Goal: Task Accomplishment & Management: Complete application form

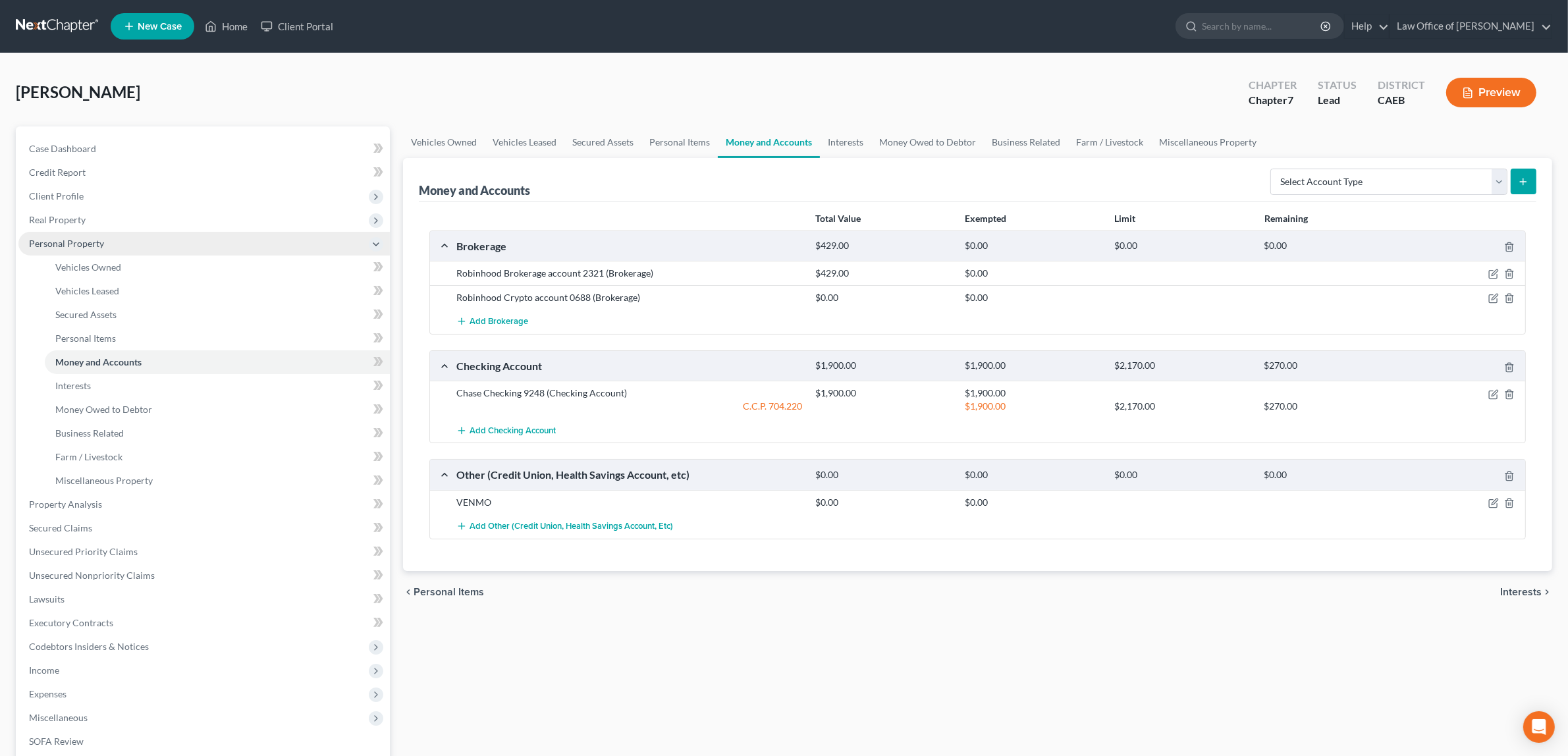
click at [83, 235] on span "Personal Property" at bounding box center [204, 244] width 372 height 24
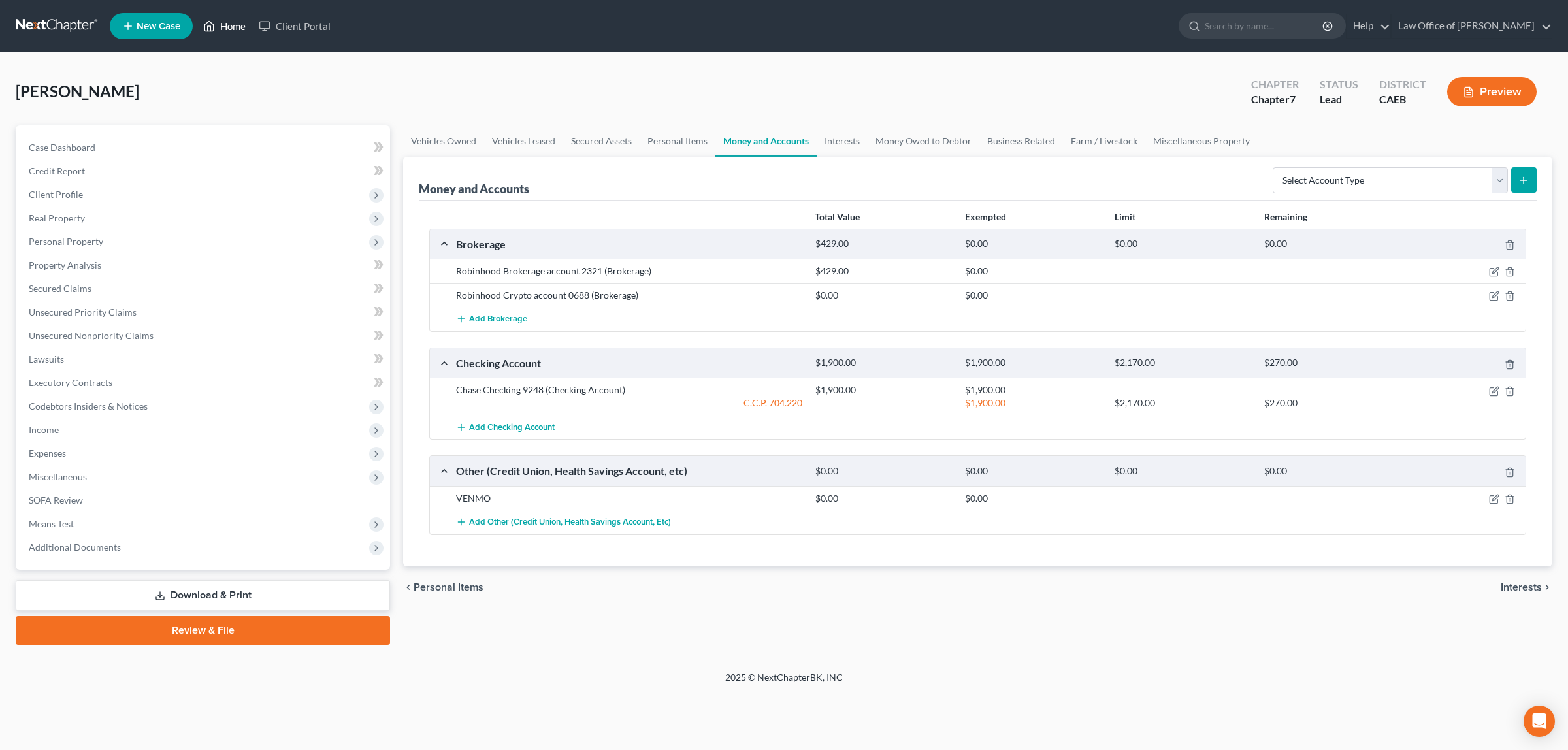
click at [235, 20] on link "Home" at bounding box center [224, 26] width 56 height 24
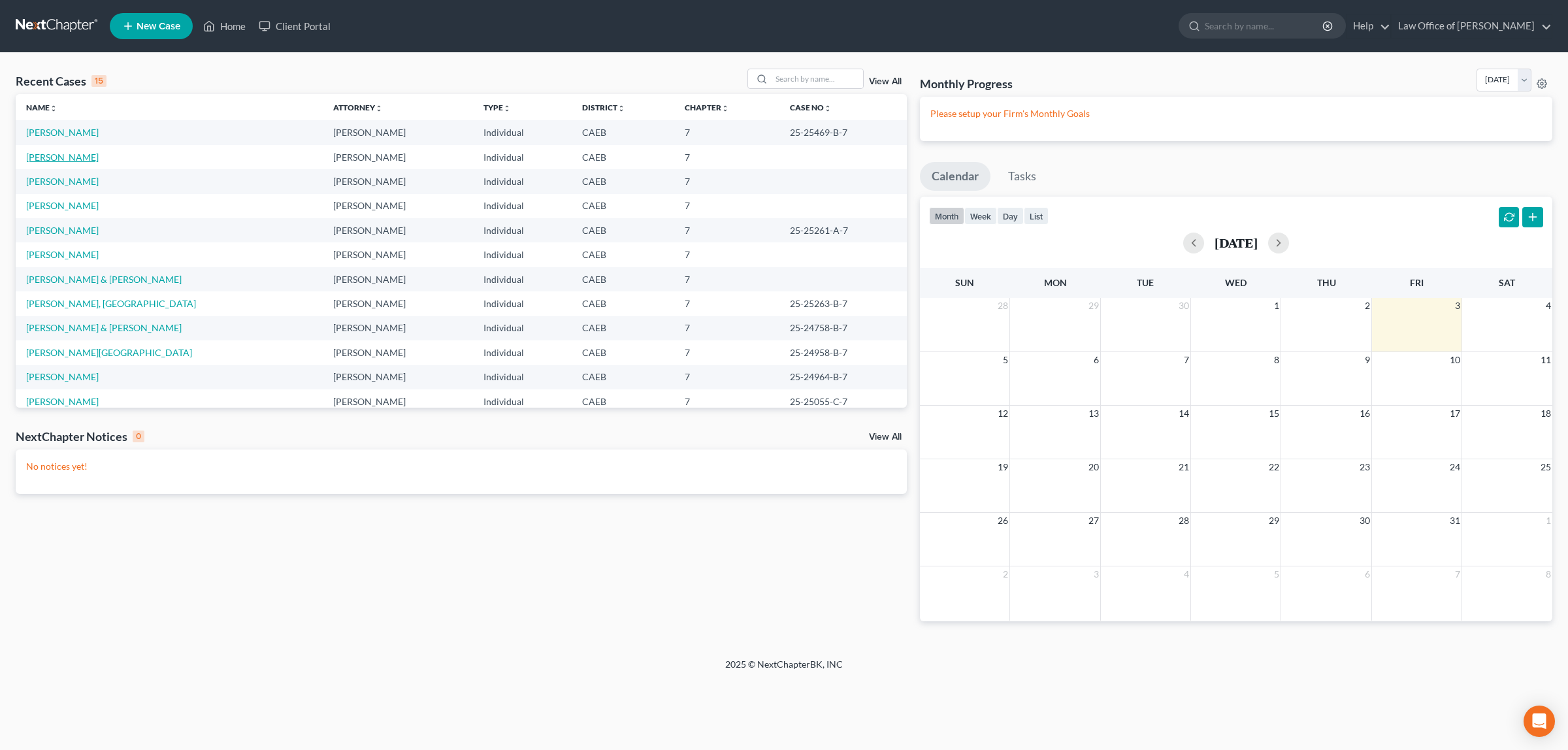
click at [82, 152] on link "[PERSON_NAME]" at bounding box center [63, 157] width 73 height 11
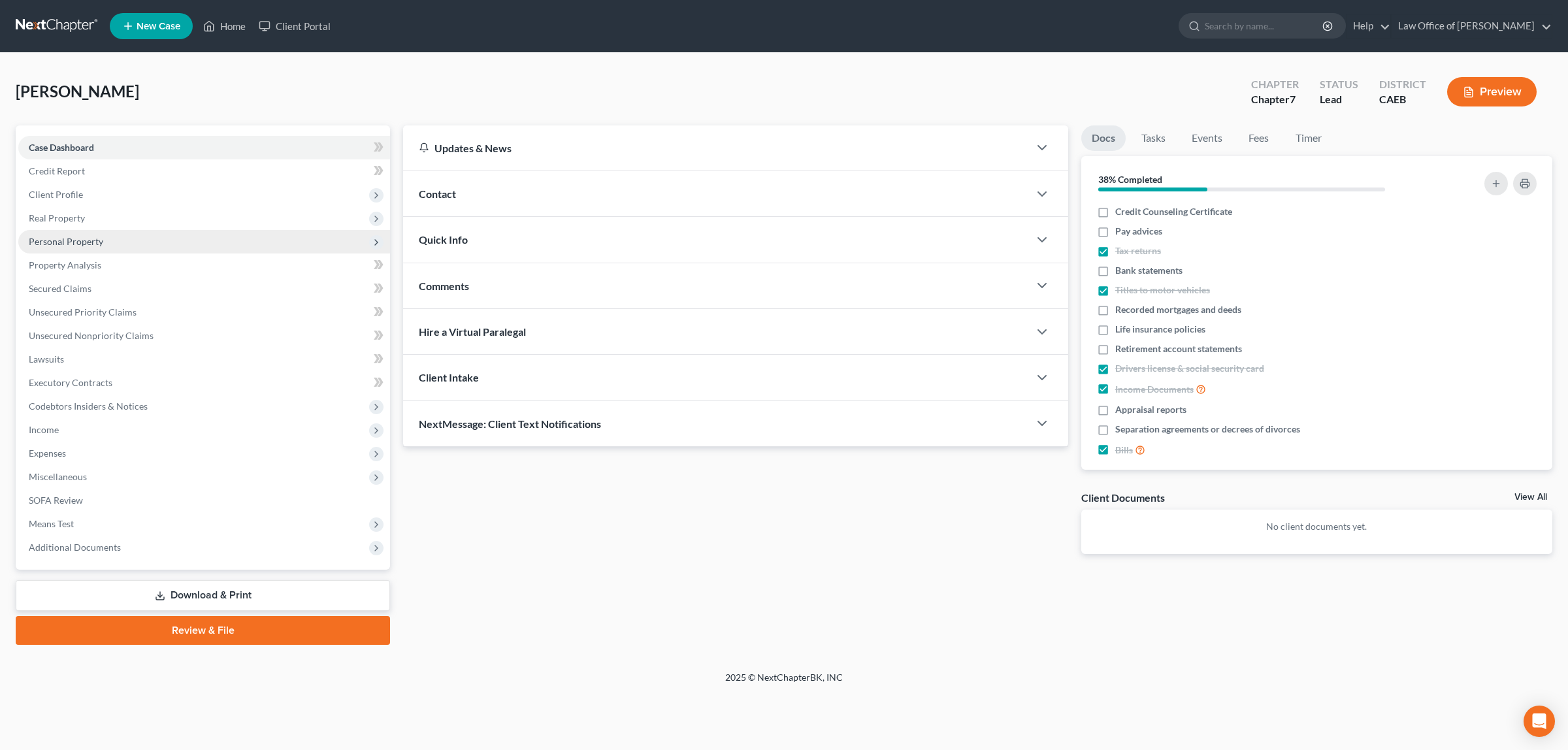
click at [96, 238] on span "Personal Property" at bounding box center [66, 241] width 75 height 11
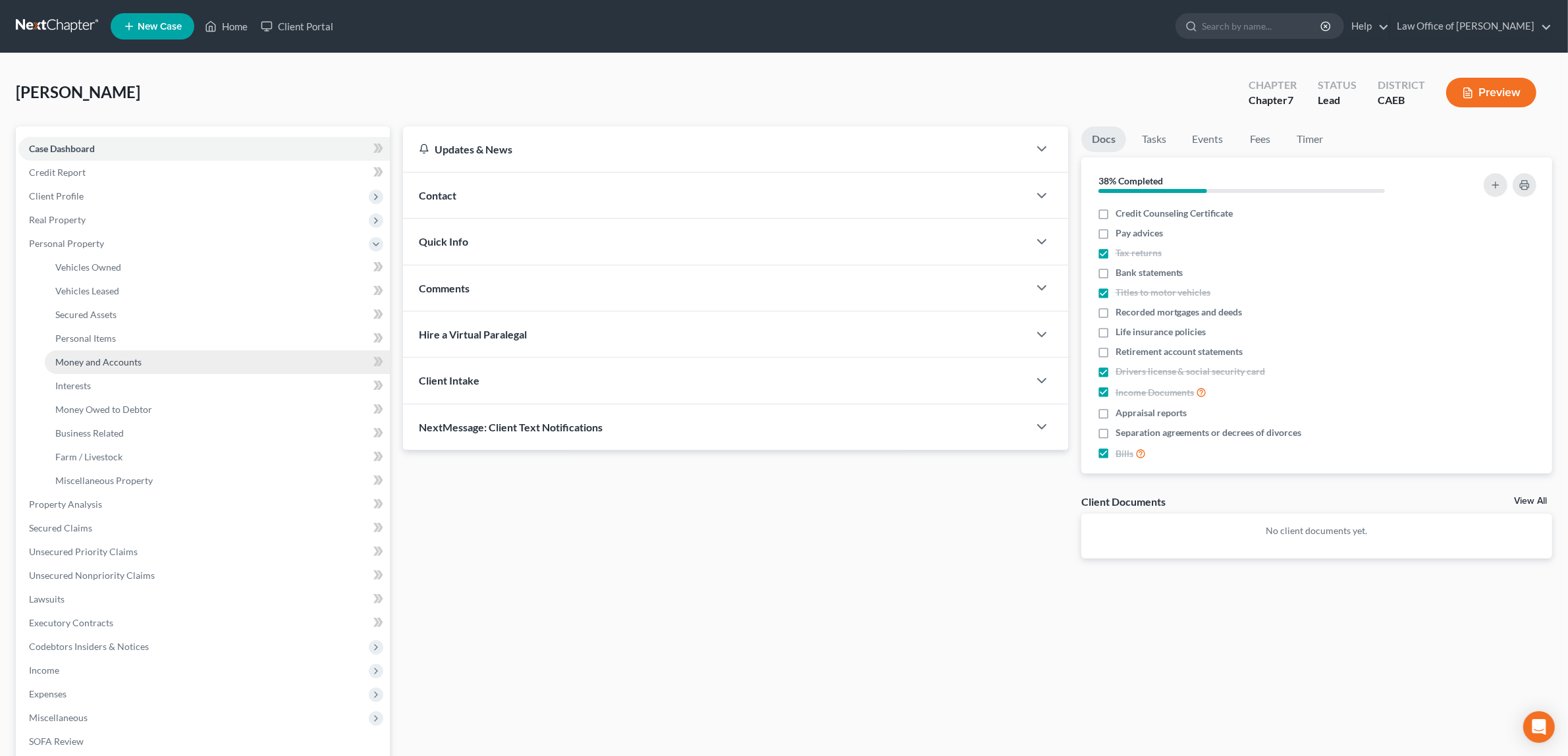
click at [99, 356] on span "Money and Accounts" at bounding box center [98, 361] width 86 height 11
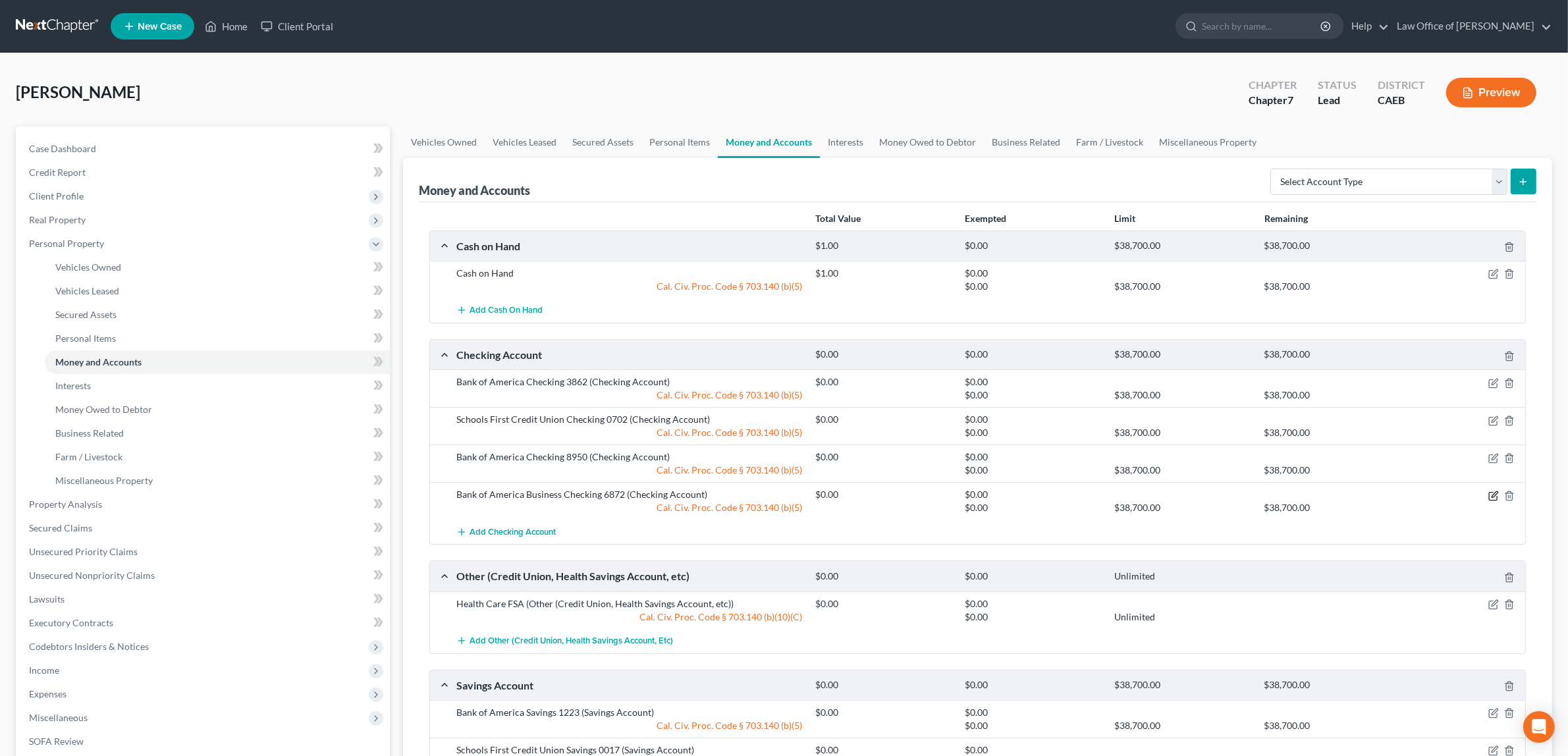
click at [1494, 497] on icon "button" at bounding box center [1495, 495] width 6 height 6
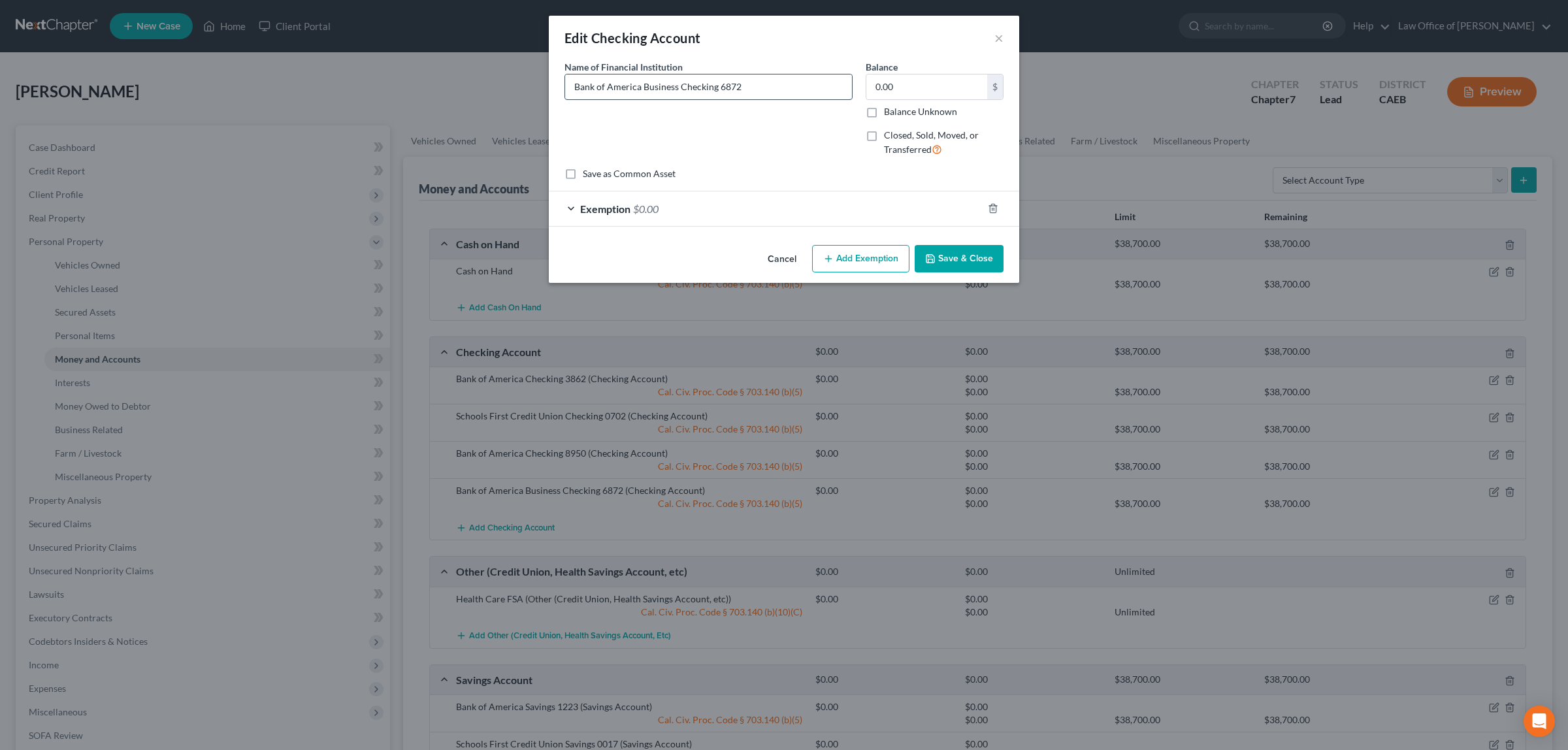
click at [723, 86] on input "Bank of America Business Checking 6872" at bounding box center [708, 86] width 287 height 25
click at [735, 83] on input "Bank of America Business Checking 872" at bounding box center [708, 86] width 287 height 25
type input "Bank of America Business Checking 8724"
click at [946, 258] on button "Save & Close" at bounding box center [959, 258] width 89 height 27
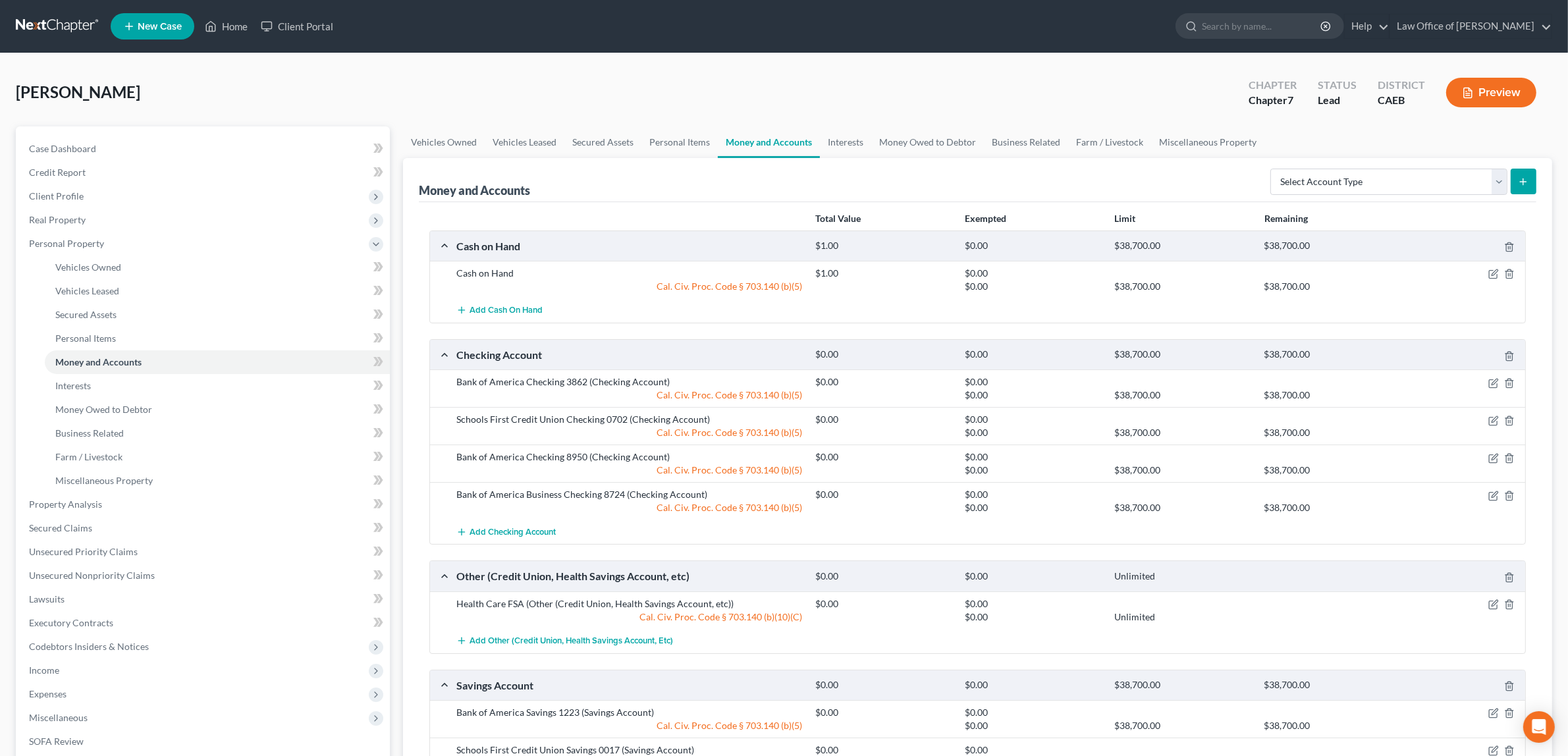
click at [1481, 85] on button "Preview" at bounding box center [1492, 93] width 90 height 29
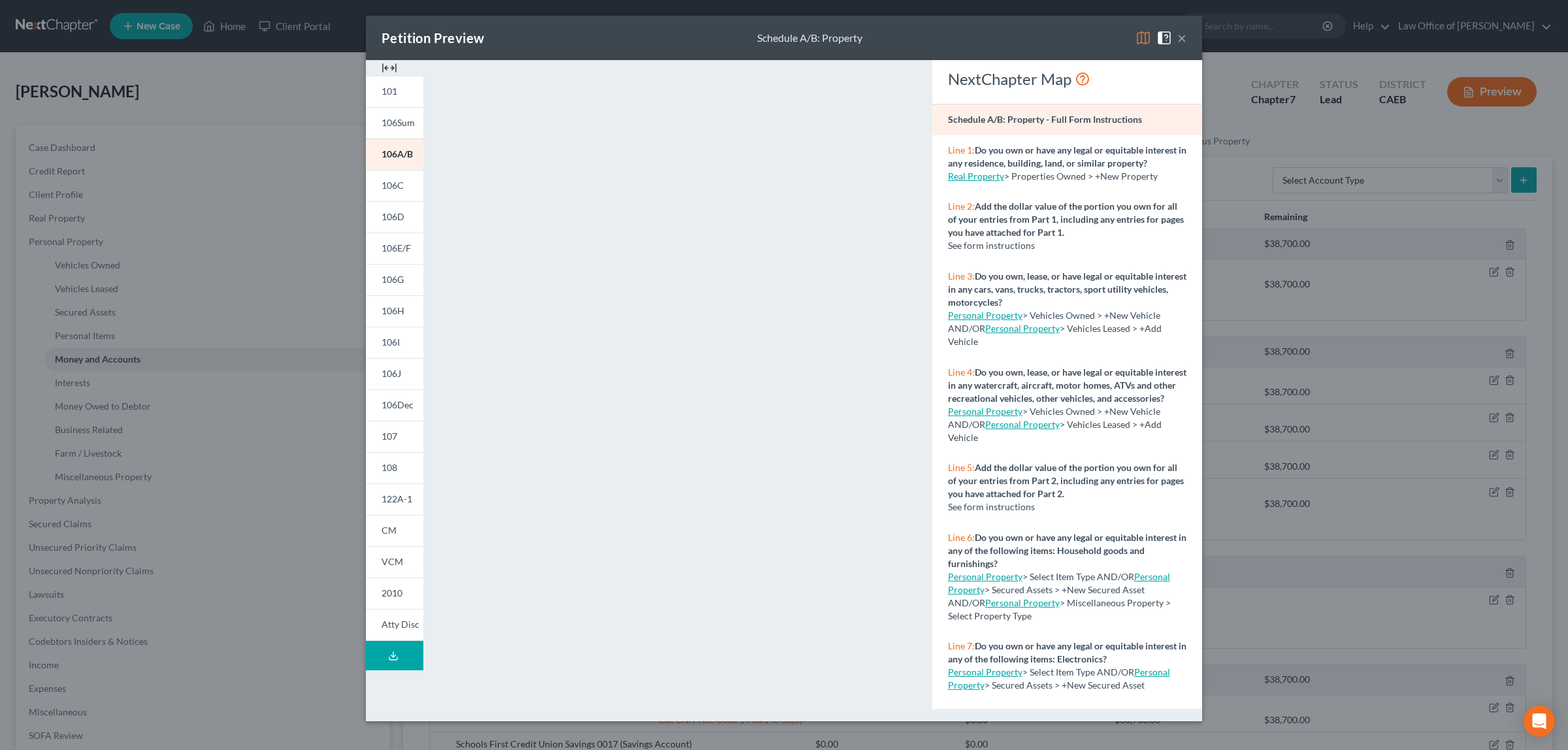
click at [1185, 34] on button "×" at bounding box center [1182, 37] width 9 height 15
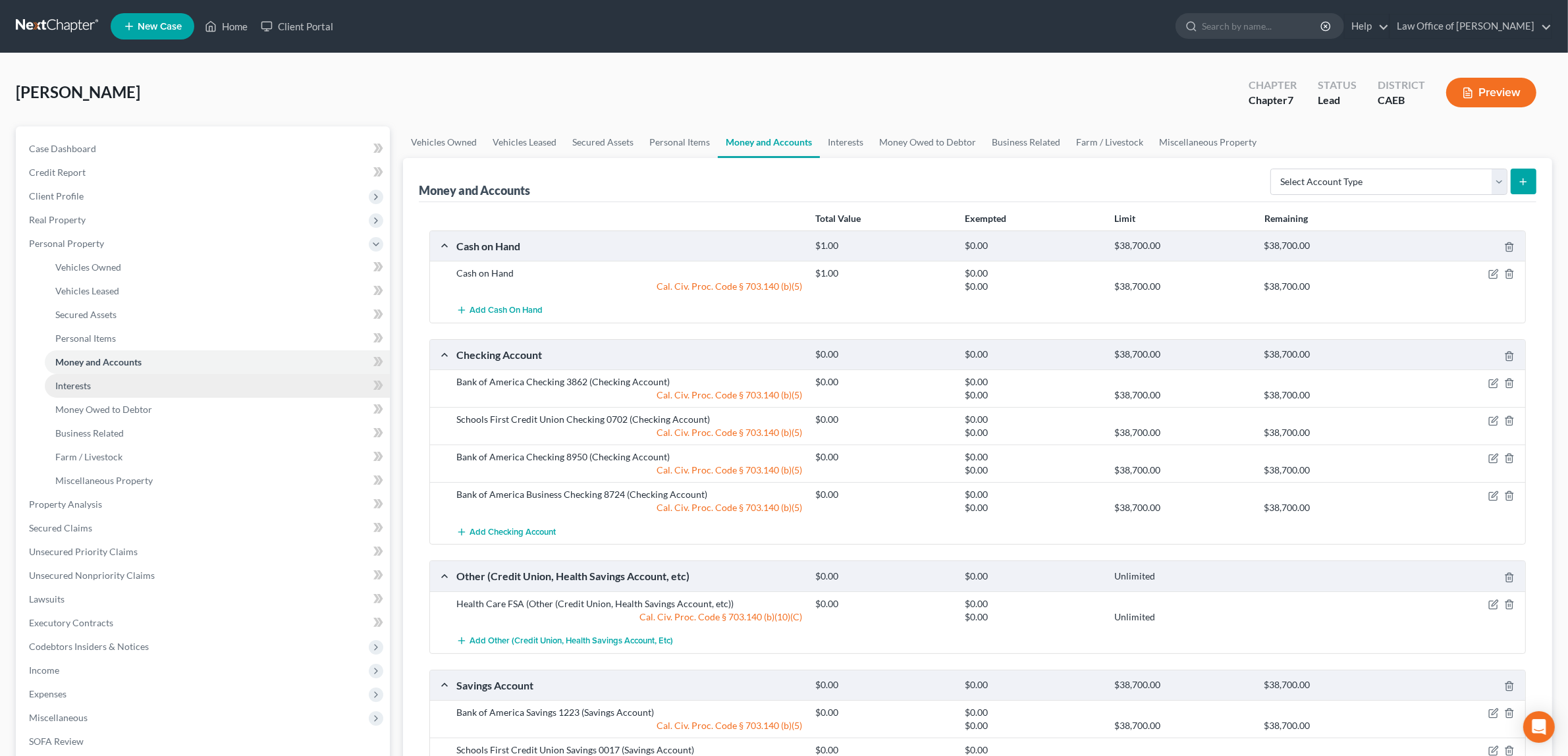
click at [139, 377] on link "Interests" at bounding box center [217, 386] width 345 height 24
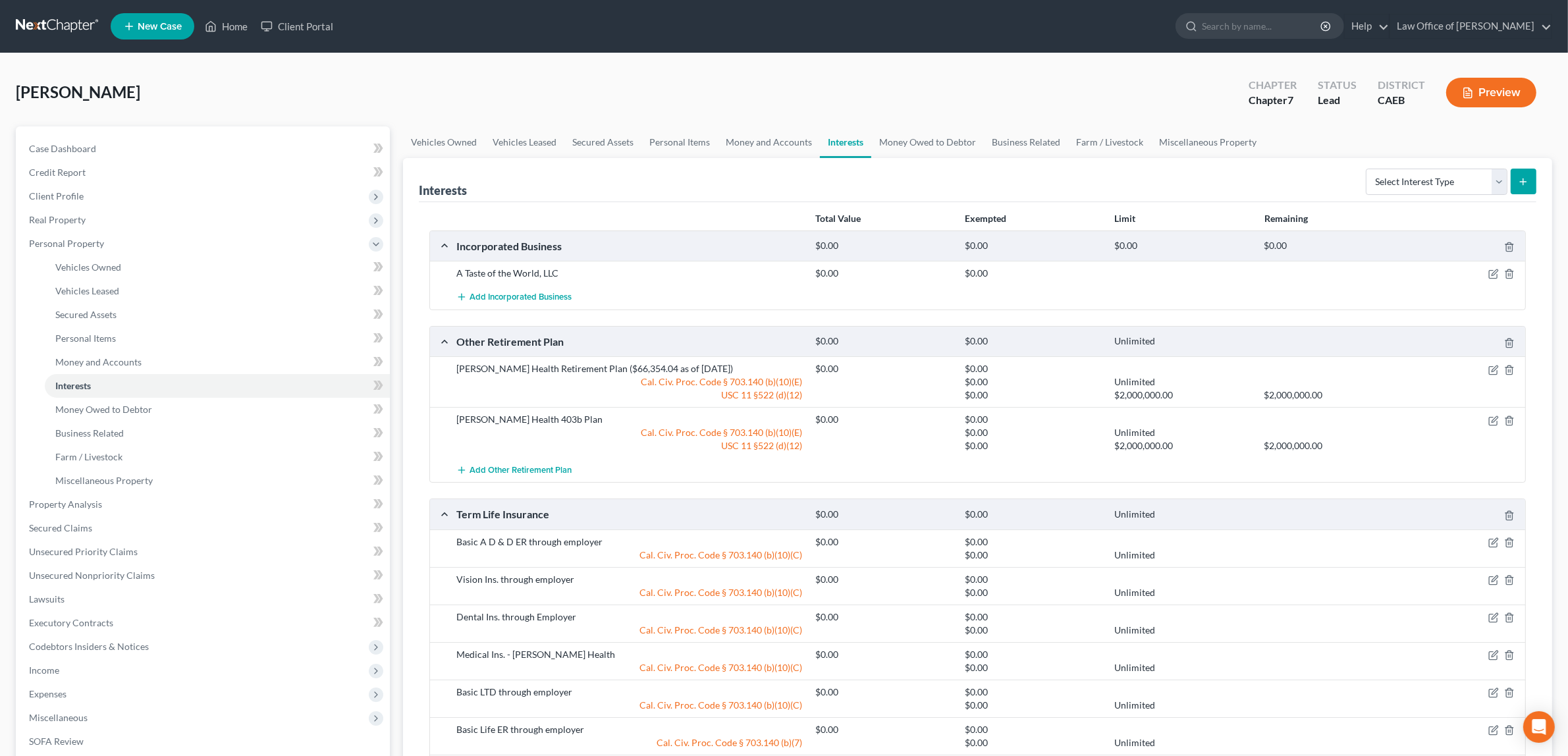
click at [578, 369] on div "Sutter Health Retirement Plan ($66,354.04 as of 9/19/25)" at bounding box center [628, 369] width 359 height 13
click at [1507, 366] on icon "button" at bounding box center [1509, 370] width 10 height 10
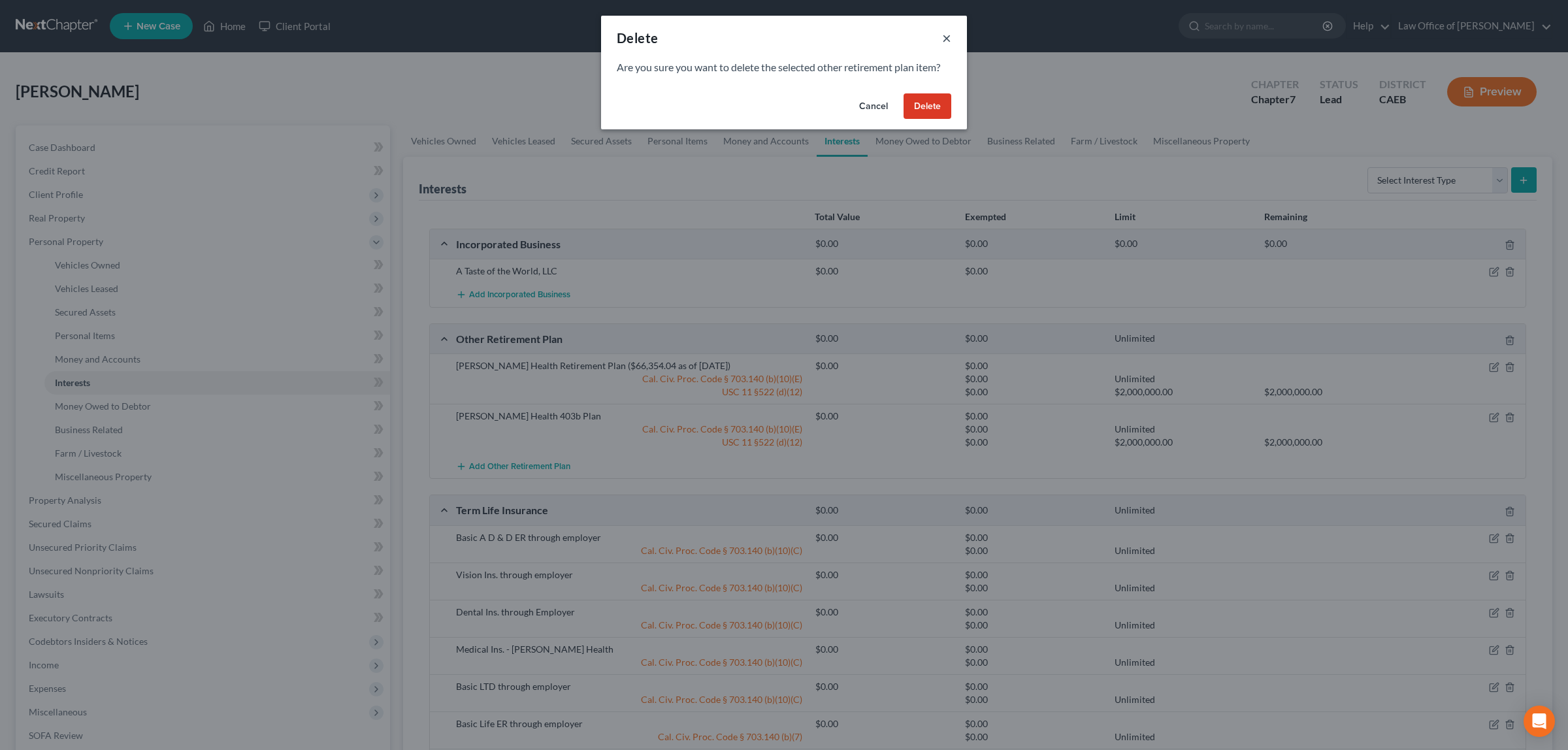
click at [946, 41] on button "×" at bounding box center [946, 37] width 9 height 15
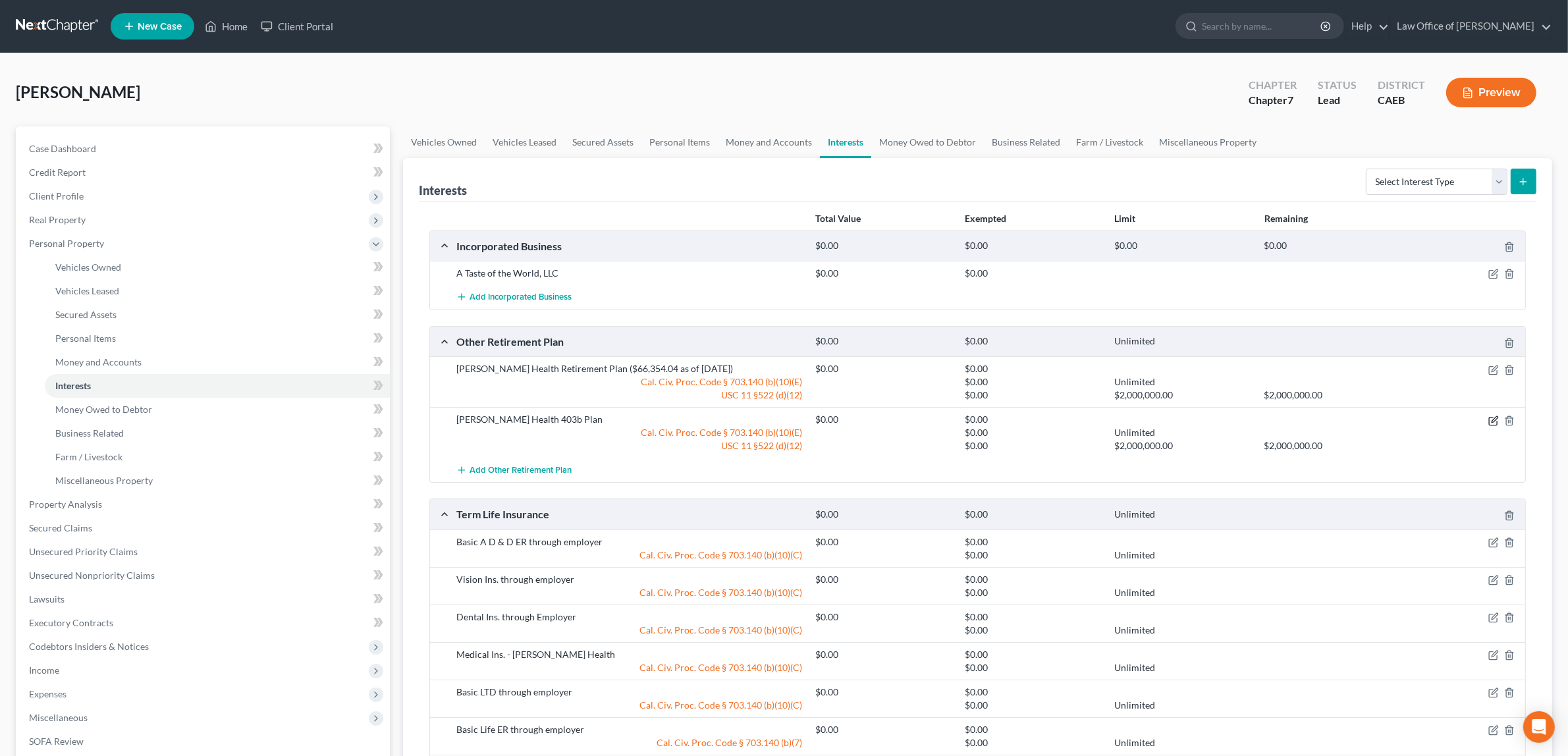
click at [1492, 417] on icon "button" at bounding box center [1493, 420] width 8 height 8
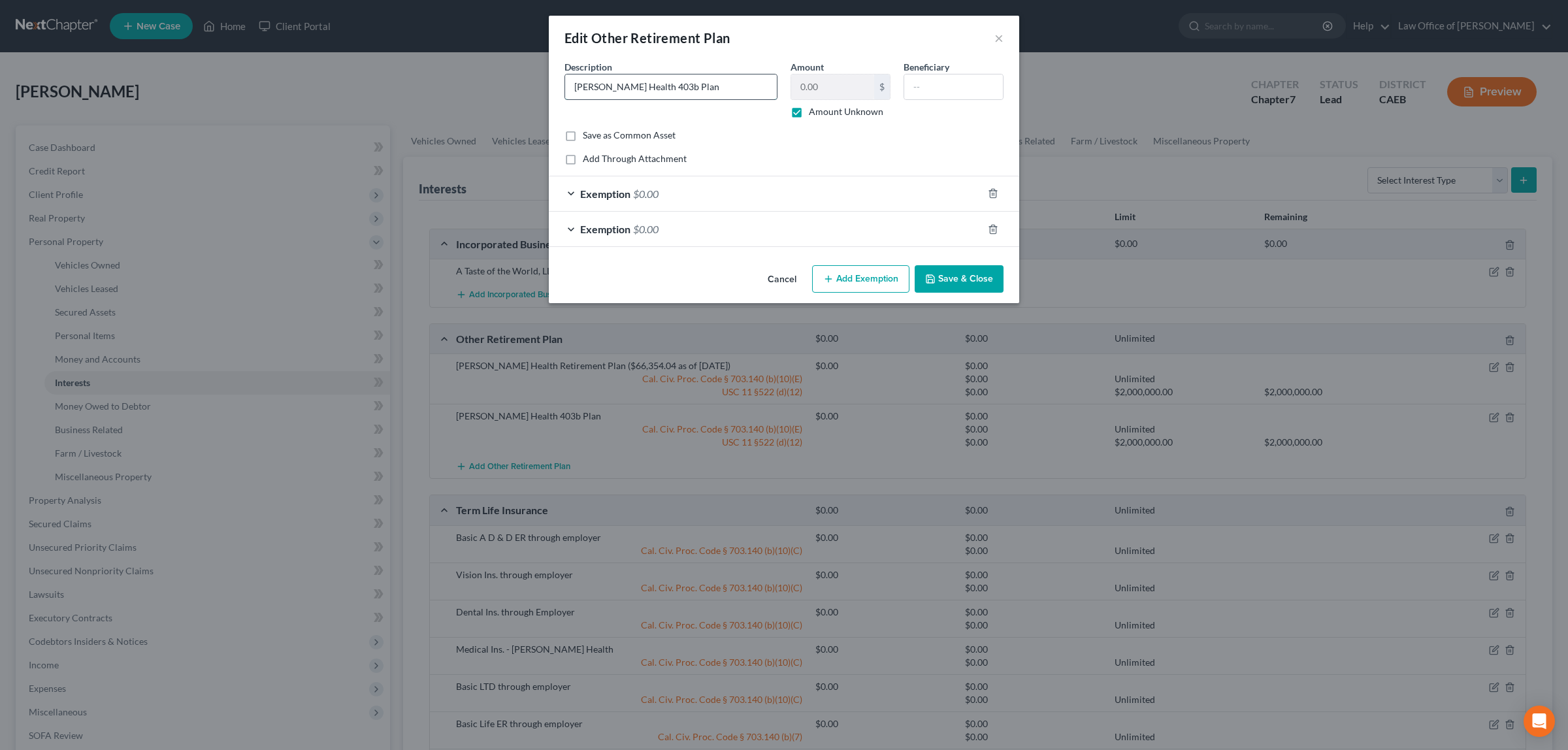
drag, startPoint x: 678, startPoint y: 86, endPoint x: 595, endPoint y: 98, distance: 83.9
click at [567, 86] on input "Sutter Health 403b Plan" at bounding box center [671, 86] width 212 height 25
click at [997, 36] on button "×" at bounding box center [999, 37] width 9 height 15
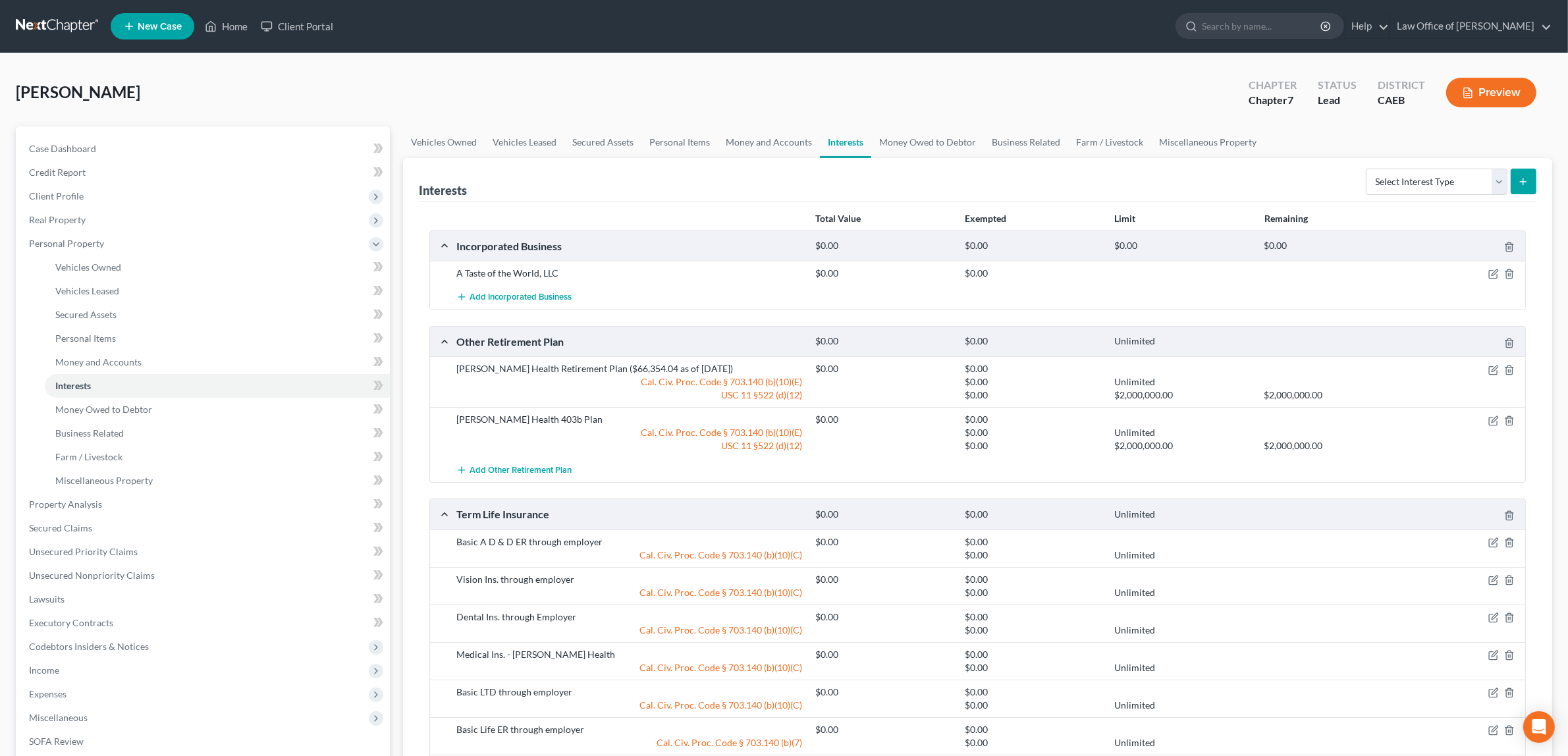
click at [1490, 363] on div at bounding box center [1466, 369] width 120 height 13
click at [1509, 369] on icon "button" at bounding box center [1509, 370] width 10 height 10
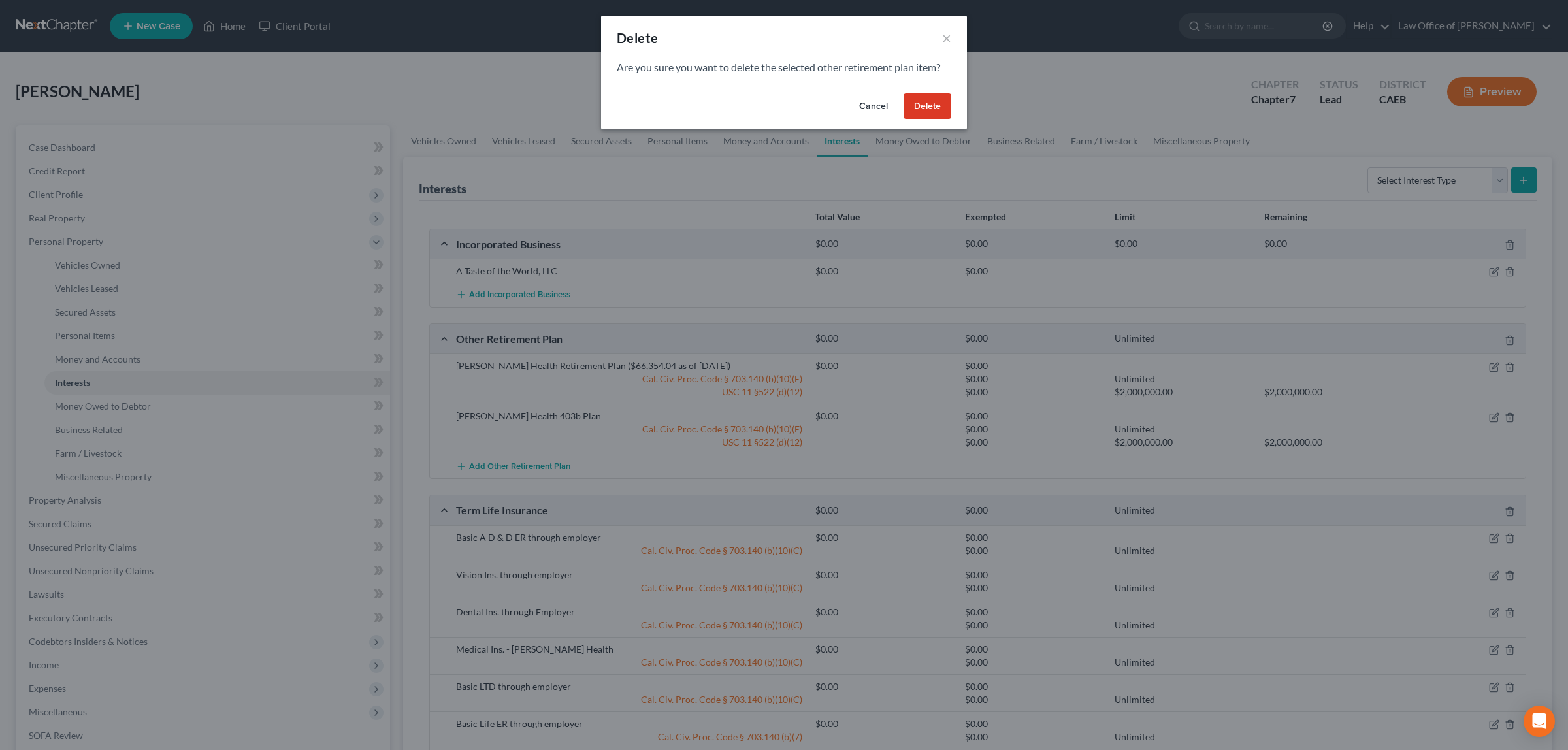
click at [930, 98] on button "Delete" at bounding box center [927, 106] width 47 height 26
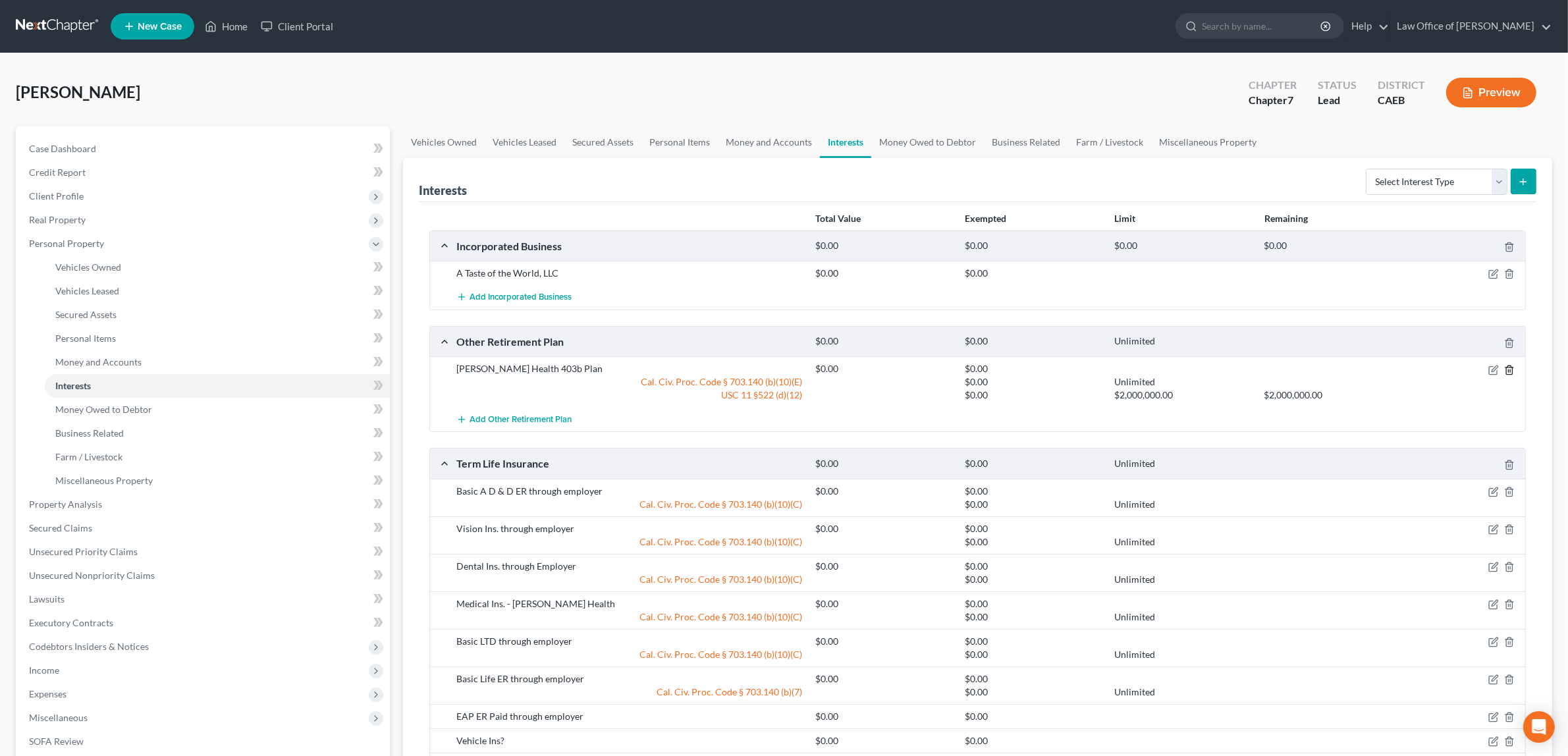
click at [1507, 369] on icon "button" at bounding box center [1509, 370] width 10 height 10
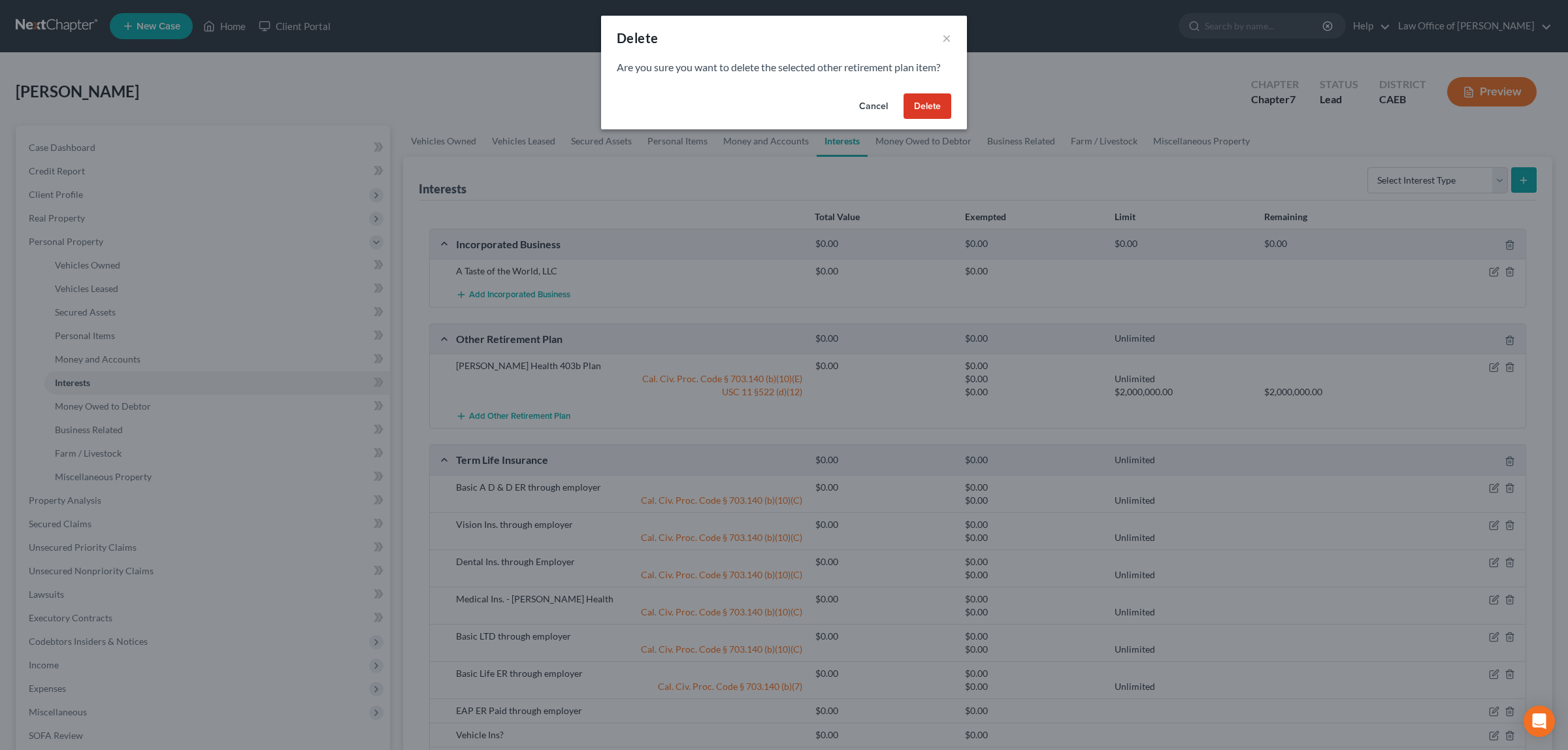
click at [923, 102] on button "Delete" at bounding box center [927, 106] width 47 height 26
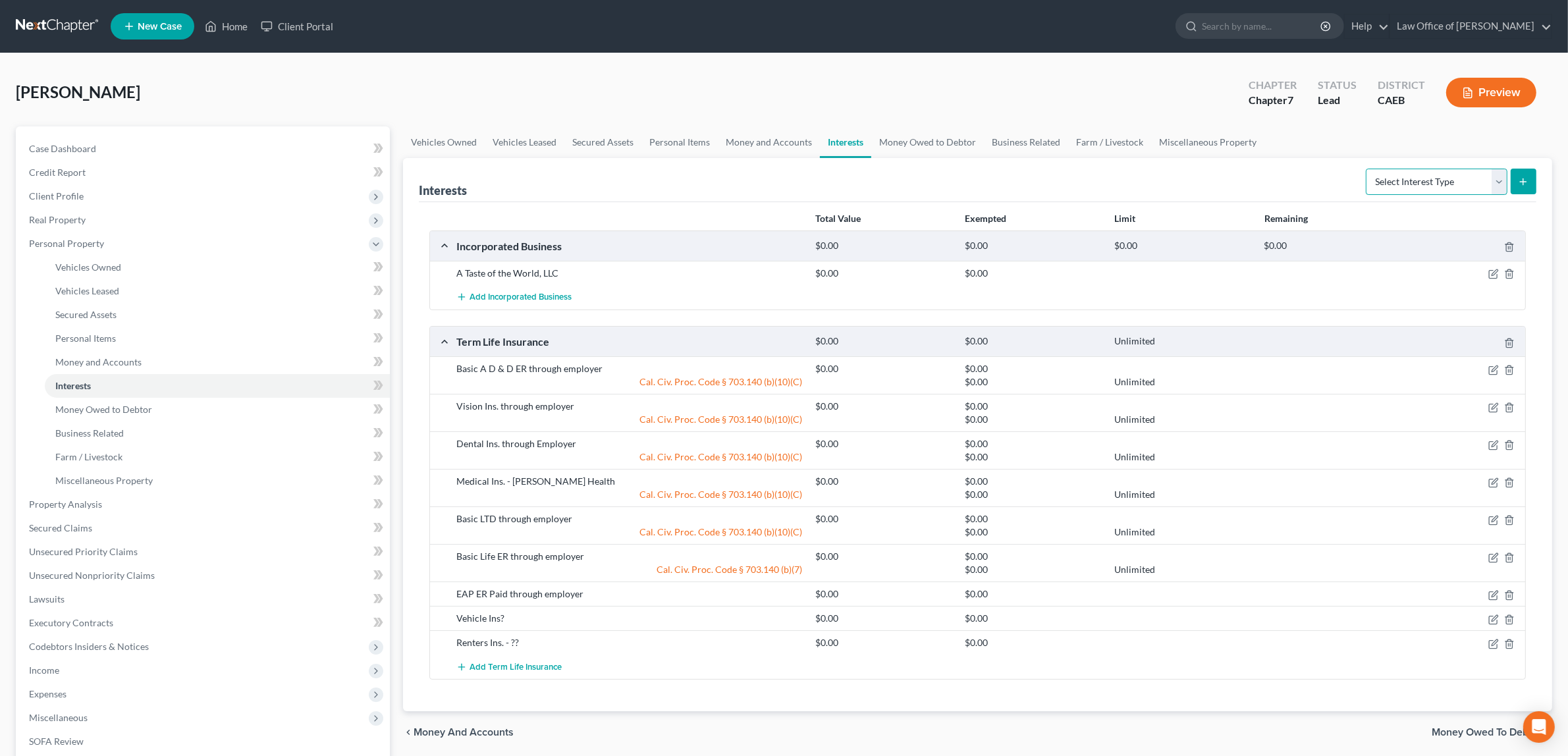
click at [1494, 184] on select "Select Interest Type 401K Annuity Bond Education IRA Government Bond Government…" at bounding box center [1437, 182] width 141 height 27
select select "401k"
click at [1367, 169] on select "Select Interest Type 401K Annuity Bond Education IRA Government Bond Government…" at bounding box center [1437, 182] width 141 height 27
click at [1517, 183] on button "submit" at bounding box center [1524, 182] width 26 height 26
click at [1518, 179] on button "submit" at bounding box center [1524, 182] width 26 height 26
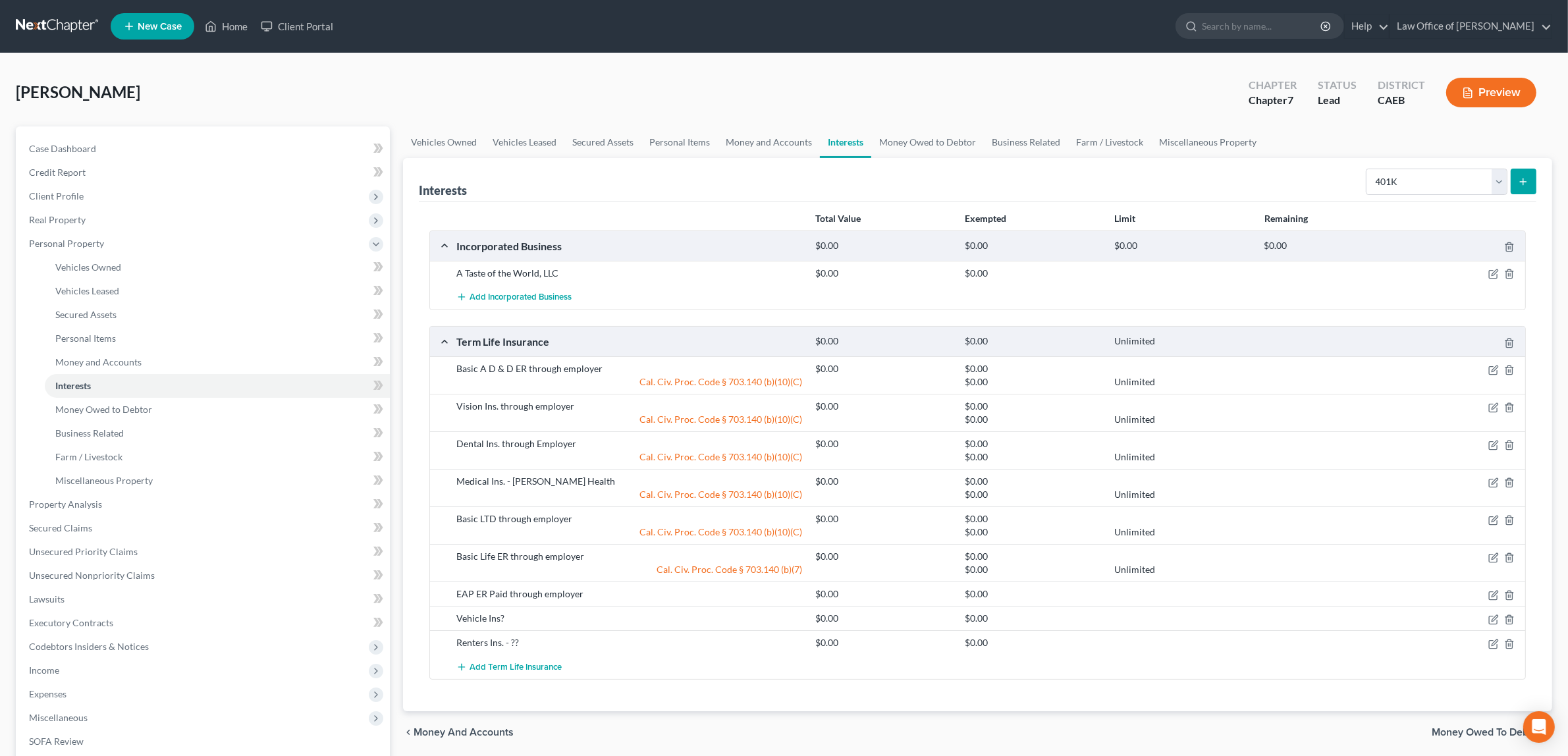
drag, startPoint x: 1526, startPoint y: 175, endPoint x: 1521, endPoint y: 182, distance: 8.6
click at [1526, 178] on button "submit" at bounding box center [1524, 182] width 26 height 26
click at [90, 263] on span "Vehicles Owned" at bounding box center [88, 267] width 66 height 11
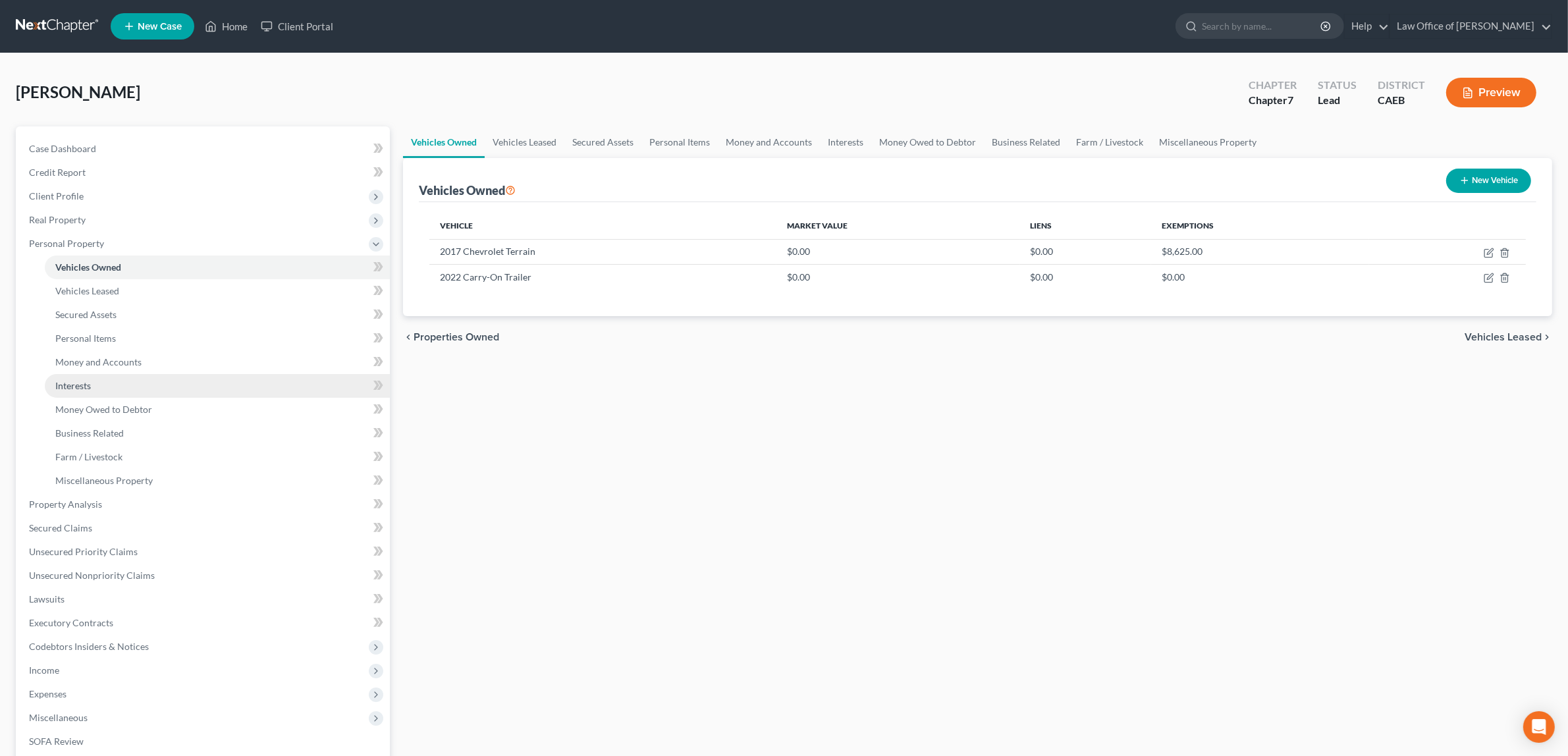
click at [102, 381] on link "Interests" at bounding box center [217, 386] width 345 height 24
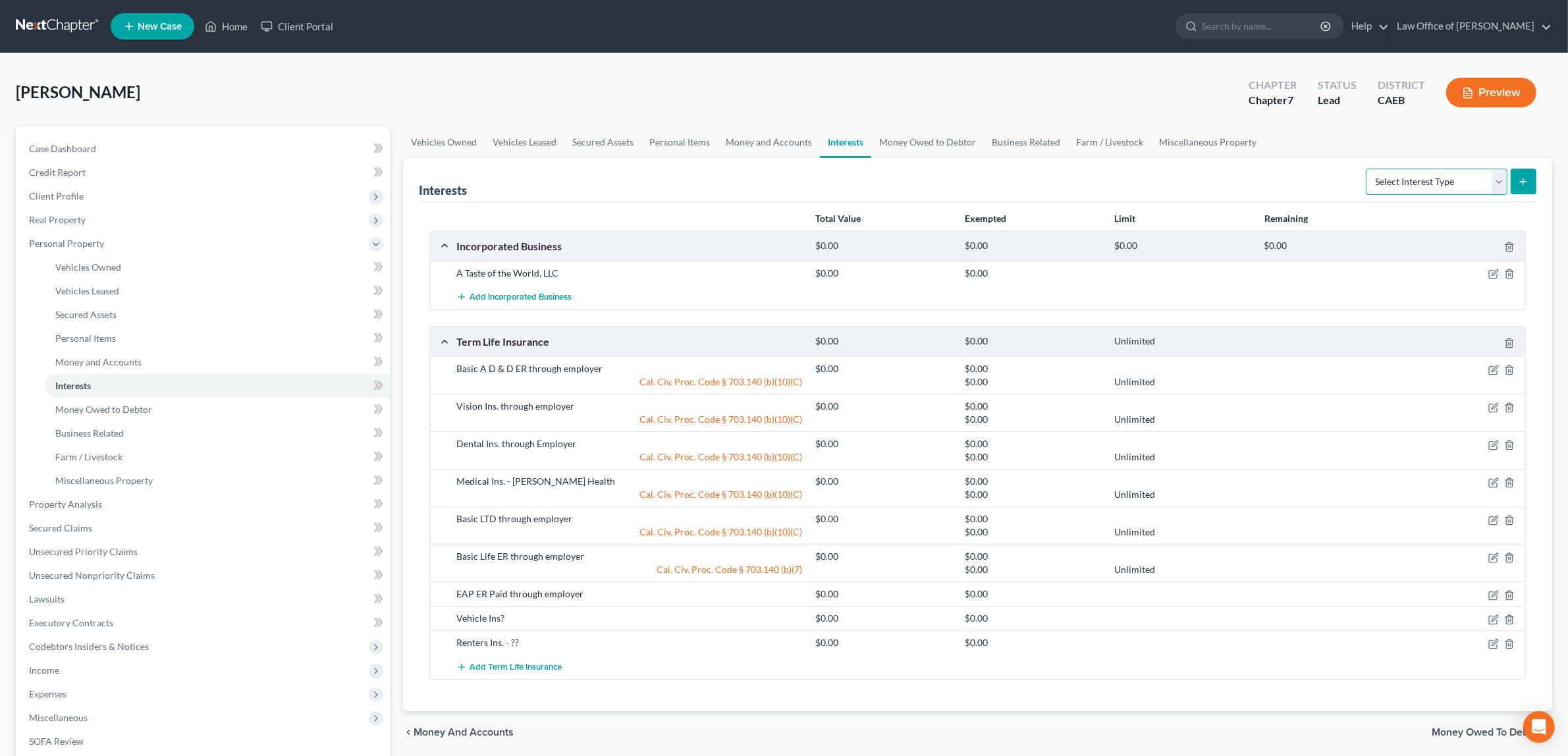
click at [1494, 181] on select "Select Interest Type 401K Annuity Bond Education IRA Government Bond Government…" at bounding box center [1437, 182] width 141 height 27
select select "401k"
click at [1367, 169] on select "Select Interest Type 401K Annuity Bond Education IRA Government Bond Government…" at bounding box center [1437, 182] width 141 height 27
click at [1525, 178] on icon "submit" at bounding box center [1523, 181] width 10 height 10
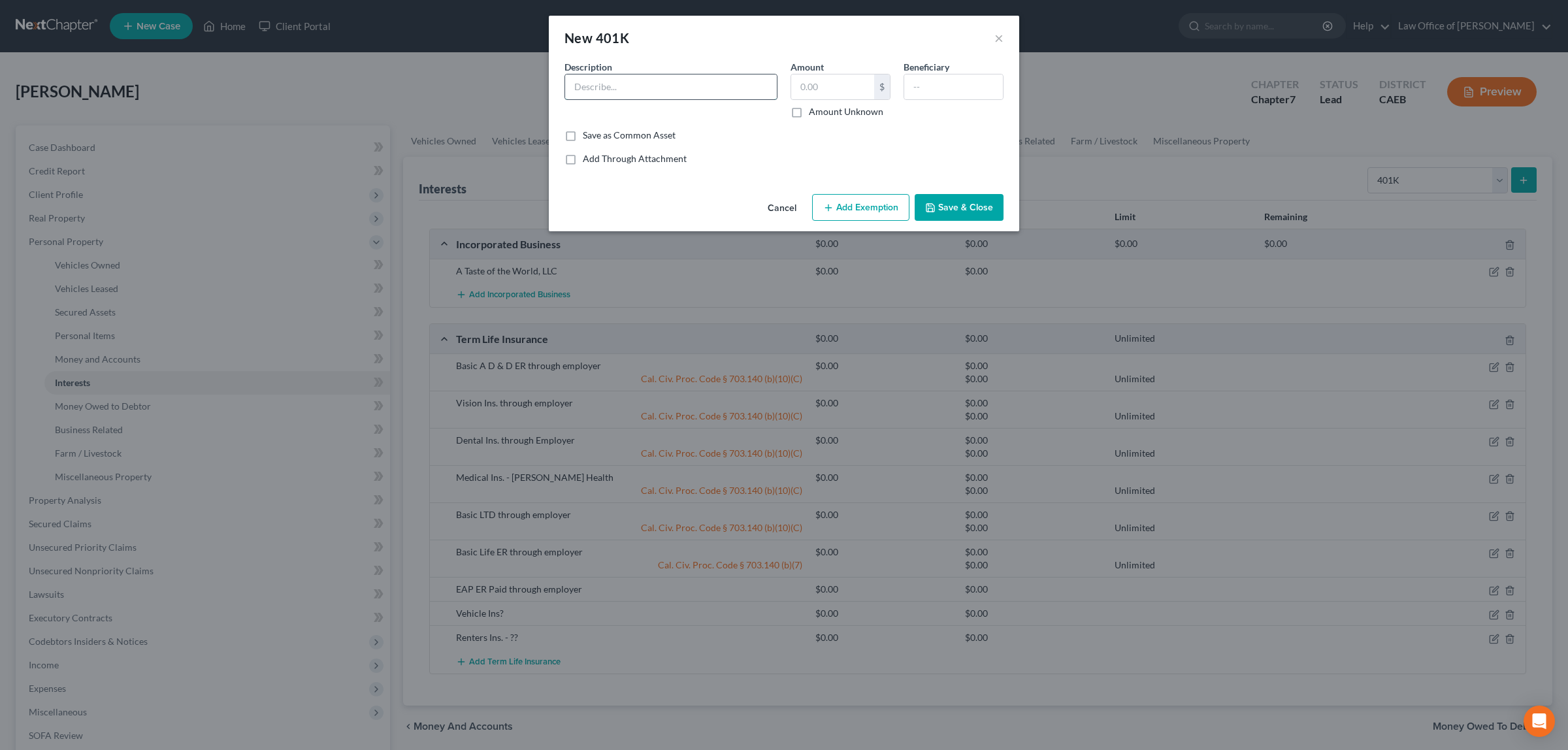
paste input "Sutter Health 403b Plan"
type input "Sutter Health 403b Retirement Plan"
click at [837, 89] on input "text" at bounding box center [832, 86] width 83 height 25
click at [809, 111] on label "Amount Unknown" at bounding box center [846, 112] width 75 height 13
click at [814, 111] on input "Amount Unknown" at bounding box center [818, 109] width 8 height 8
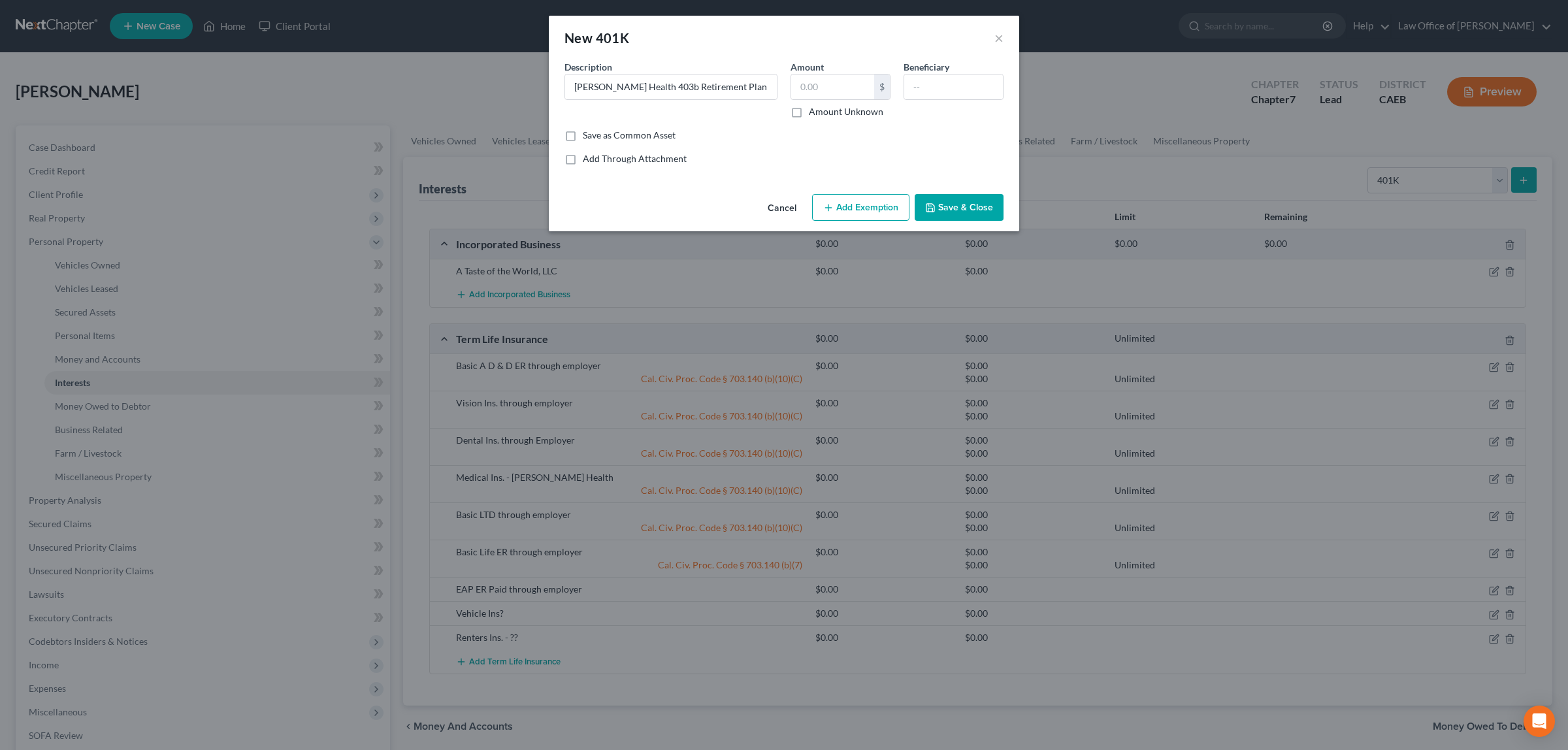
checkbox input "true"
click at [730, 86] on input "Sutter Health 403b Retirement Plan" at bounding box center [671, 86] width 212 height 25
type input "[PERSON_NAME] Health 403b Retirement Plan ($66,354.04 as of 9/19./25)"
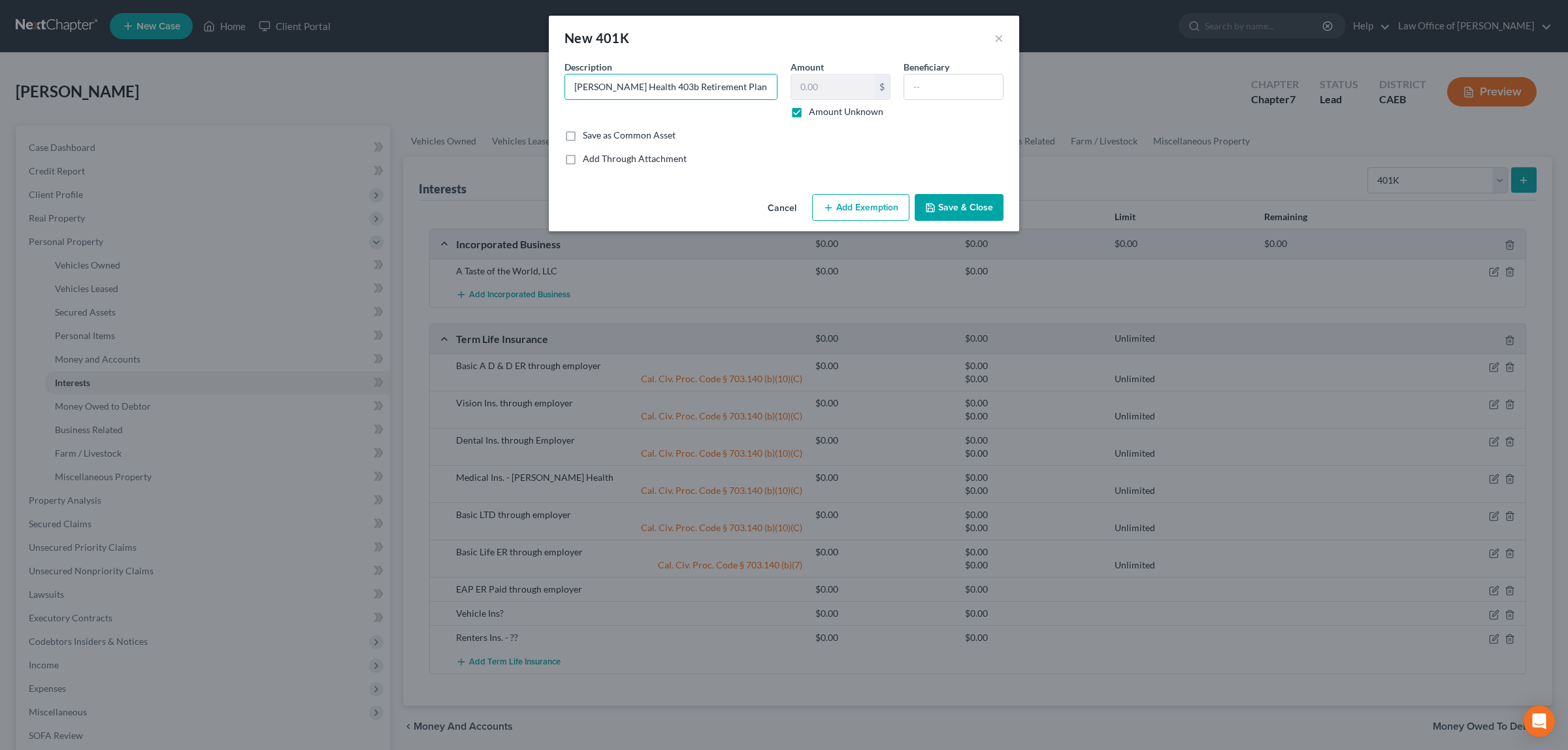
click at [861, 205] on button "Add Exemption" at bounding box center [860, 208] width 97 height 27
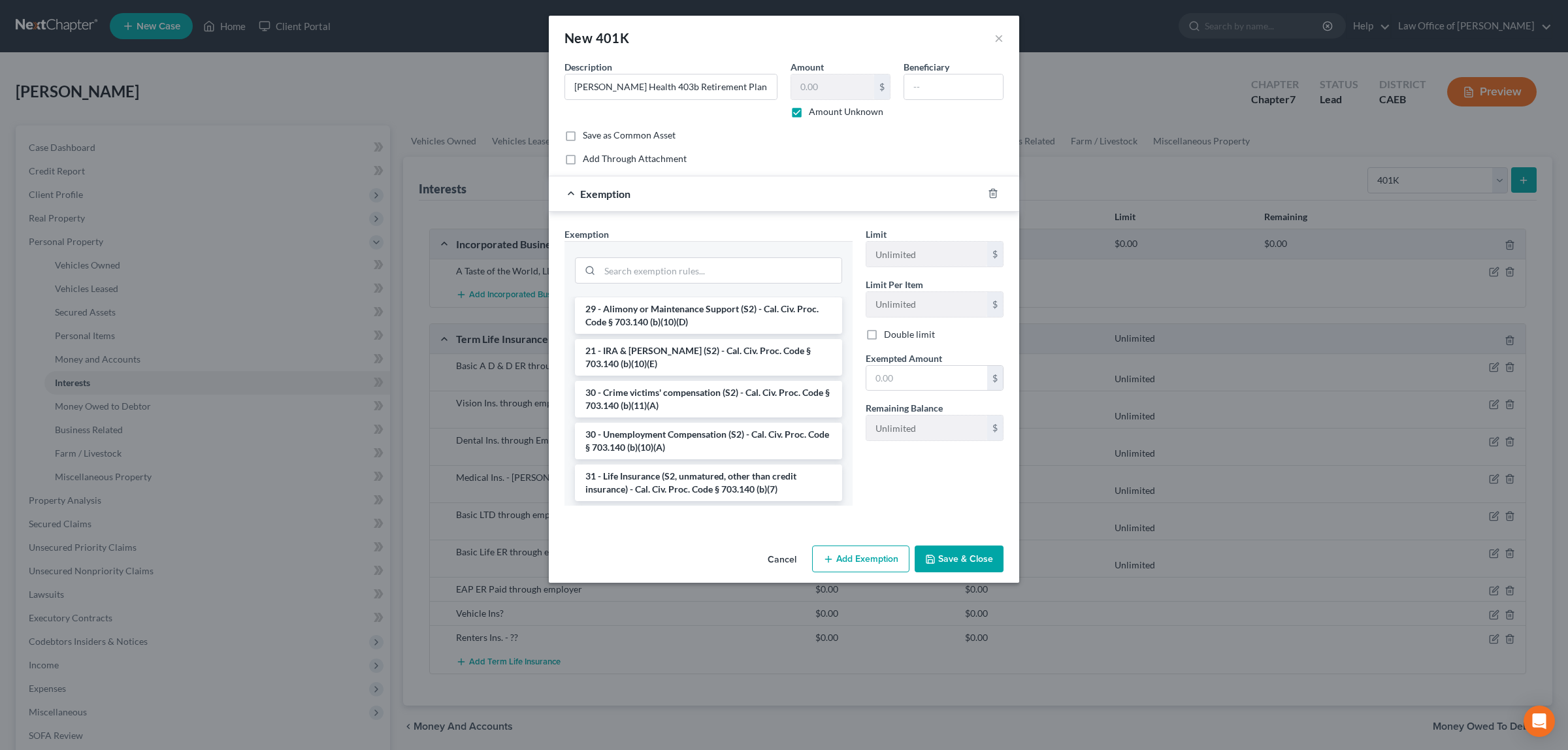
scroll to position [328, 0]
click at [696, 349] on li "21 - IRA & [PERSON_NAME] (S2) - Cal. Civ. Proc. Code § 703.140 (b)(10)(E)" at bounding box center [709, 350] width 268 height 36
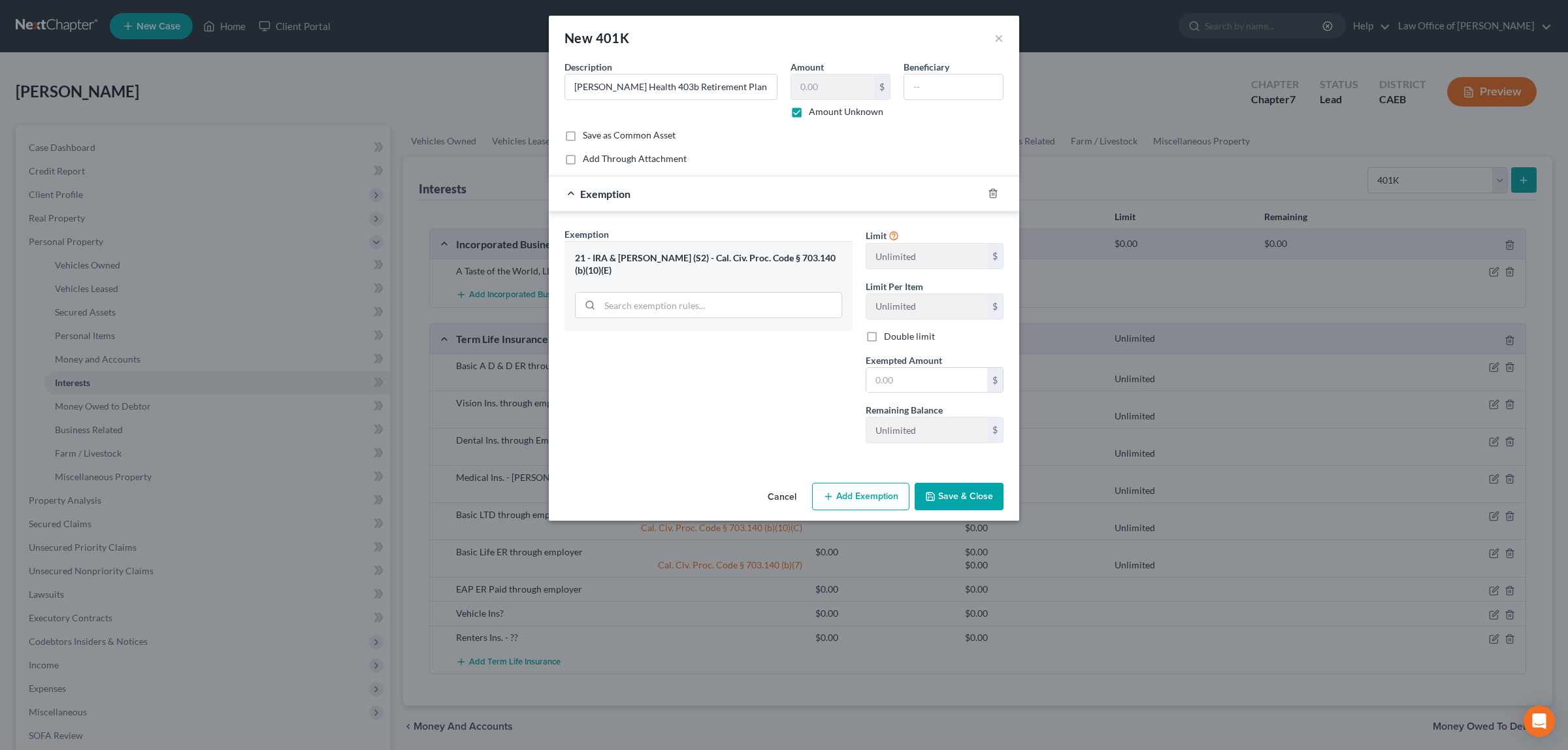
click at [842, 497] on button "Add Exemption" at bounding box center [860, 497] width 97 height 27
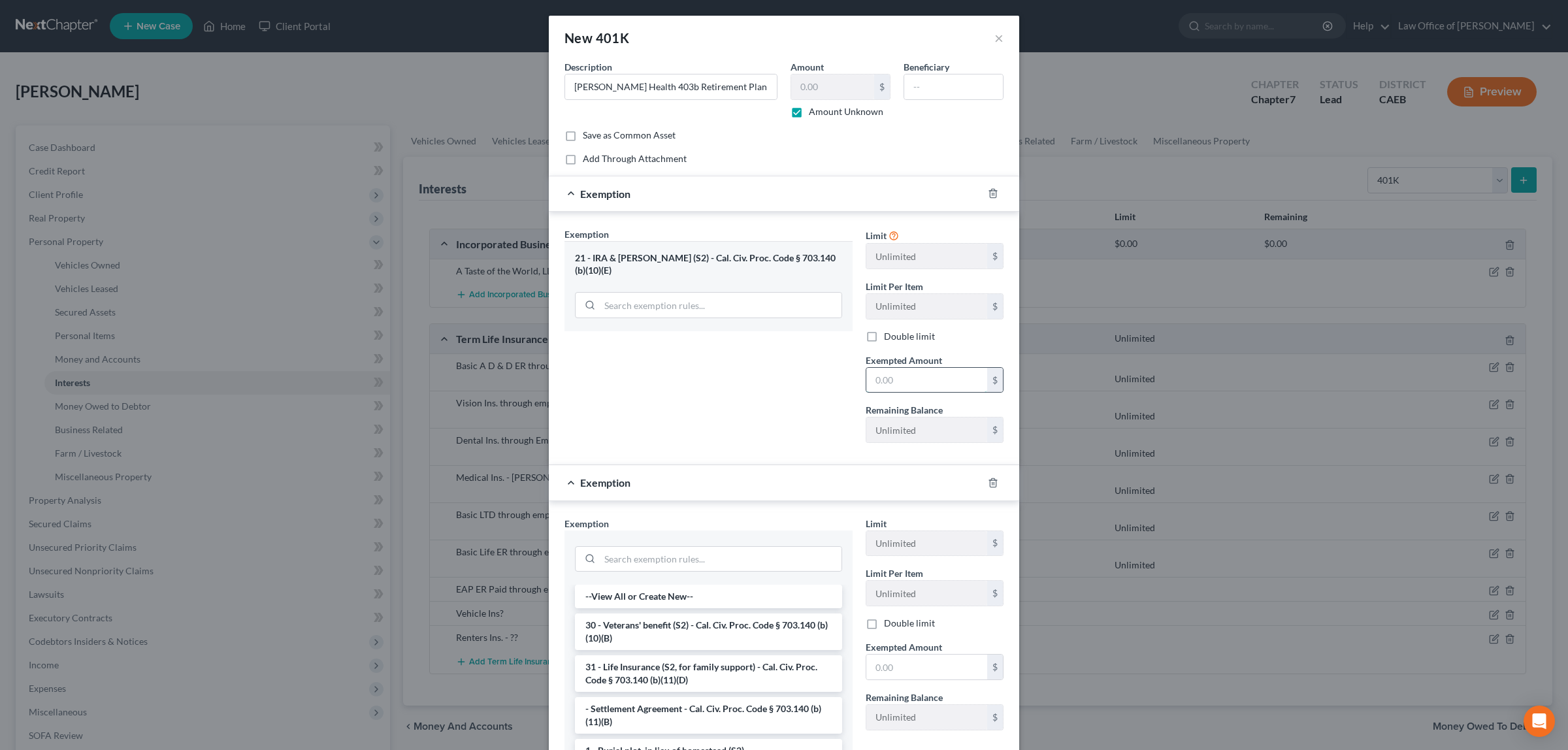
click at [900, 377] on input "text" at bounding box center [926, 380] width 121 height 25
type input "0.00"
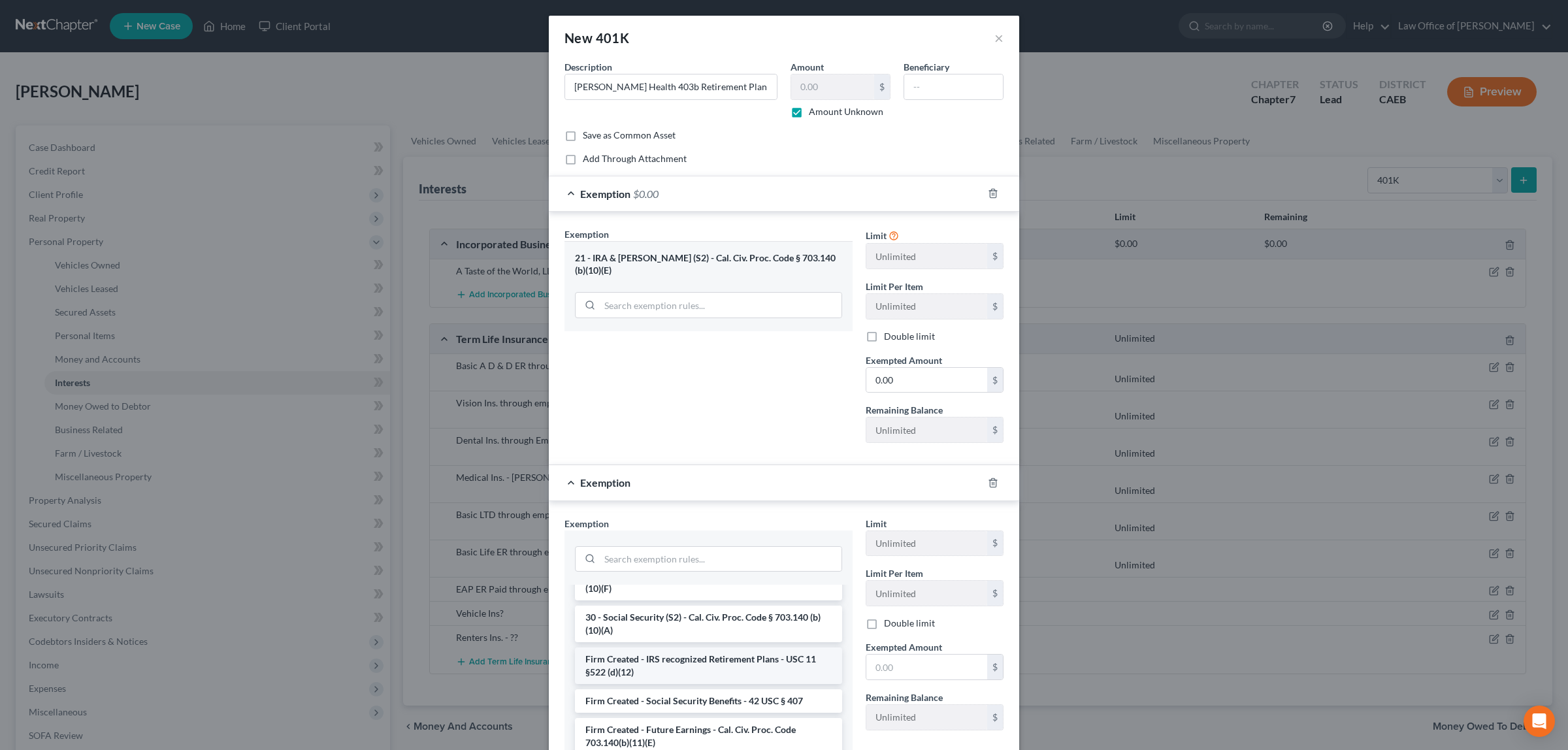
click at [677, 664] on li "Firm Created - IRS recognized Retirement Plans - USC 11 §522 (d)(12)" at bounding box center [709, 665] width 268 height 36
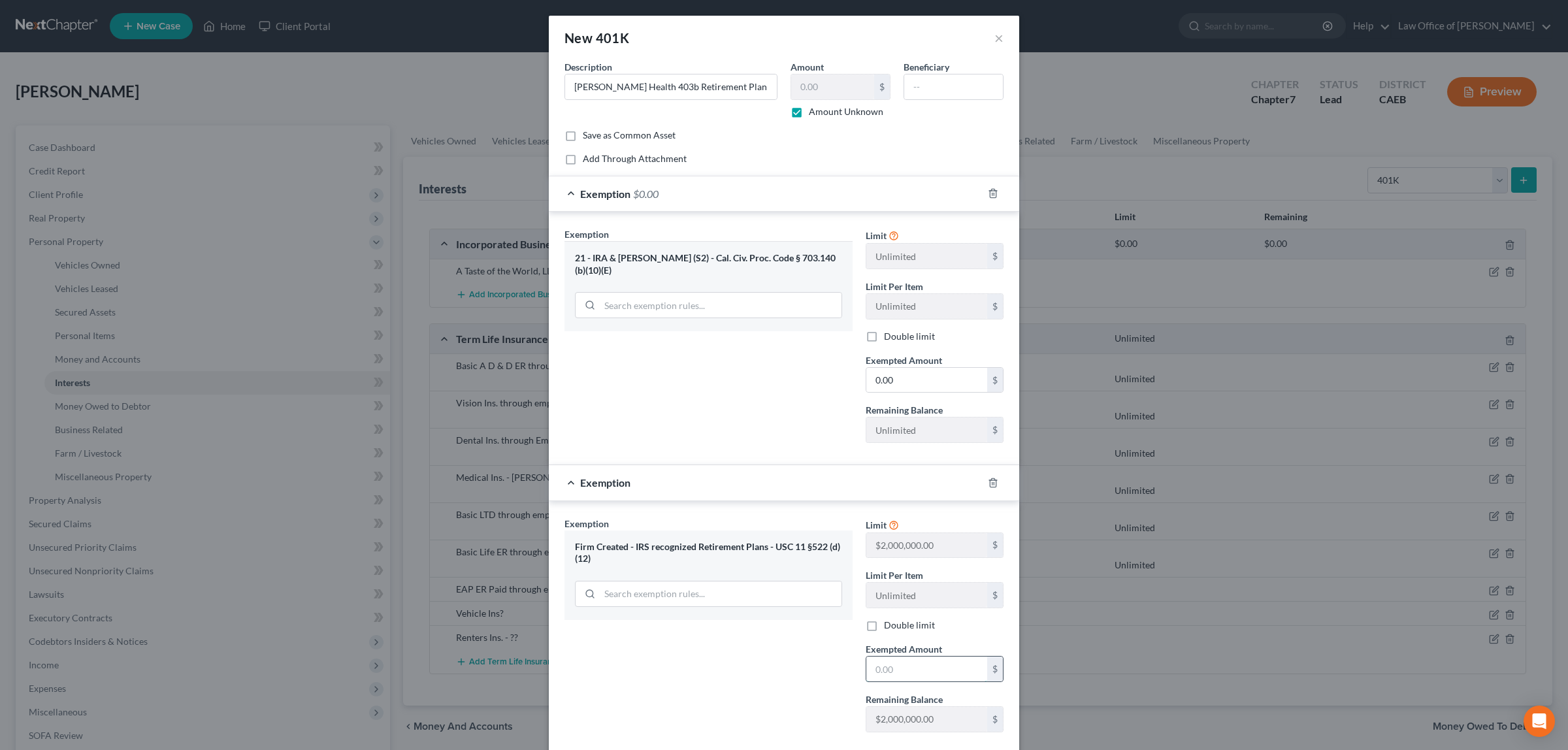
click at [872, 677] on input "text" at bounding box center [926, 668] width 121 height 25
type input "0.00"
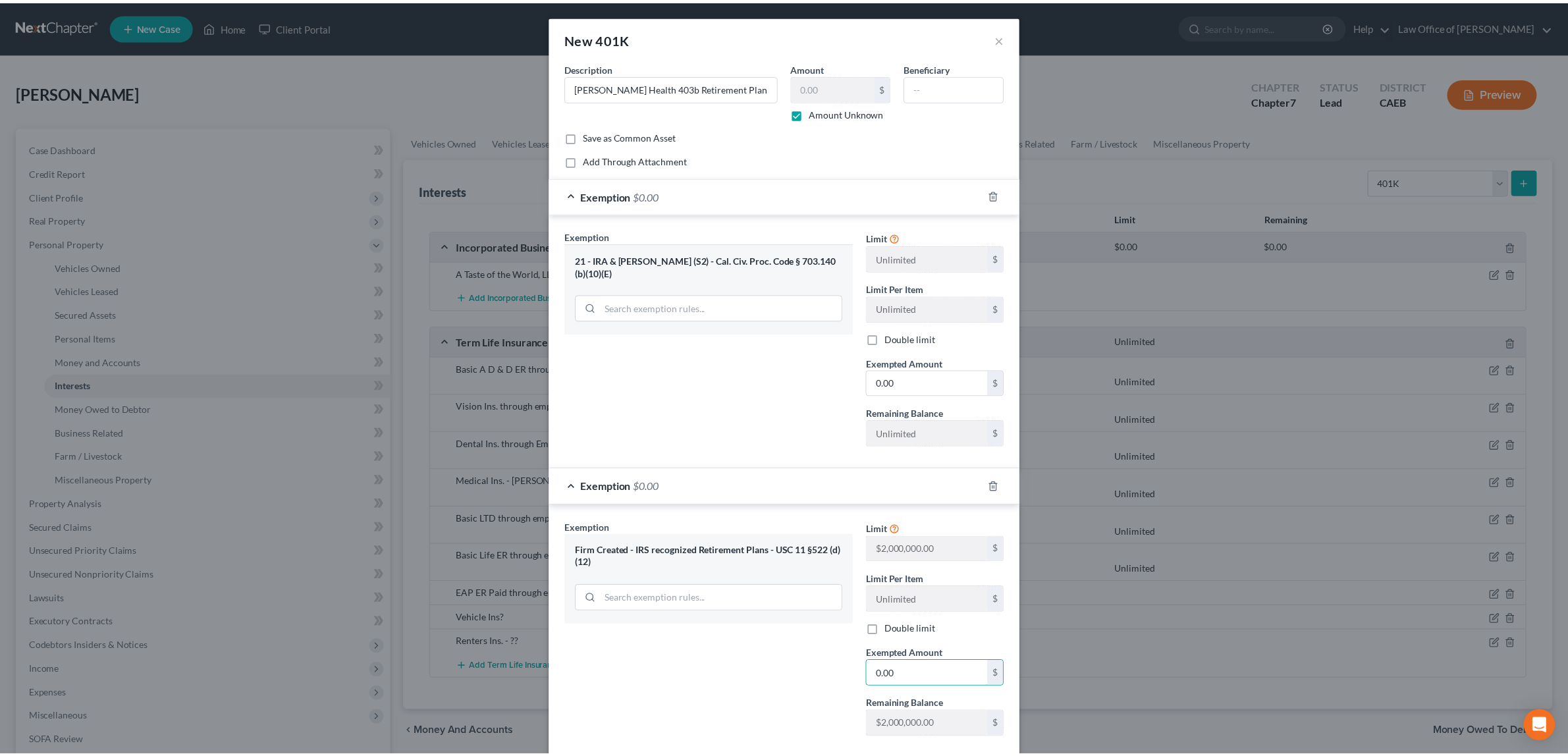
scroll to position [79, 0]
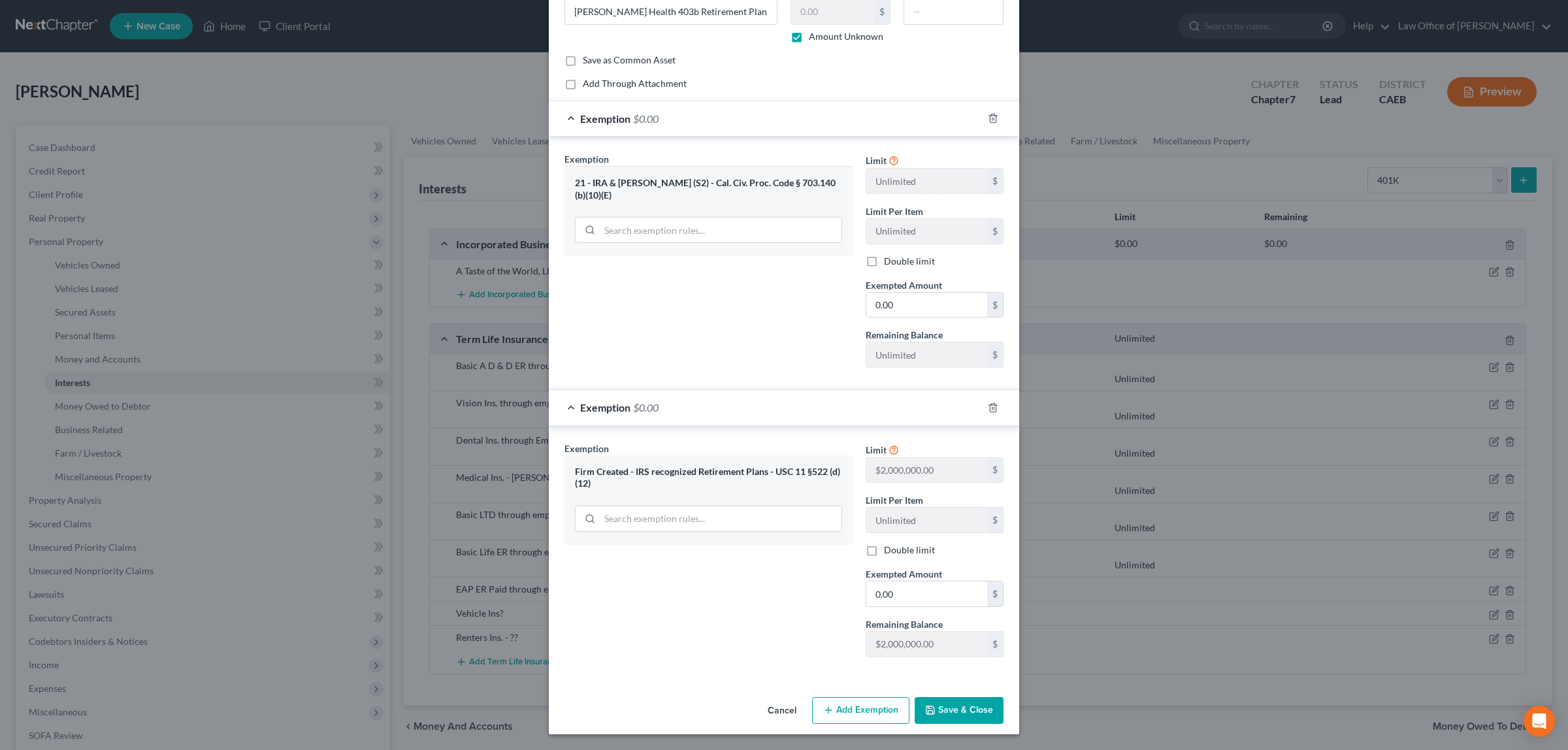
click at [935, 709] on button "Save & Close" at bounding box center [959, 711] width 89 height 27
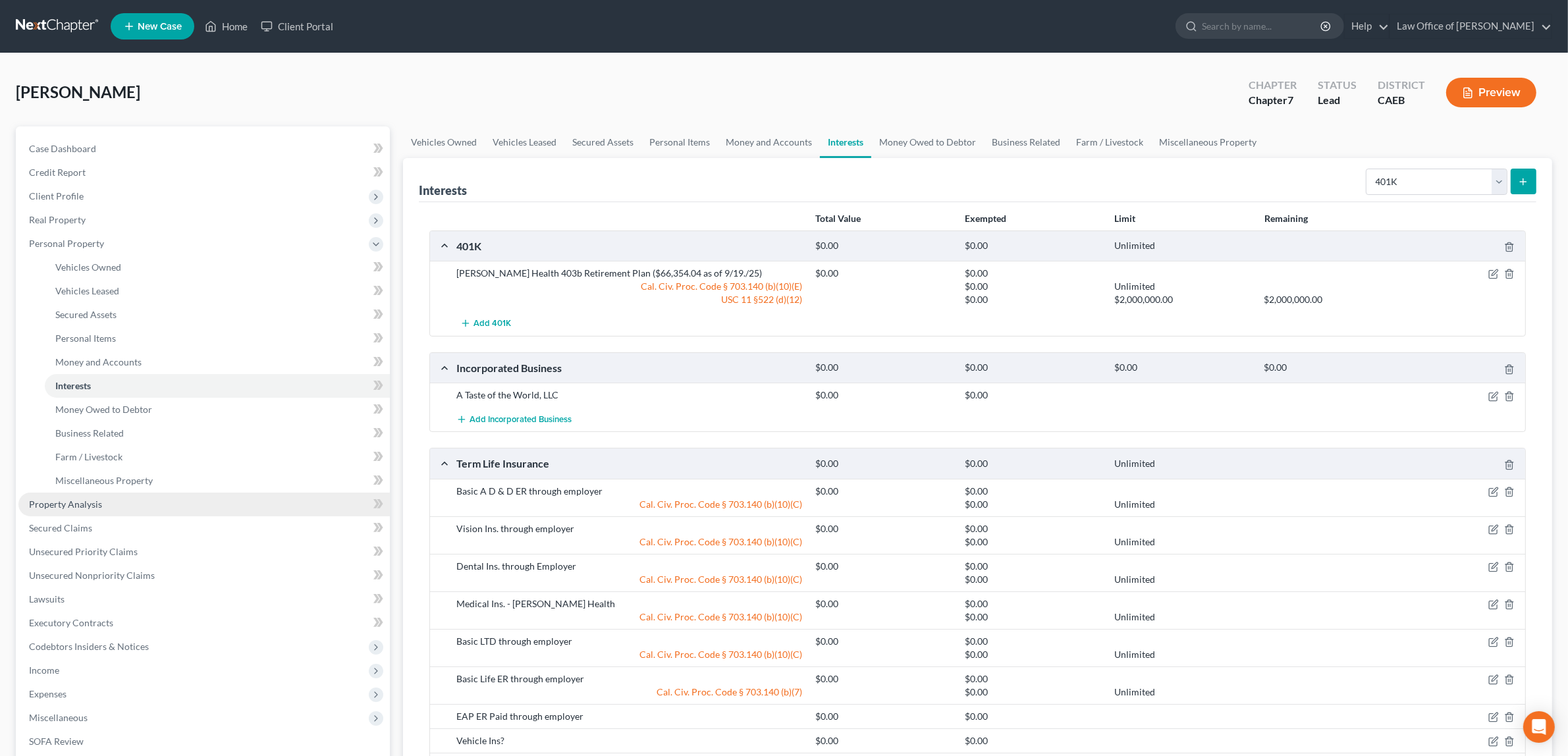
click at [83, 498] on span "Property Analysis" at bounding box center [66, 504] width 73 height 11
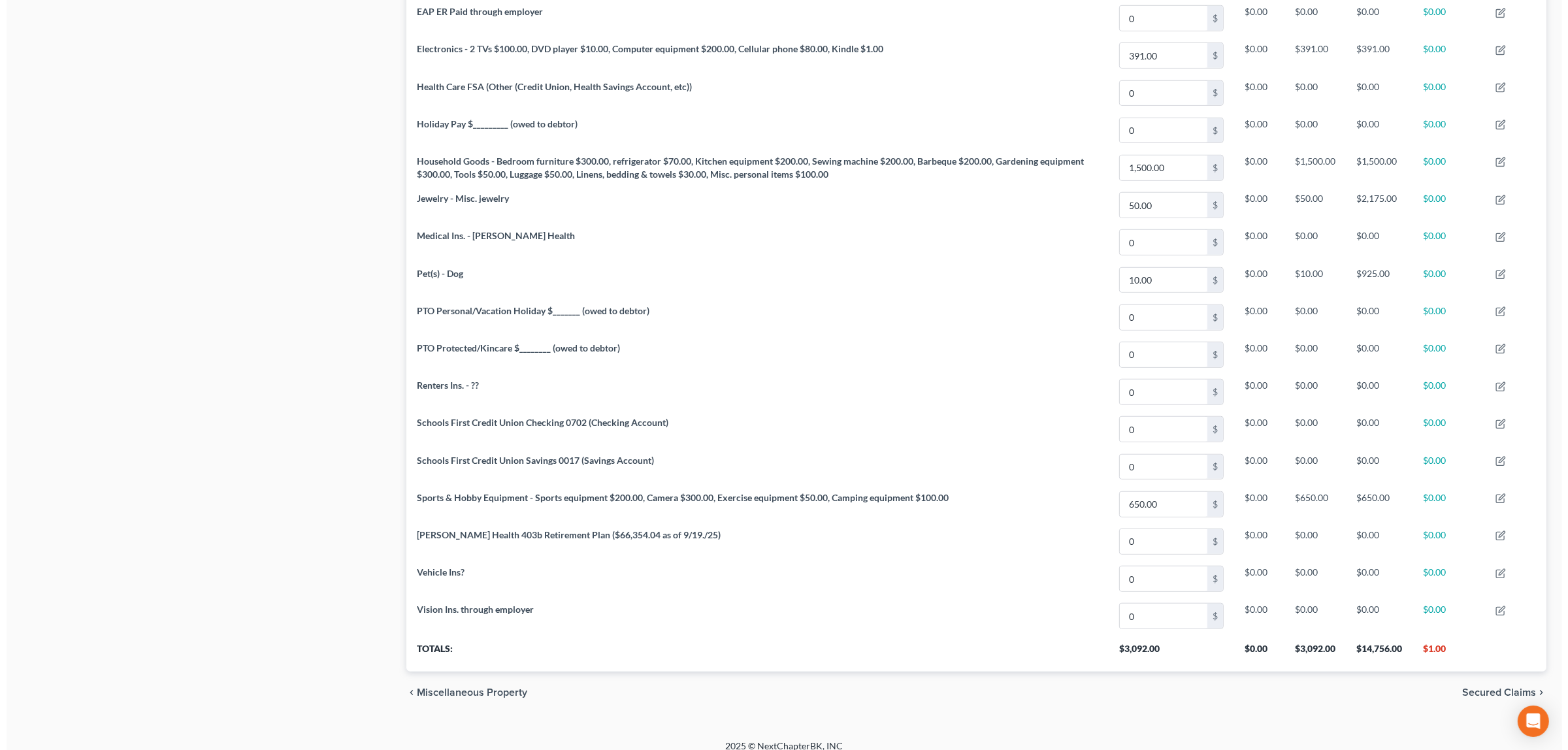
scroll to position [1115, 0]
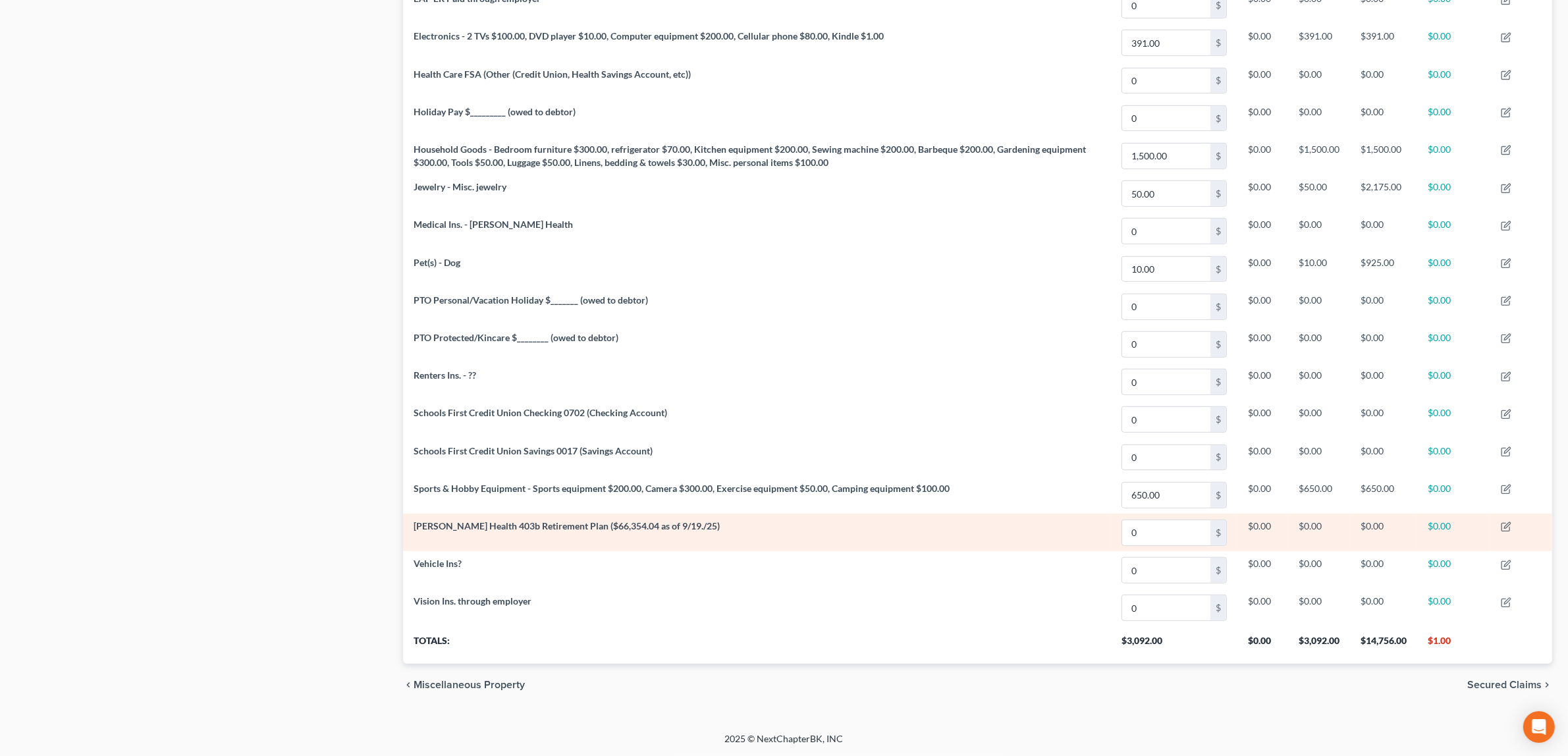
click at [459, 522] on span "[PERSON_NAME] Health 403b Retirement Plan ($66,354.04 as of 9/19./25)" at bounding box center [567, 526] width 306 height 11
click at [1509, 524] on icon "button" at bounding box center [1507, 526] width 6 height 6
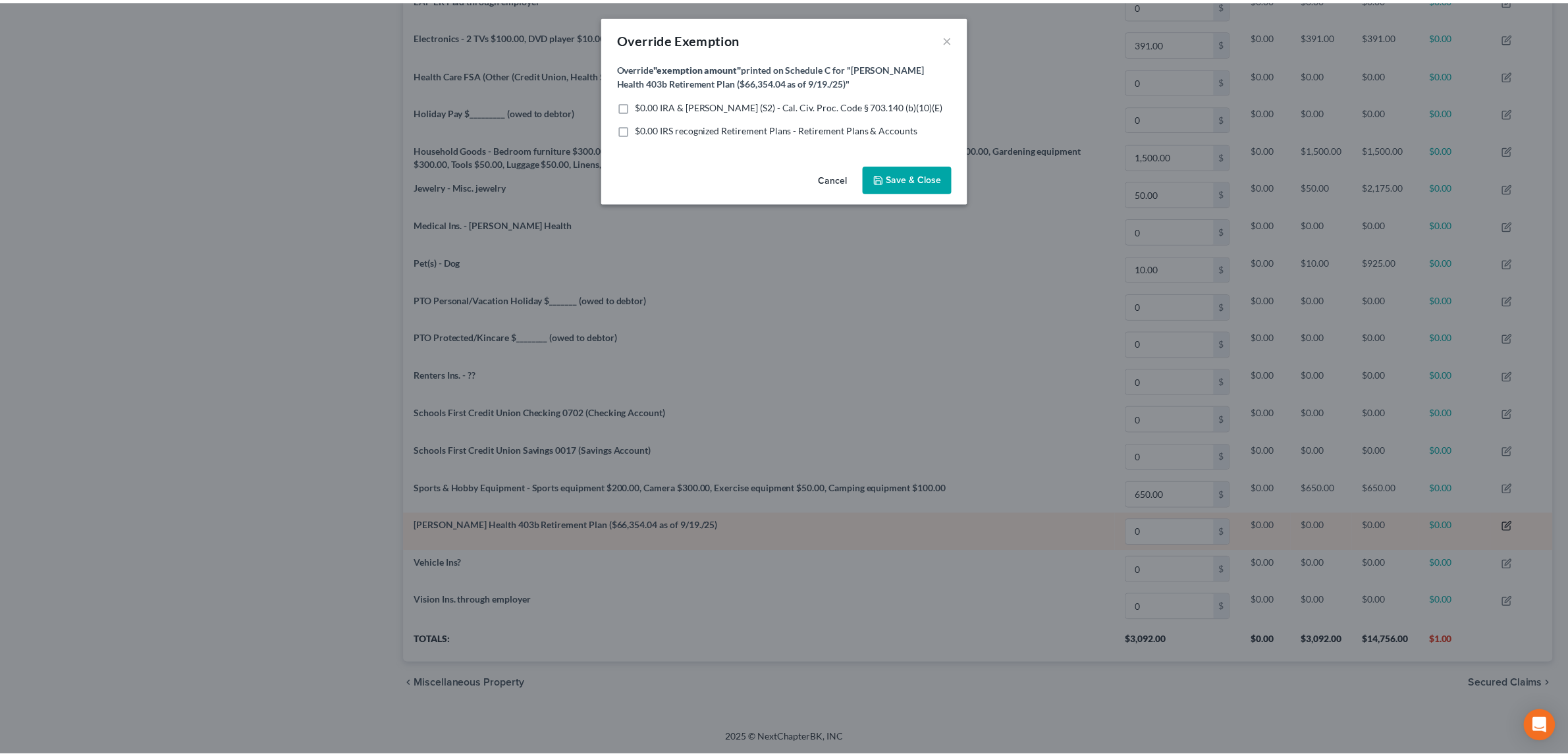
scroll to position [295, 1158]
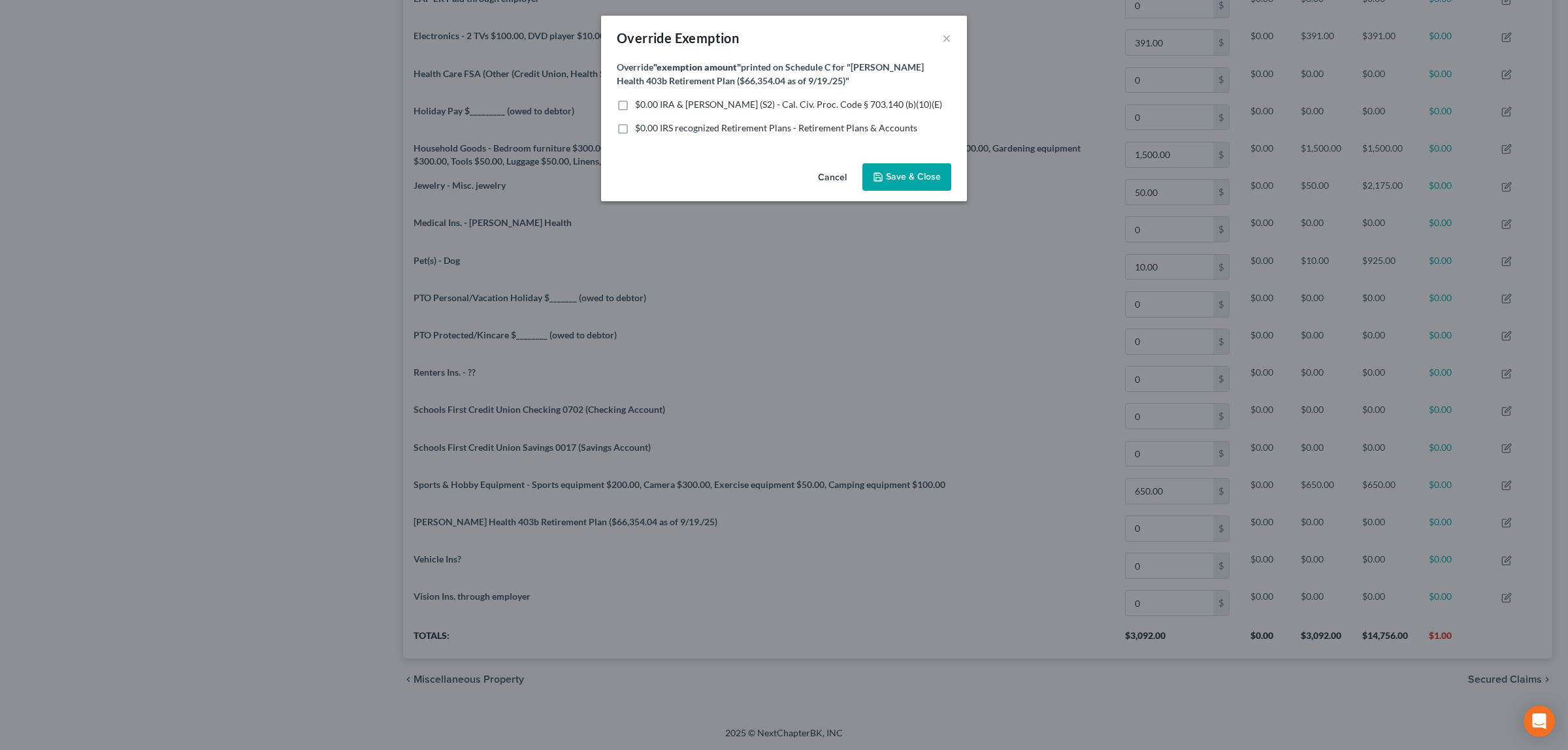
click at [635, 105] on label "$0.00 IRA & Roth IRA (S2) - Cal. Civ. Proc. Code § 703.140 (b)(10)(E)" at bounding box center [788, 105] width 307 height 13
click at [641, 105] on input "$0.00 IRA & Roth IRA (S2) - Cal. Civ. Proc. Code § 703.140 (b)(10)(E)" at bounding box center [644, 102] width 8 height 8
checkbox input "true"
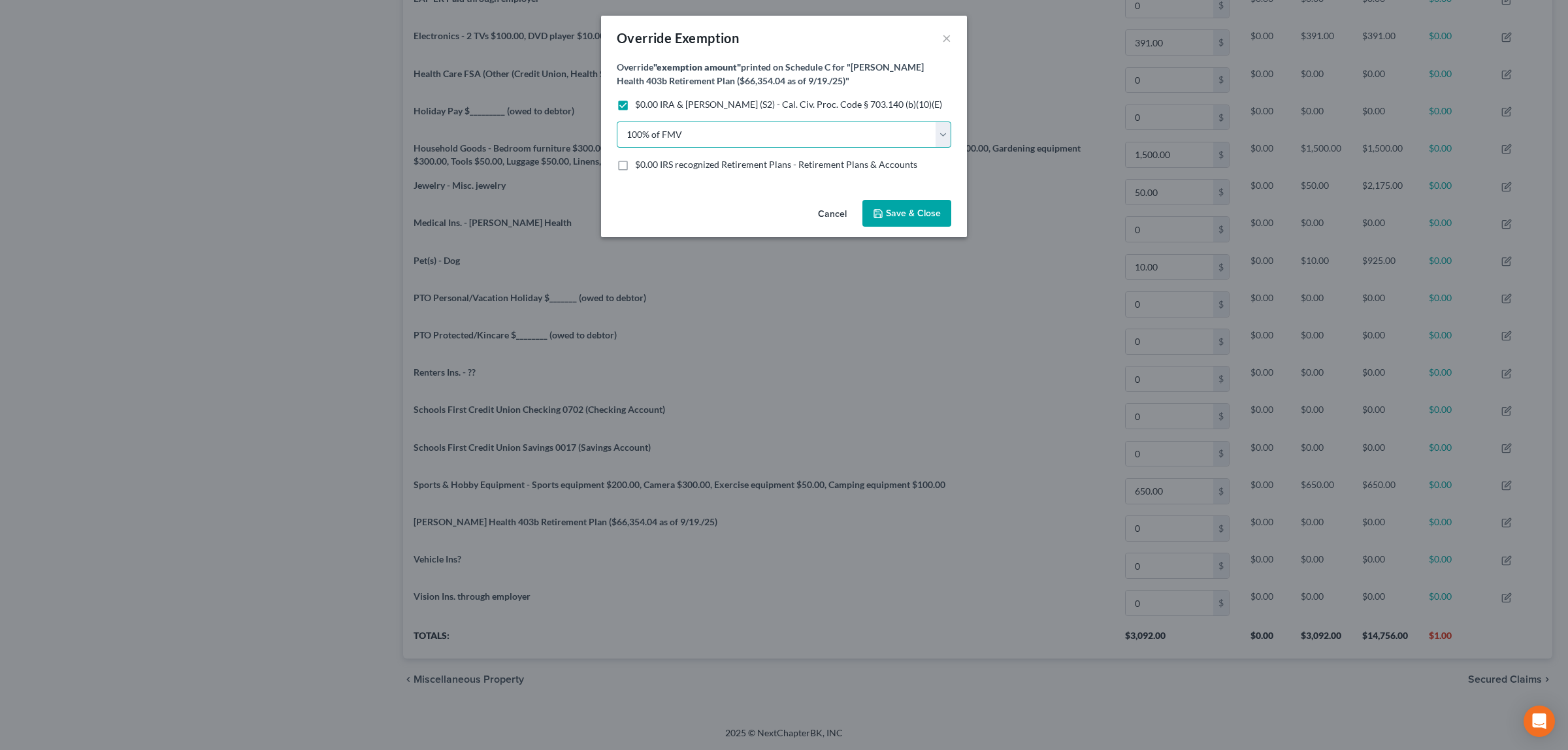
click at [622, 128] on select "100% of FMV Unknown Other" at bounding box center [784, 135] width 335 height 26
click at [673, 224] on div "Cancel Save & Close" at bounding box center [784, 216] width 366 height 43
drag, startPoint x: 621, startPoint y: 165, endPoint x: 624, endPoint y: 175, distance: 10.4
click at [635, 170] on label "$0.00 IRS recognized Retirement Plans - Retirement Plans & Accounts" at bounding box center [776, 165] width 282 height 13
click at [641, 167] on input "$0.00 IRS recognized Retirement Plans - Retirement Plans & Accounts" at bounding box center [644, 162] width 8 height 8
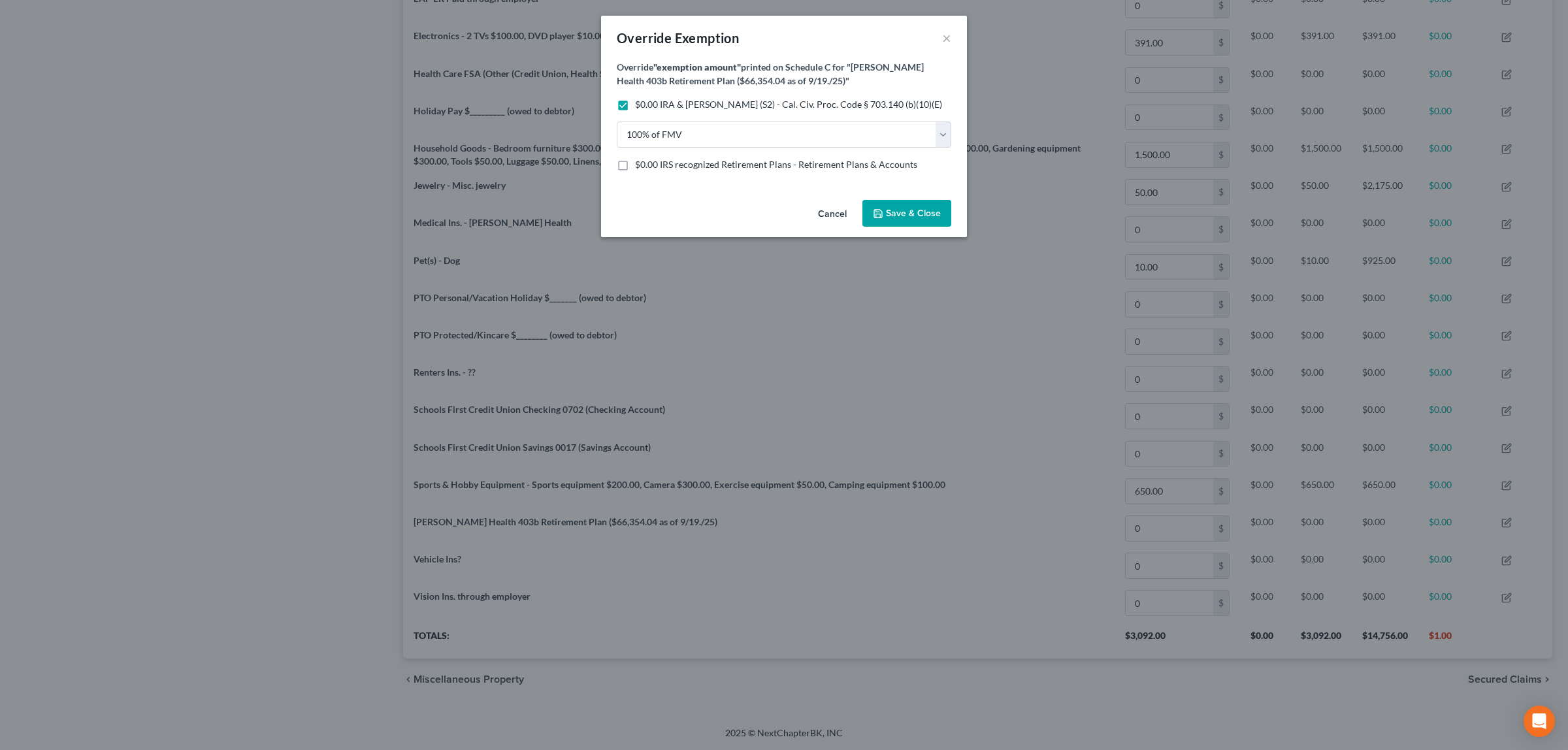
checkbox input "true"
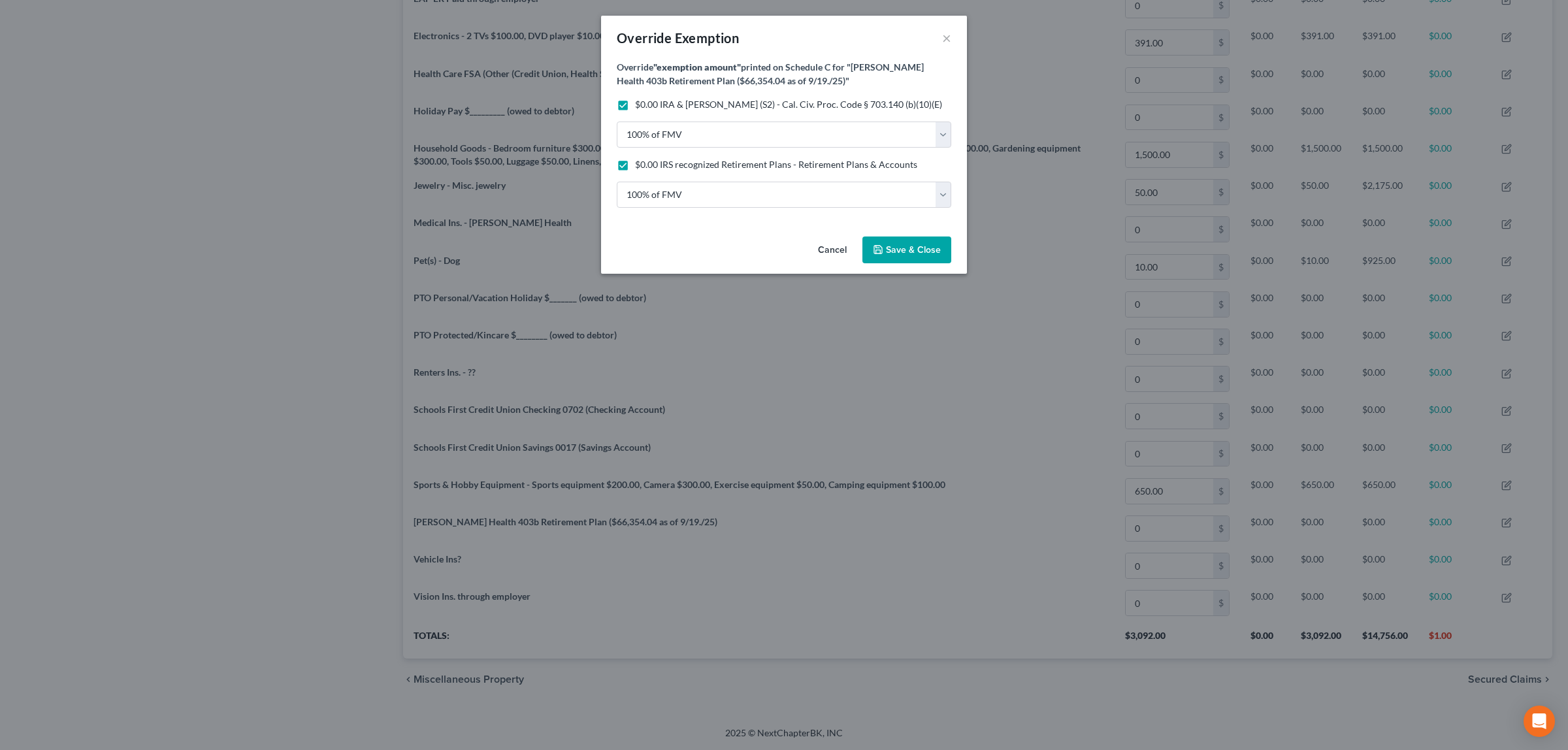
click at [893, 244] on span "Save & Close" at bounding box center [913, 249] width 55 height 11
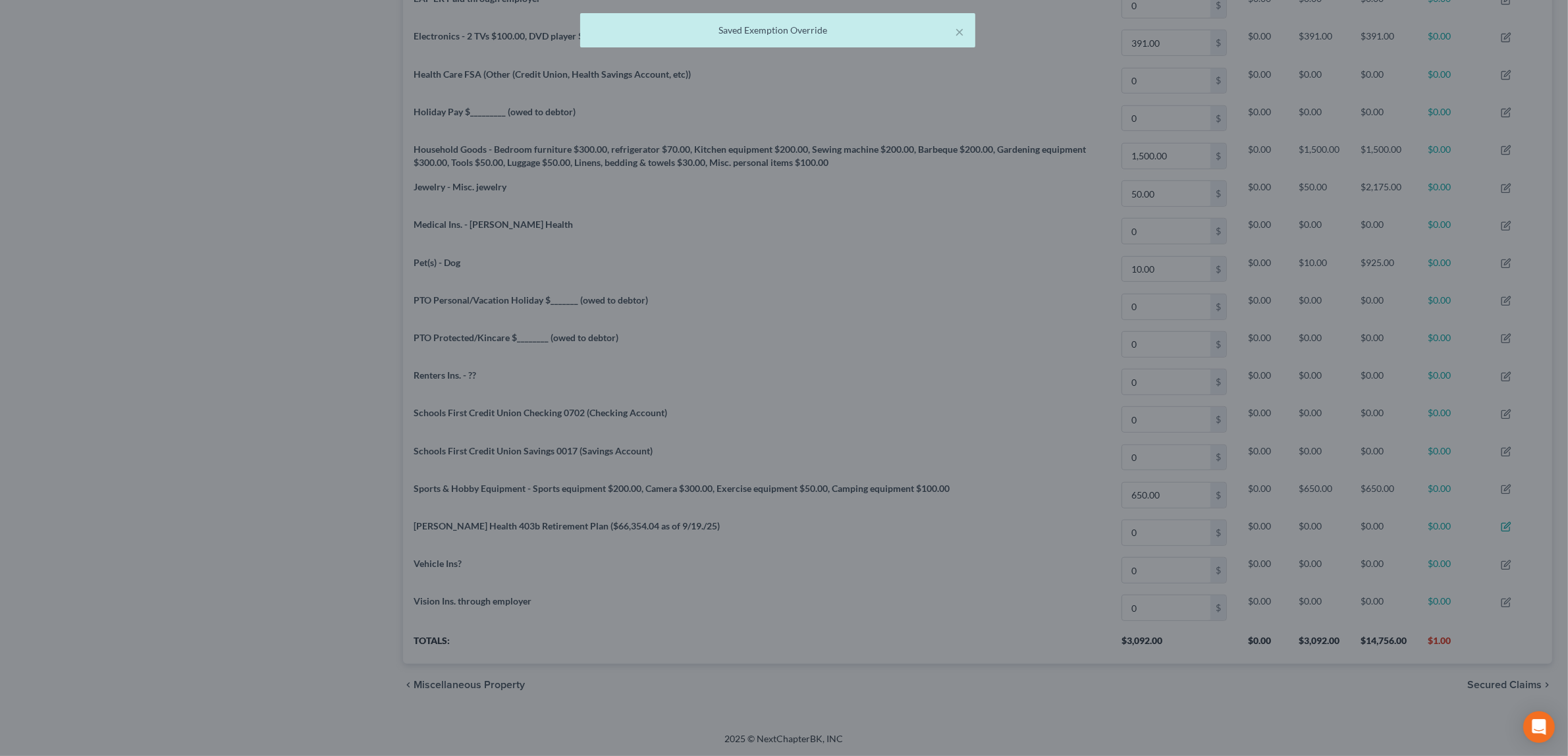
scroll to position [0, 0]
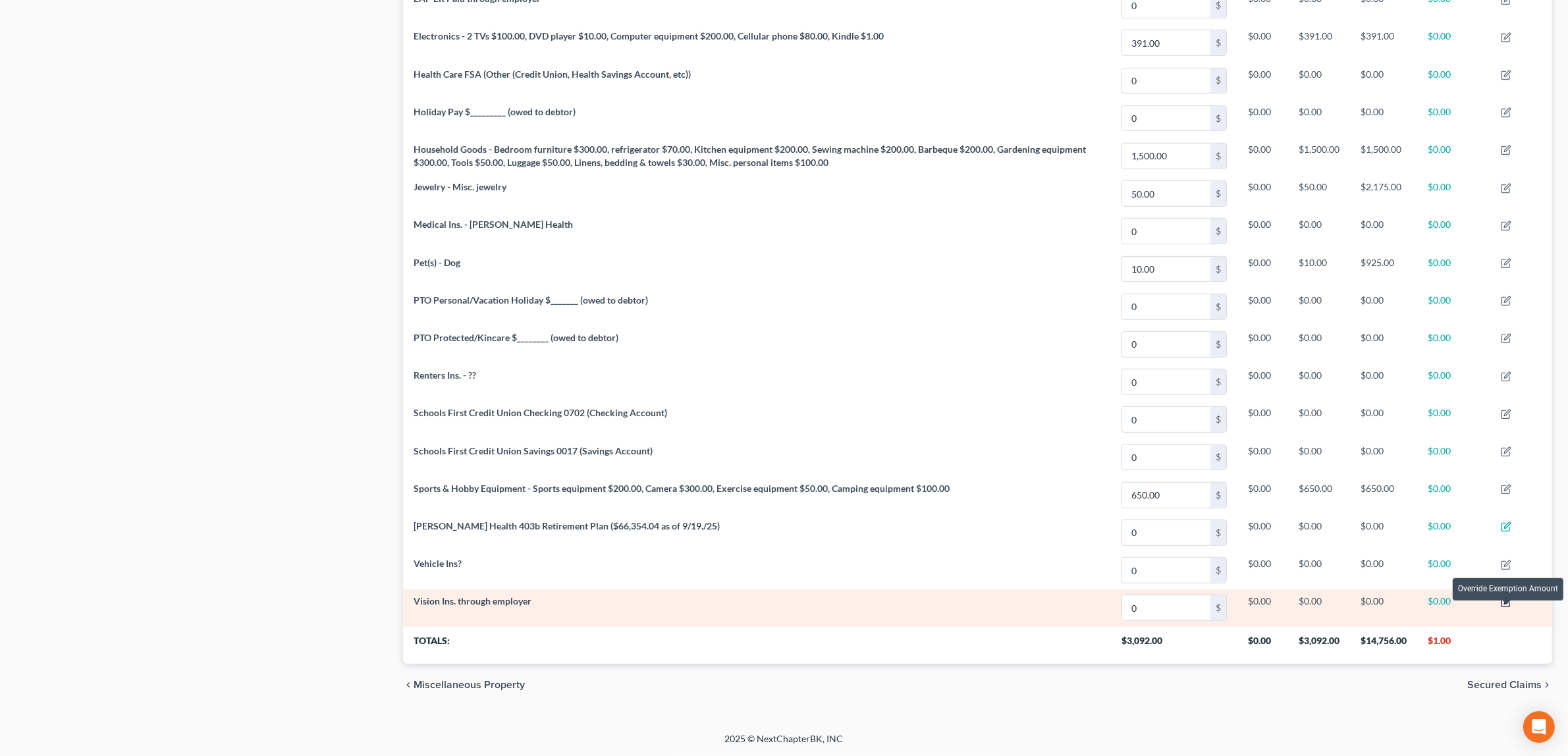
click at [1509, 603] on icon "button" at bounding box center [1507, 601] width 6 height 6
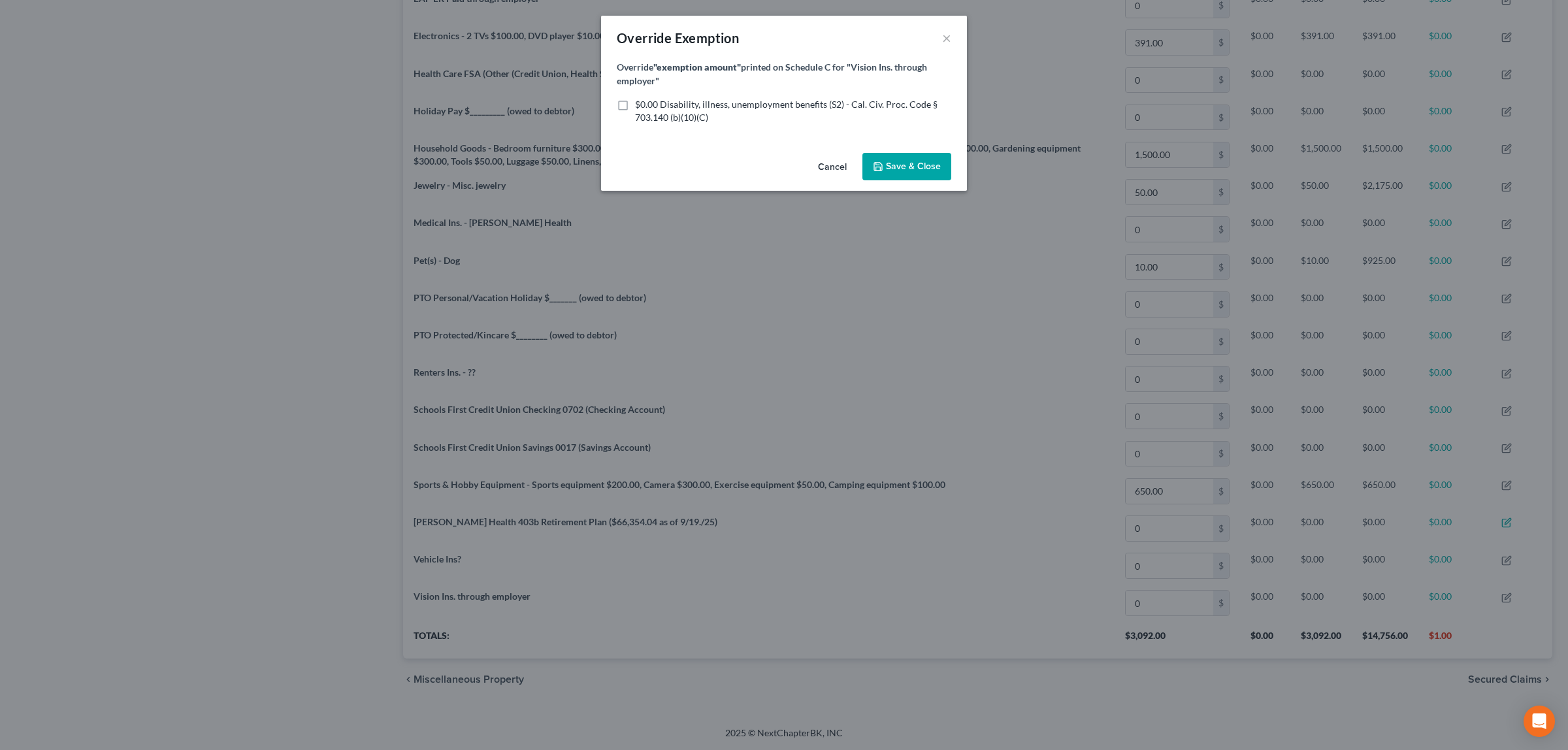
click at [635, 106] on label "$0.00 Disability, illness, unemployment benefits (S2) - Cal. Civ. Proc. Code § …" at bounding box center [793, 111] width 316 height 26
click at [641, 106] on input "$0.00 Disability, illness, unemployment benefits (S2) - Cal. Civ. Proc. Code § …" at bounding box center [644, 102] width 8 height 8
checkbox input "true"
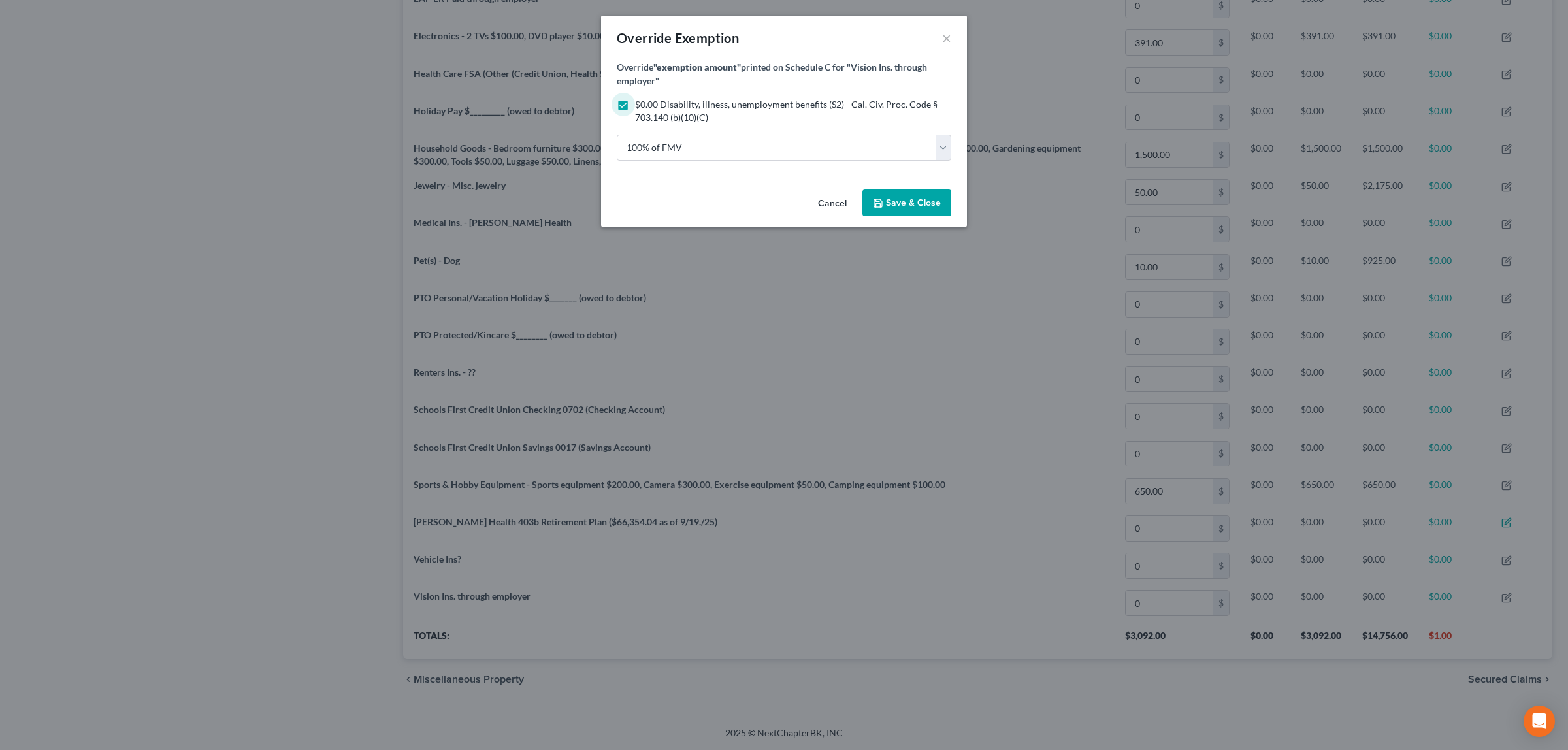
click at [905, 199] on span "Save & Close" at bounding box center [913, 203] width 55 height 11
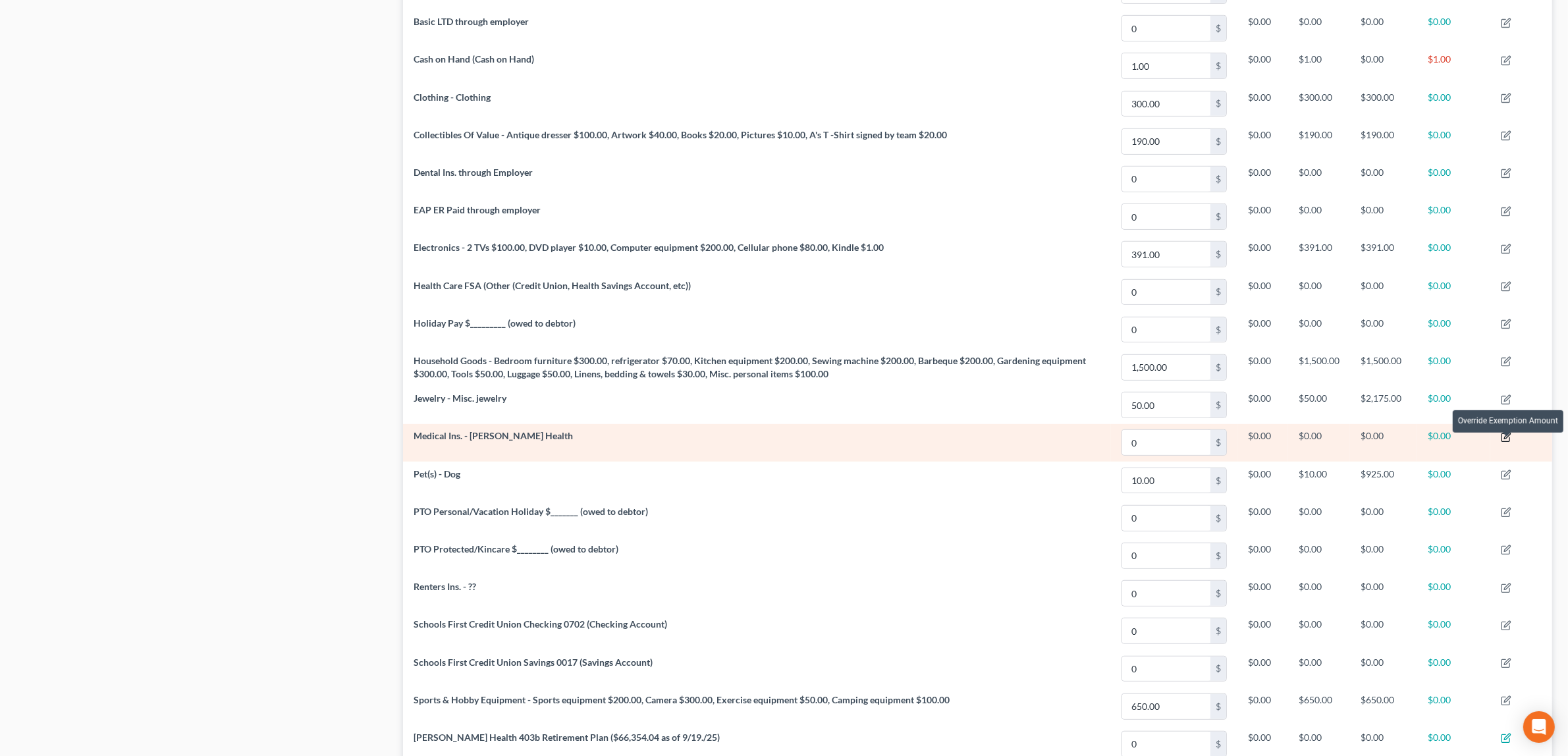
click at [1510, 441] on icon "button" at bounding box center [1506, 437] width 10 height 10
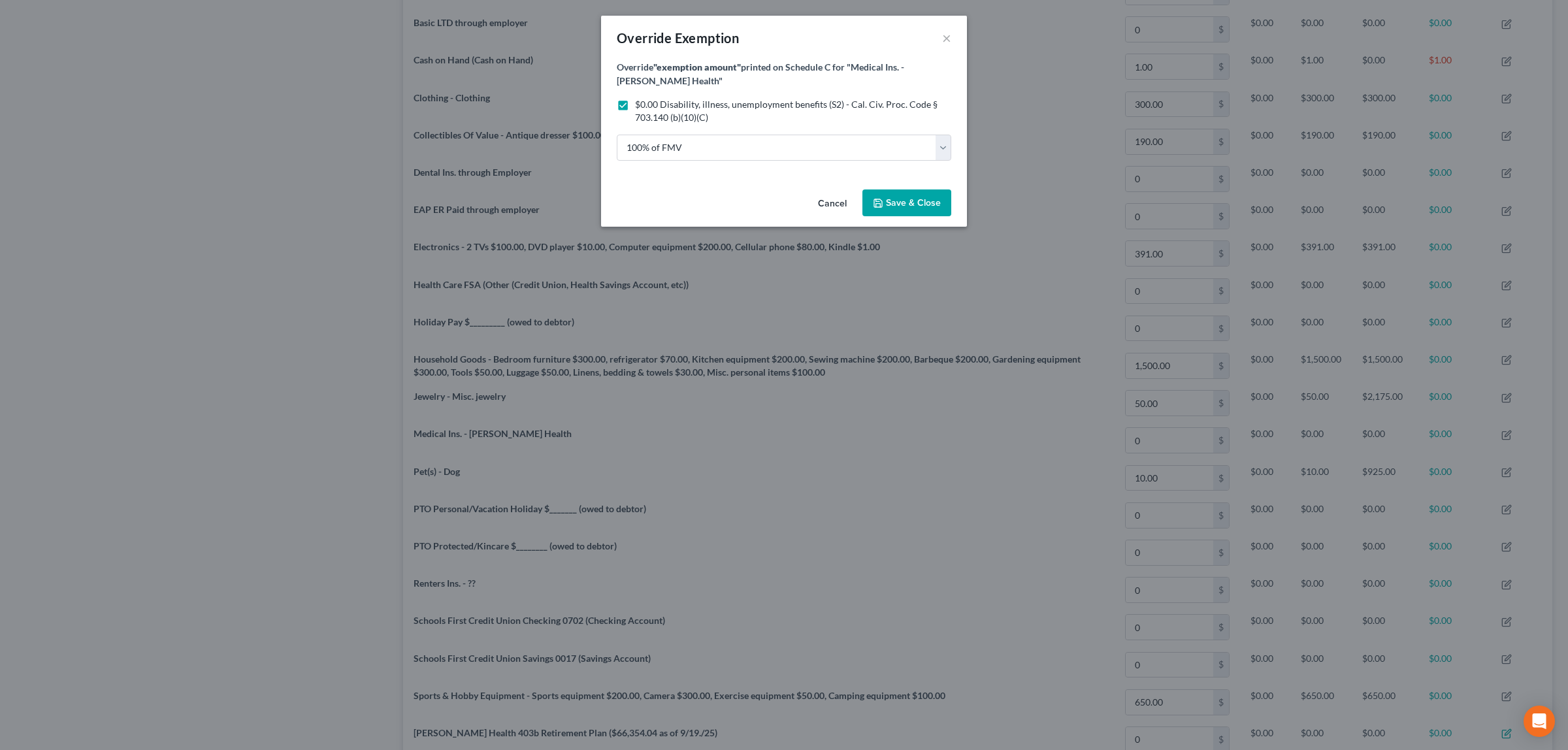
click at [916, 201] on span "Save & Close" at bounding box center [913, 203] width 55 height 11
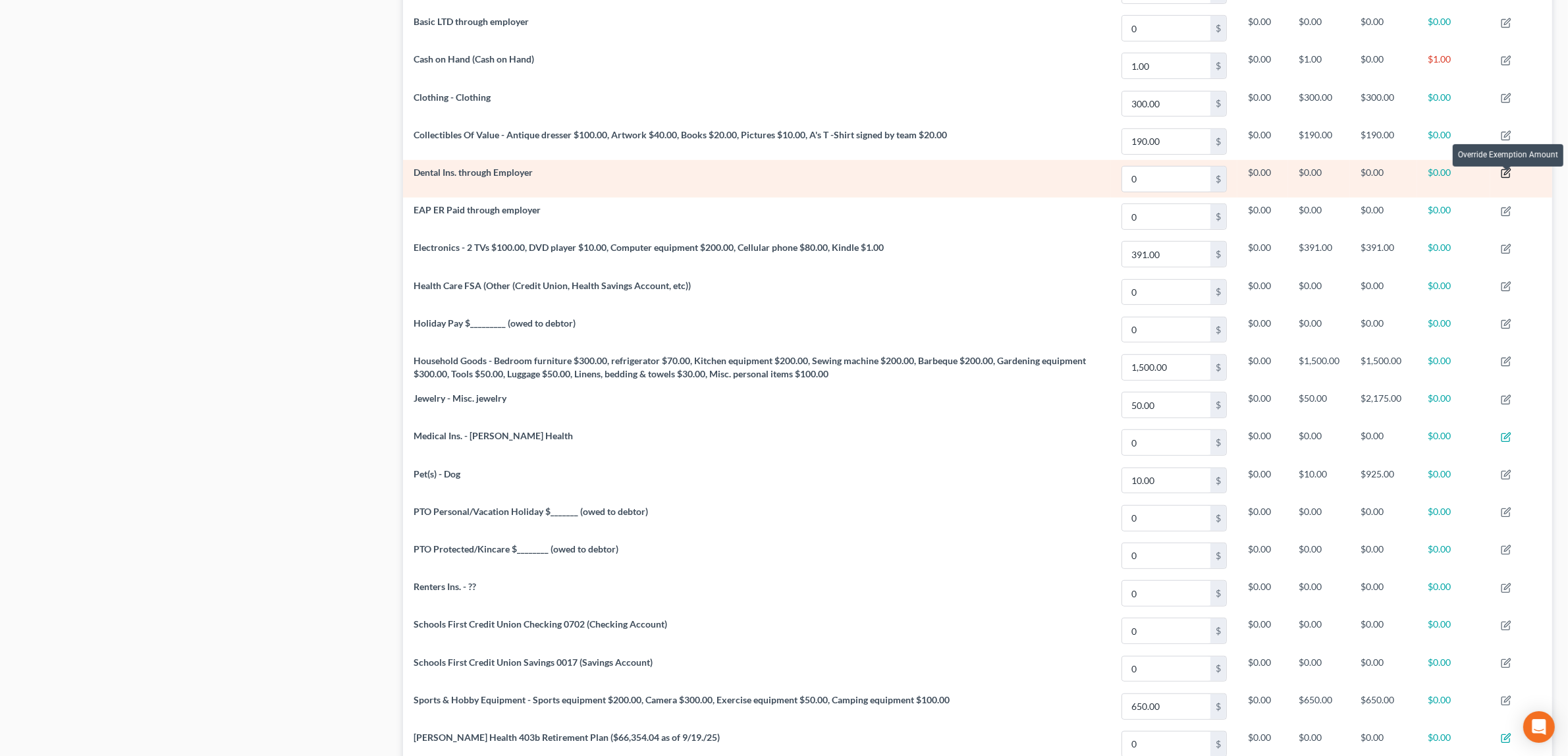
click at [1506, 178] on icon "button" at bounding box center [1506, 172] width 10 height 10
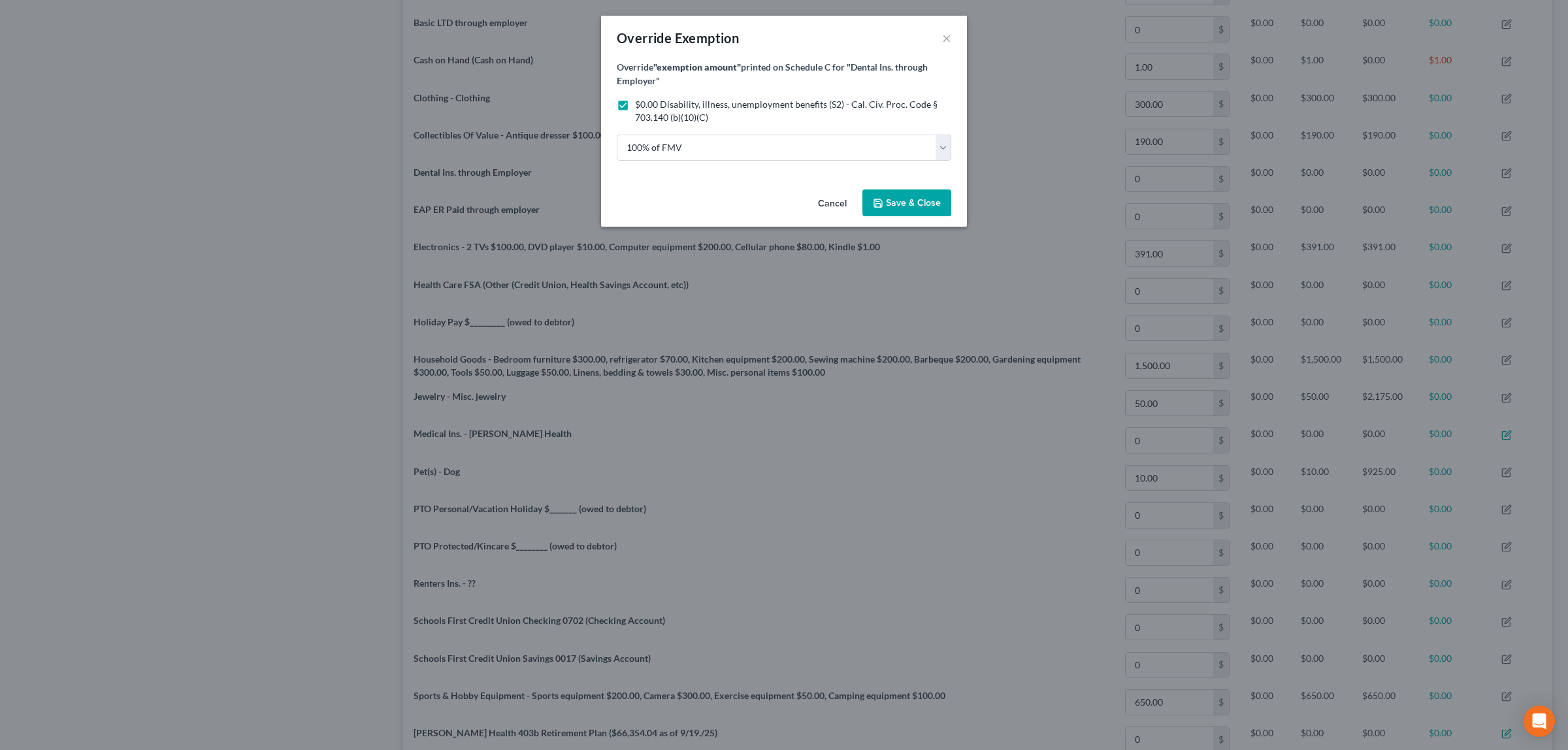
click at [918, 200] on span "Save & Close" at bounding box center [913, 203] width 55 height 11
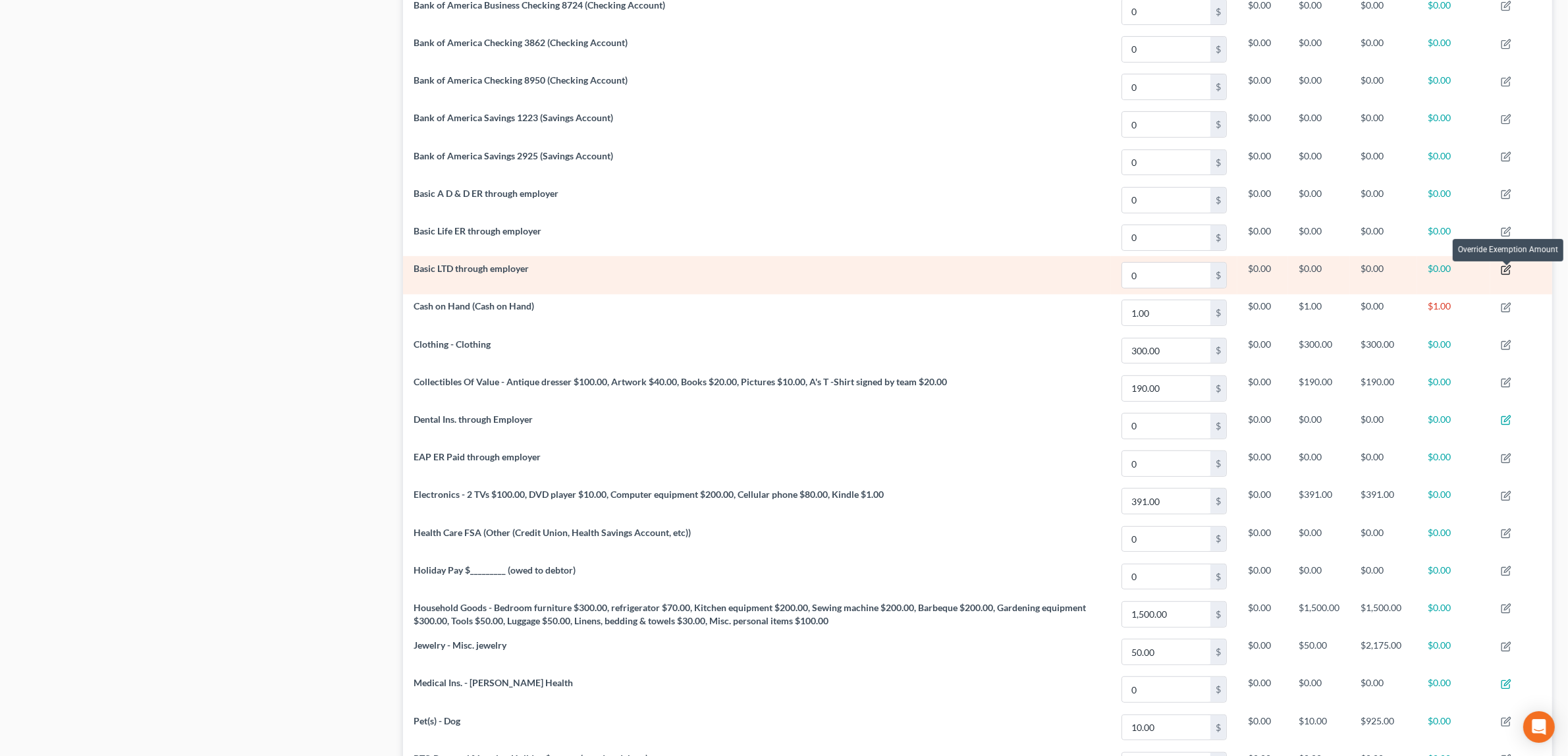
click at [1505, 274] on icon "button" at bounding box center [1506, 270] width 10 height 10
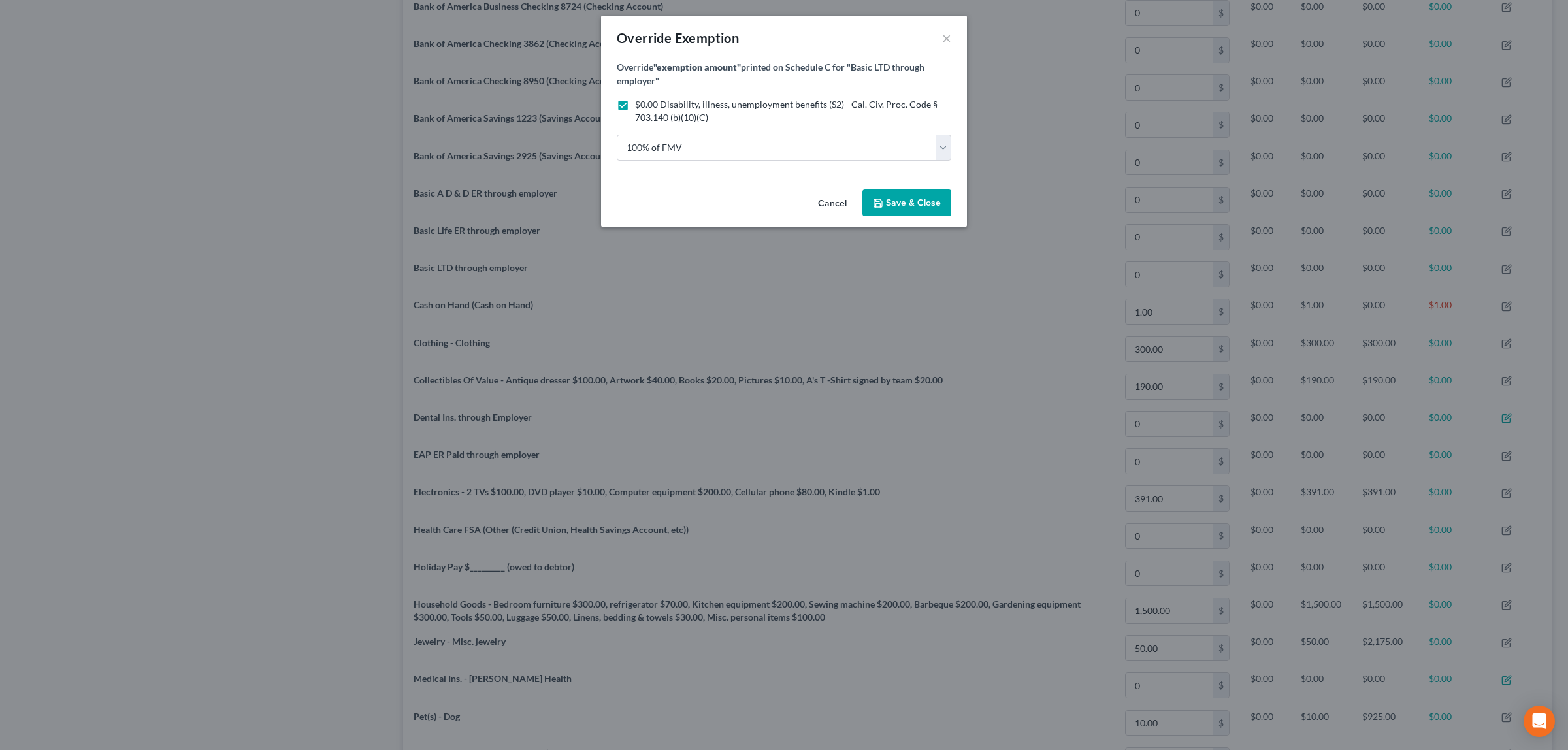
click at [896, 199] on span "Save & Close" at bounding box center [913, 203] width 55 height 11
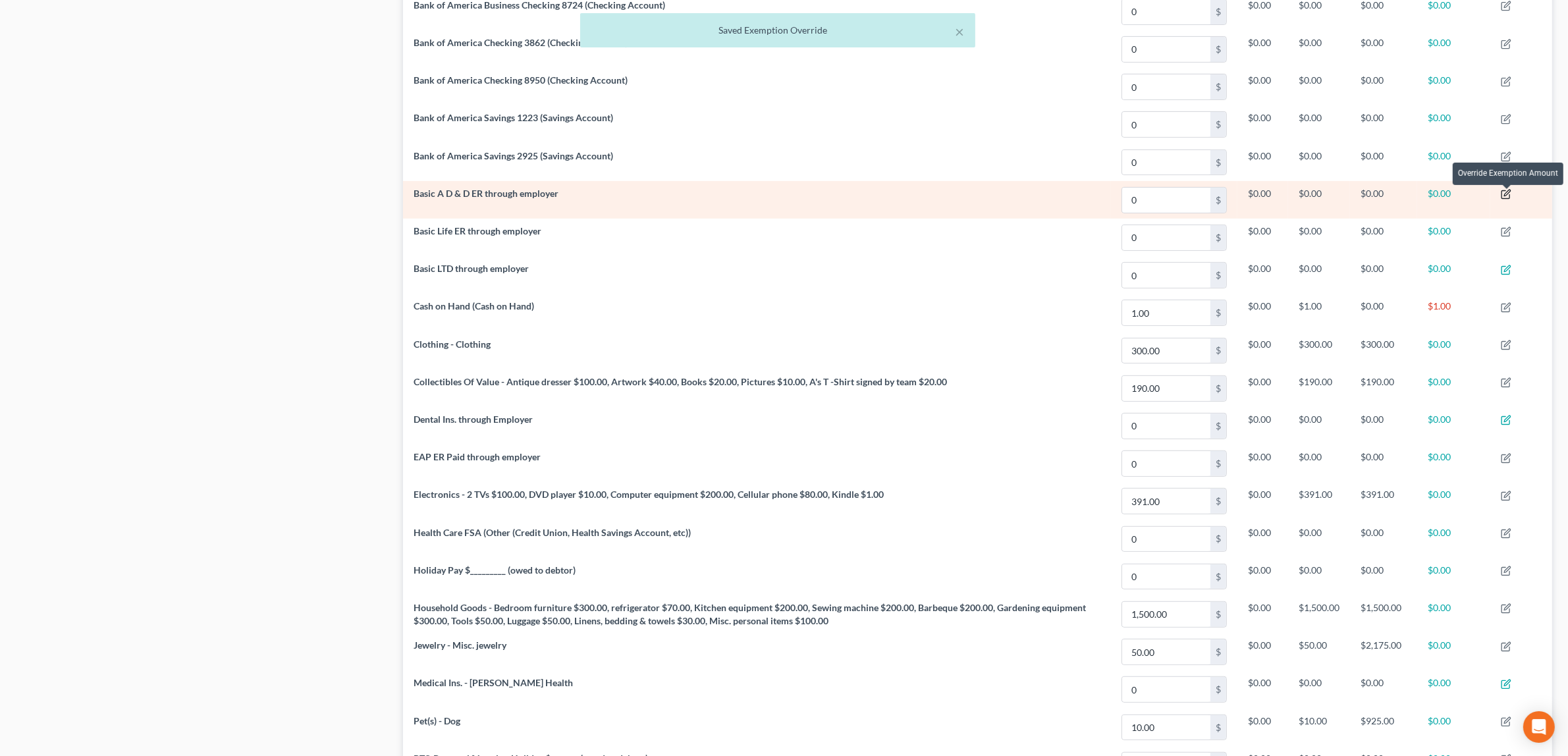
click at [1506, 196] on icon "button" at bounding box center [1506, 194] width 10 height 10
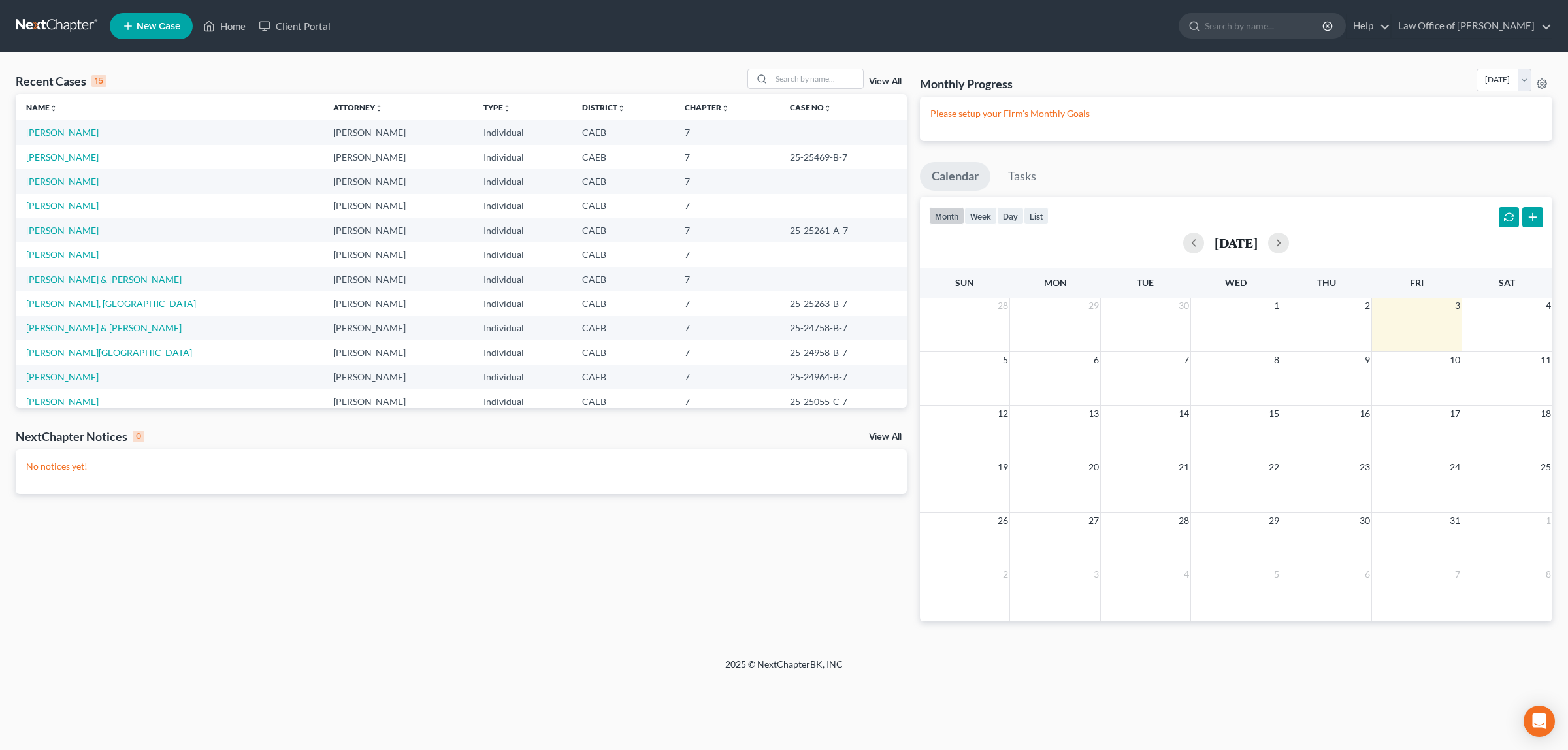
click at [74, 126] on td "[PERSON_NAME]" at bounding box center [168, 132] width 307 height 25
click at [73, 131] on link "[PERSON_NAME]" at bounding box center [63, 132] width 73 height 11
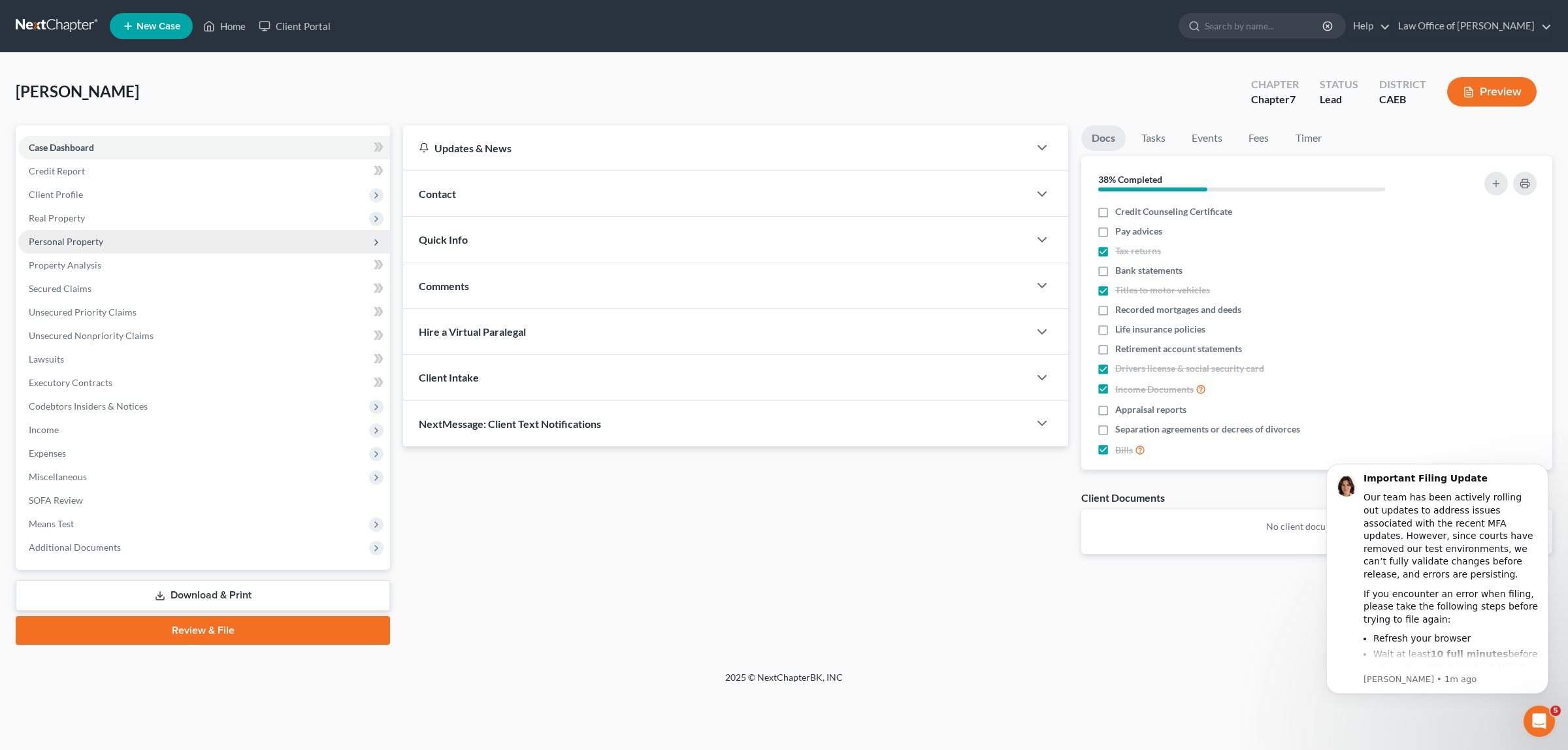
click at [95, 233] on span "Personal Property" at bounding box center [204, 242] width 371 height 24
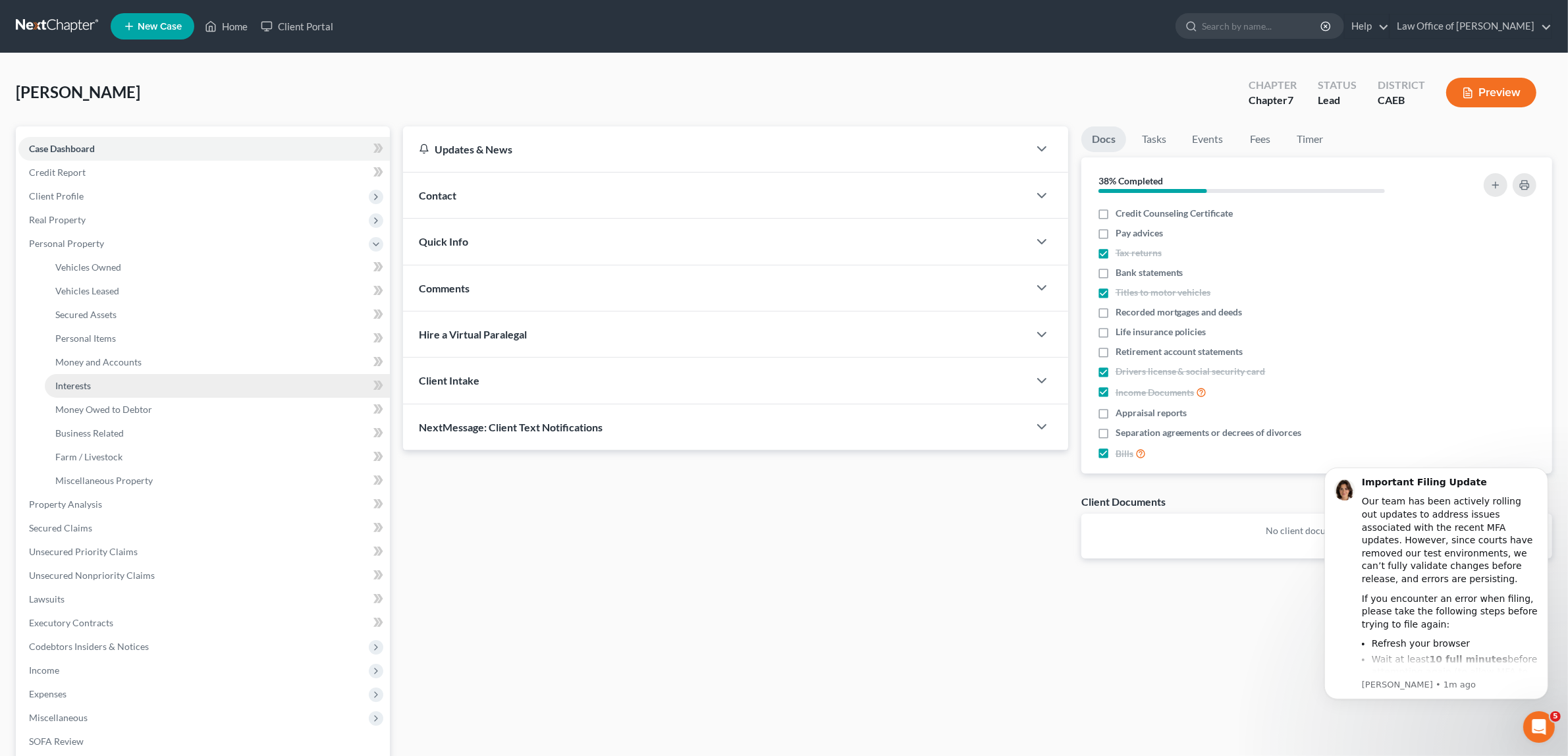
click at [107, 380] on link "Interests" at bounding box center [217, 386] width 345 height 24
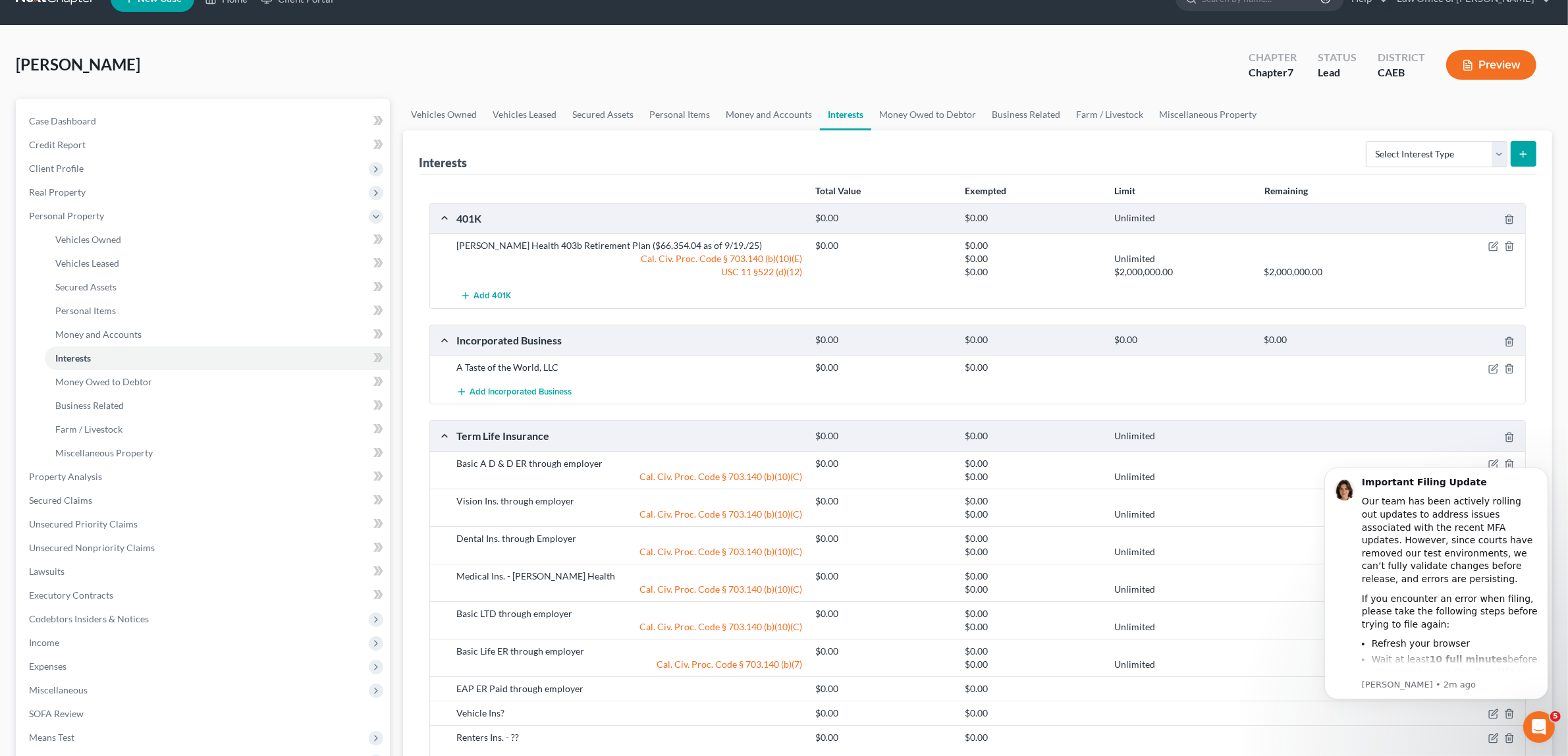
scroll to position [60, 0]
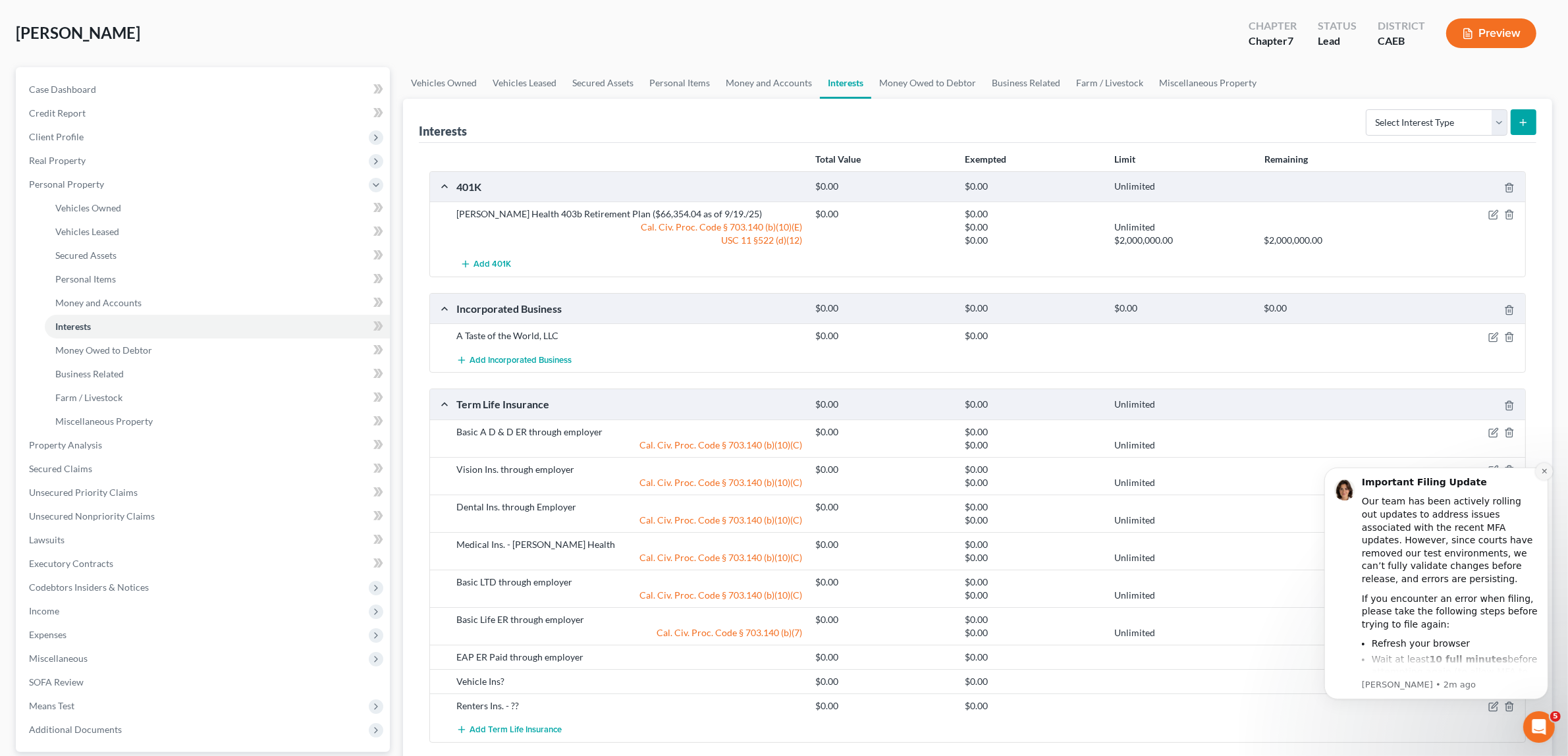
click at [1545, 467] on icon "Dismiss notification" at bounding box center [1544, 471] width 7 height 7
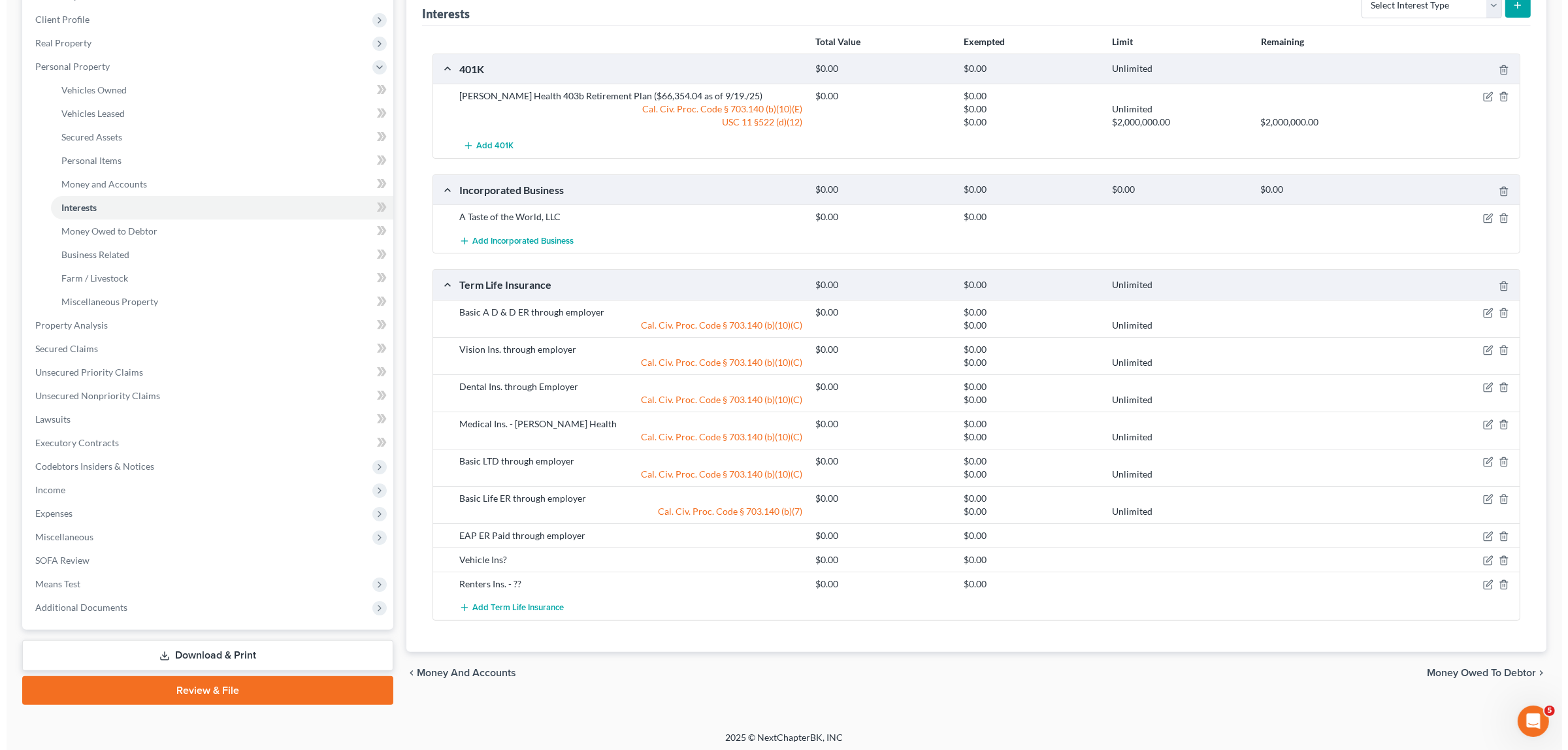
scroll to position [177, 0]
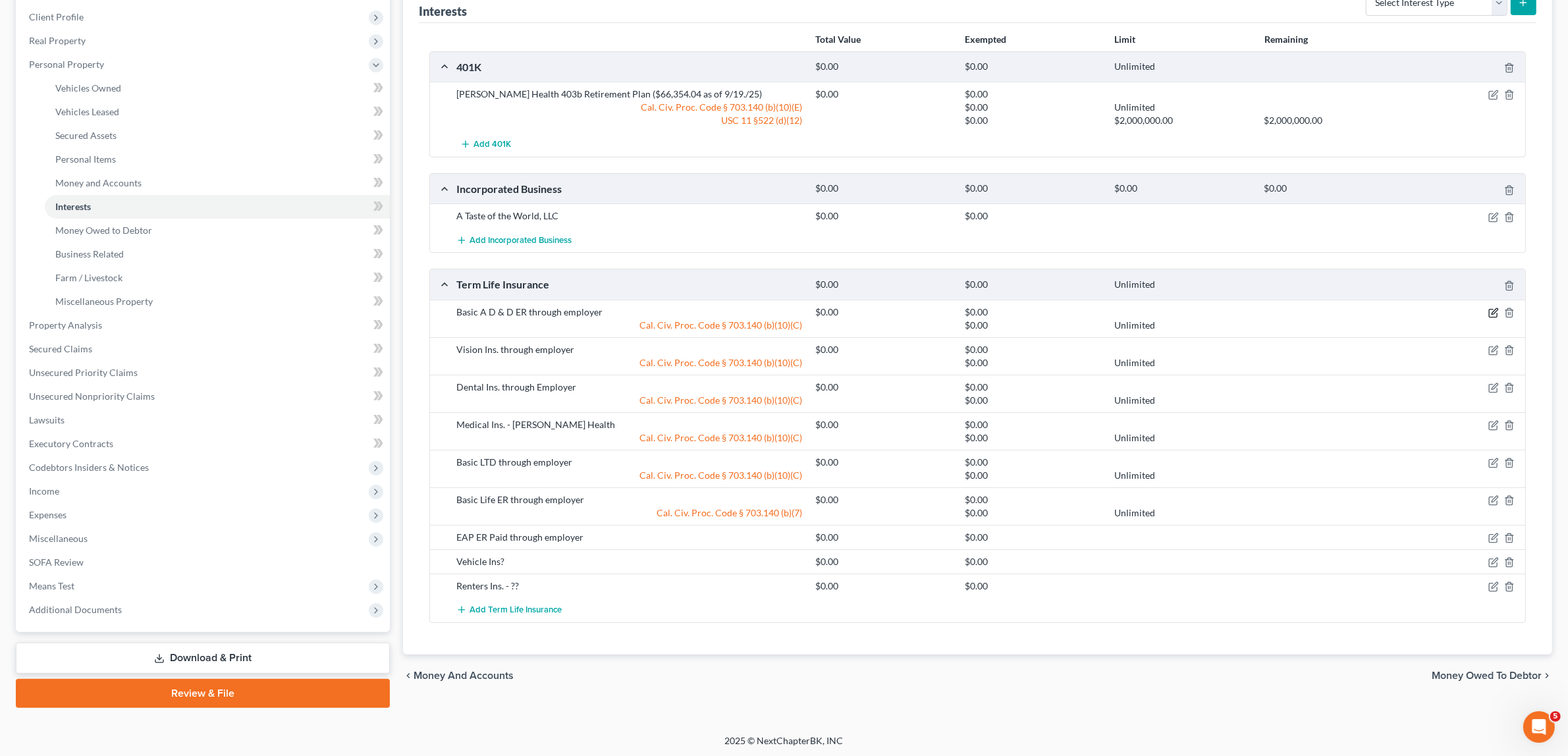
click at [1494, 313] on icon "button" at bounding box center [1495, 311] width 6 height 6
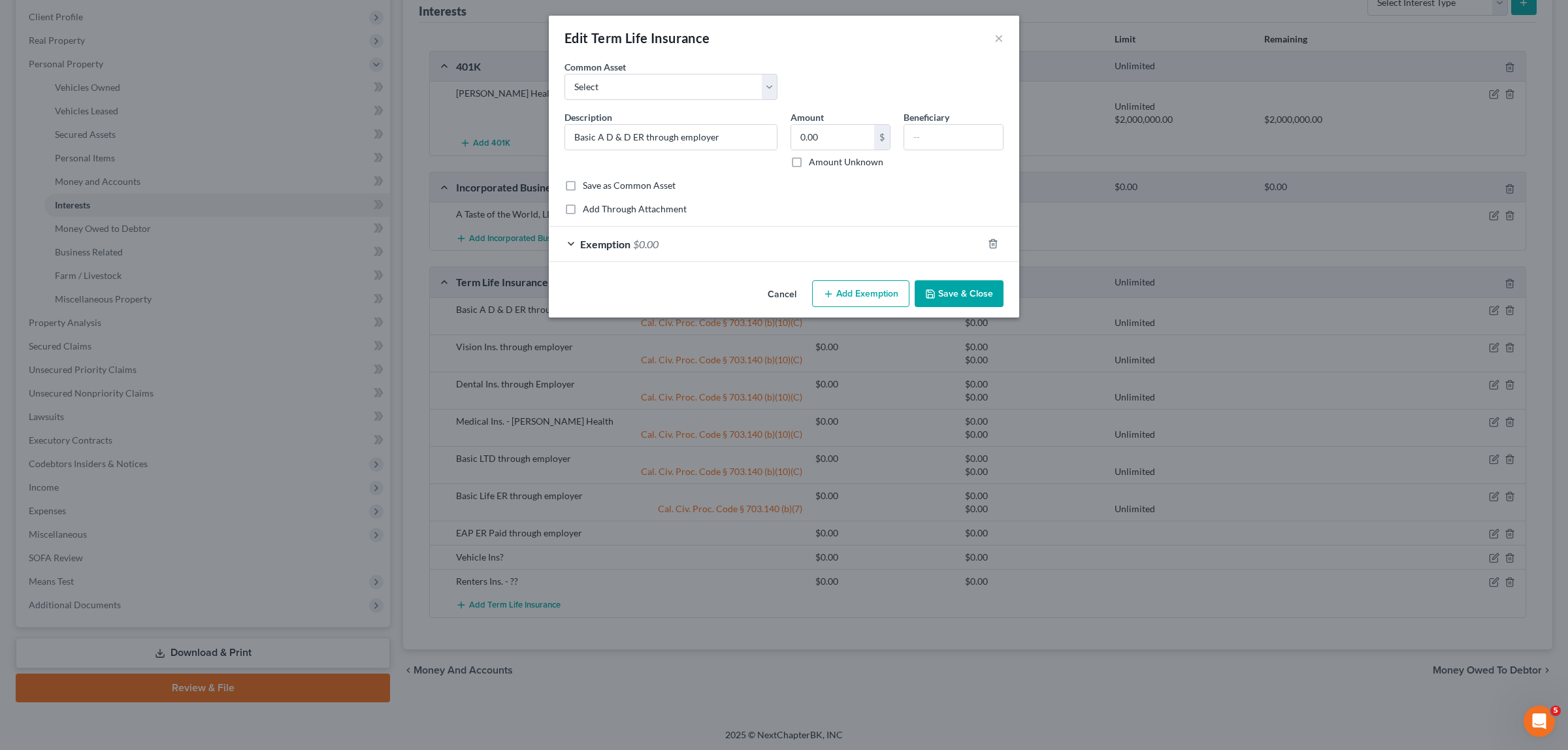
click at [849, 285] on button "Add Exemption" at bounding box center [860, 294] width 97 height 27
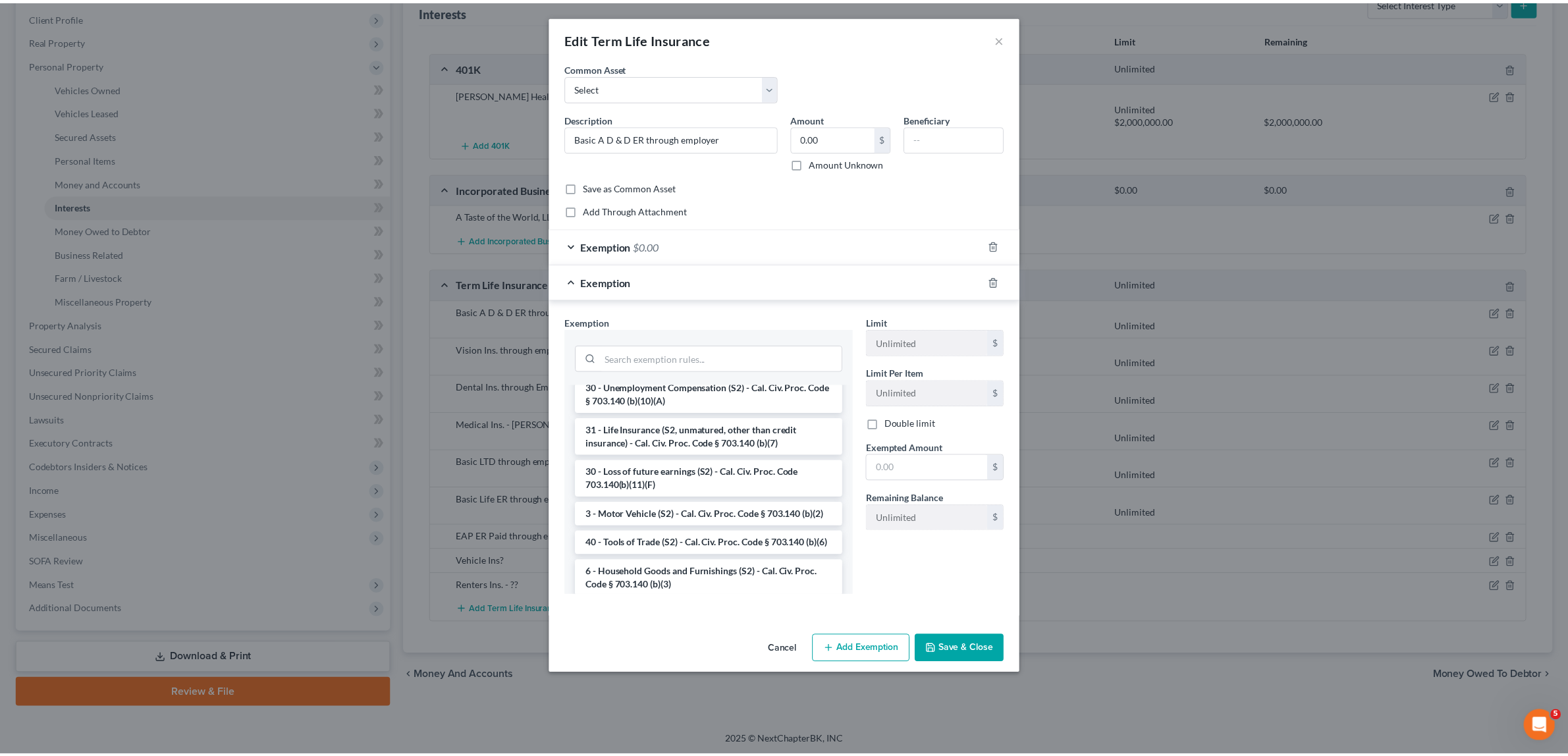
scroll to position [472, 0]
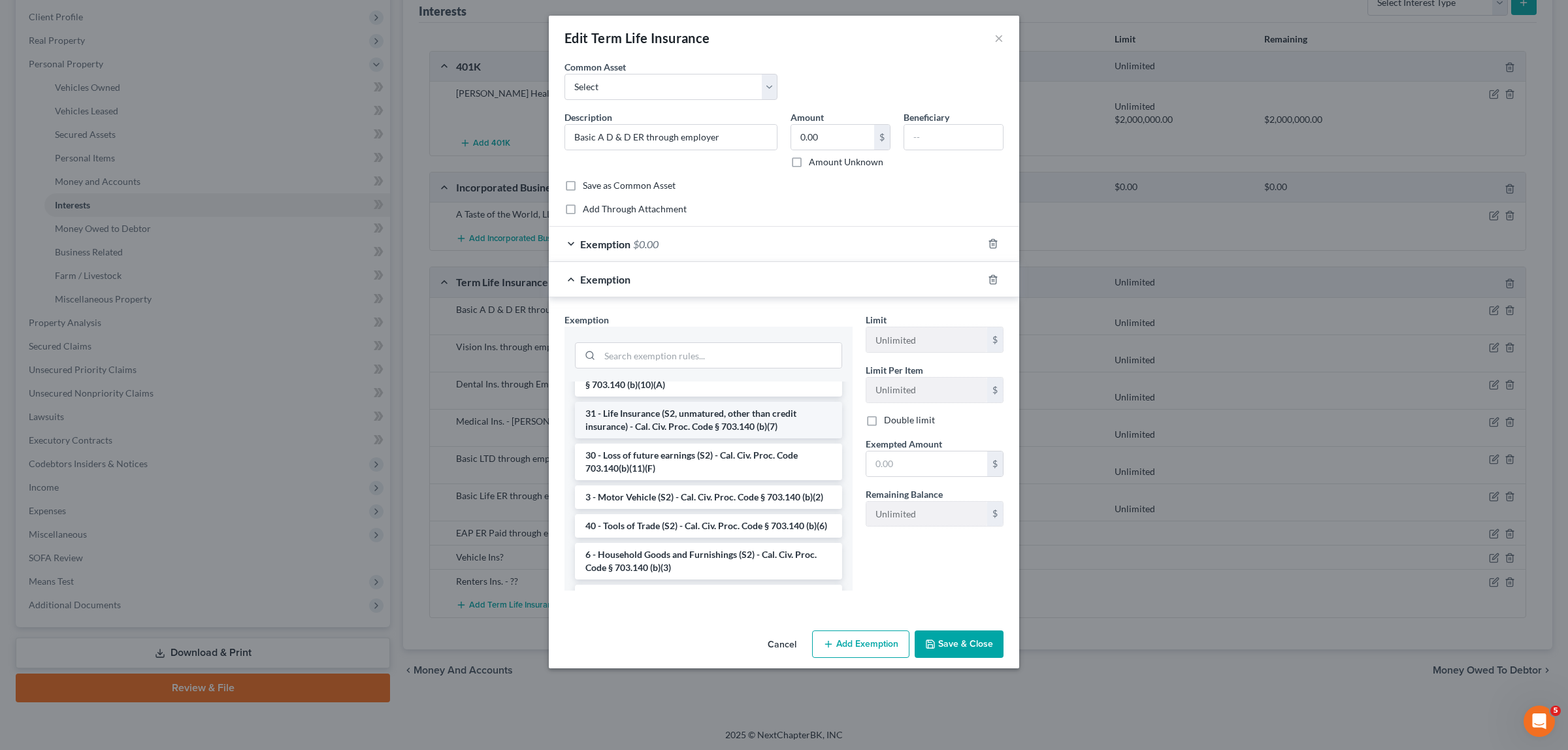
click at [615, 413] on li "31 - Life Insurance (S2, unmatured, other than credit insurance) - Cal. Civ. Pr…" at bounding box center [709, 421] width 268 height 36
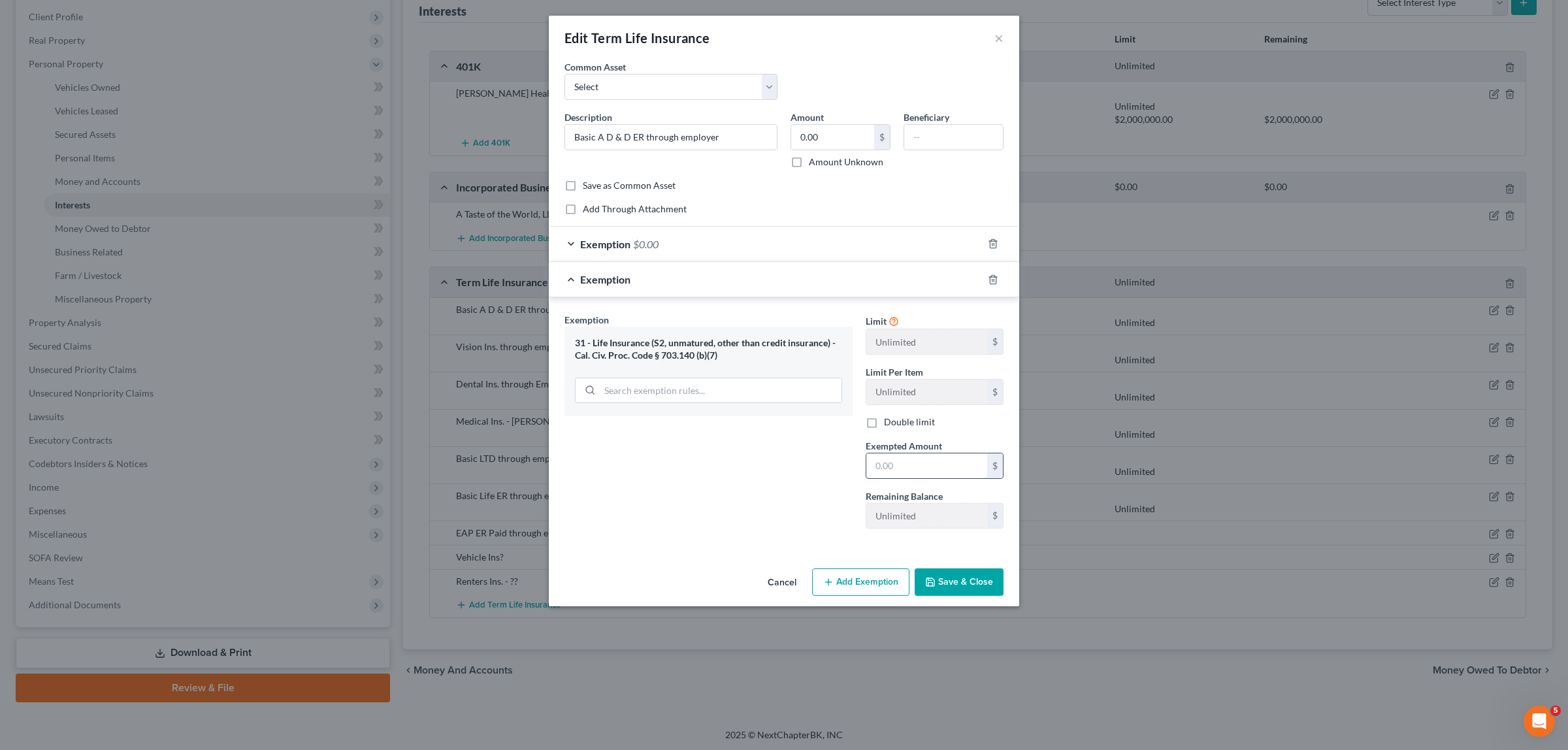
click at [916, 473] on input "text" at bounding box center [926, 465] width 121 height 25
type input "0.00"
click at [939, 580] on button "Save & Close" at bounding box center [959, 583] width 89 height 27
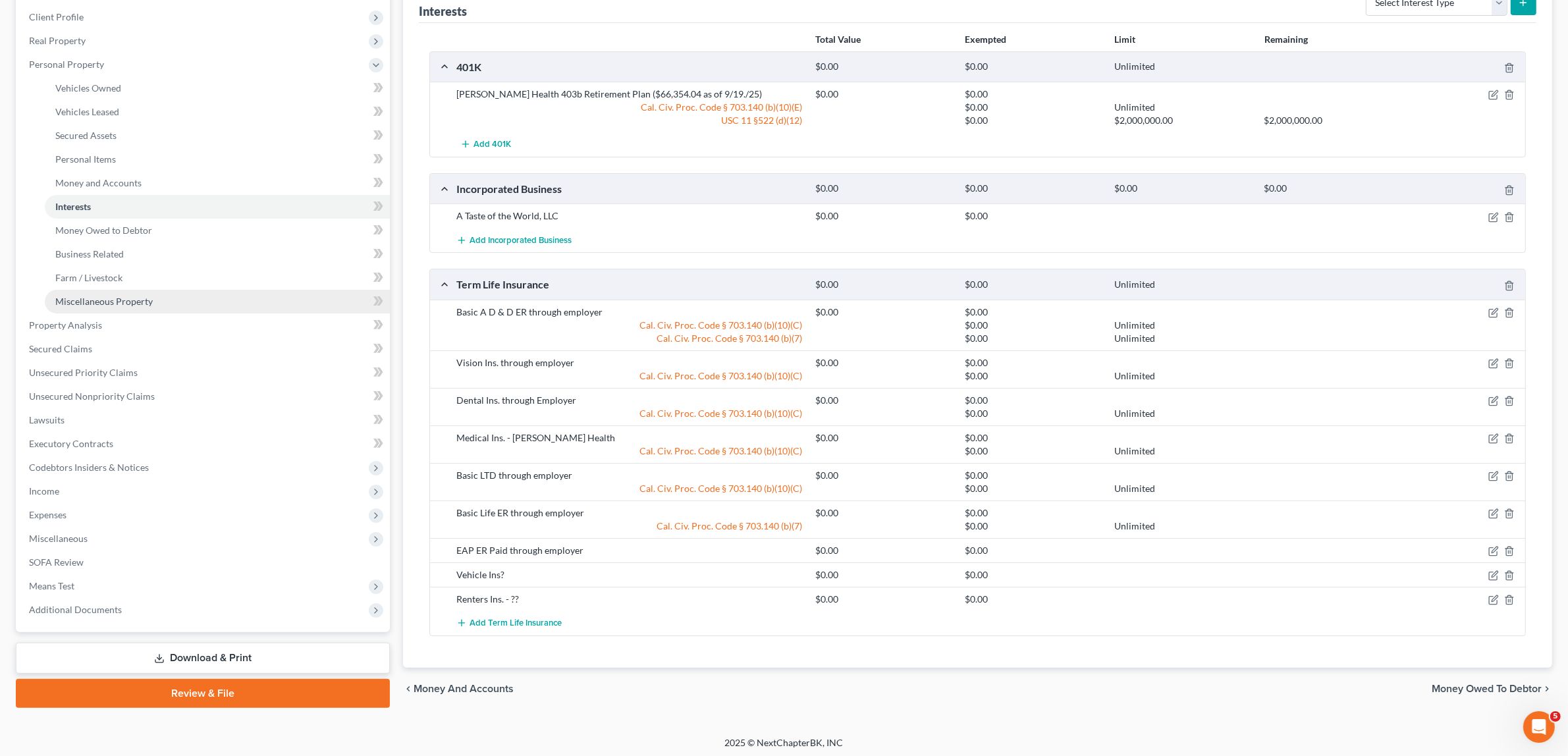
click at [117, 300] on span "Miscellaneous Property" at bounding box center [104, 301] width 97 height 11
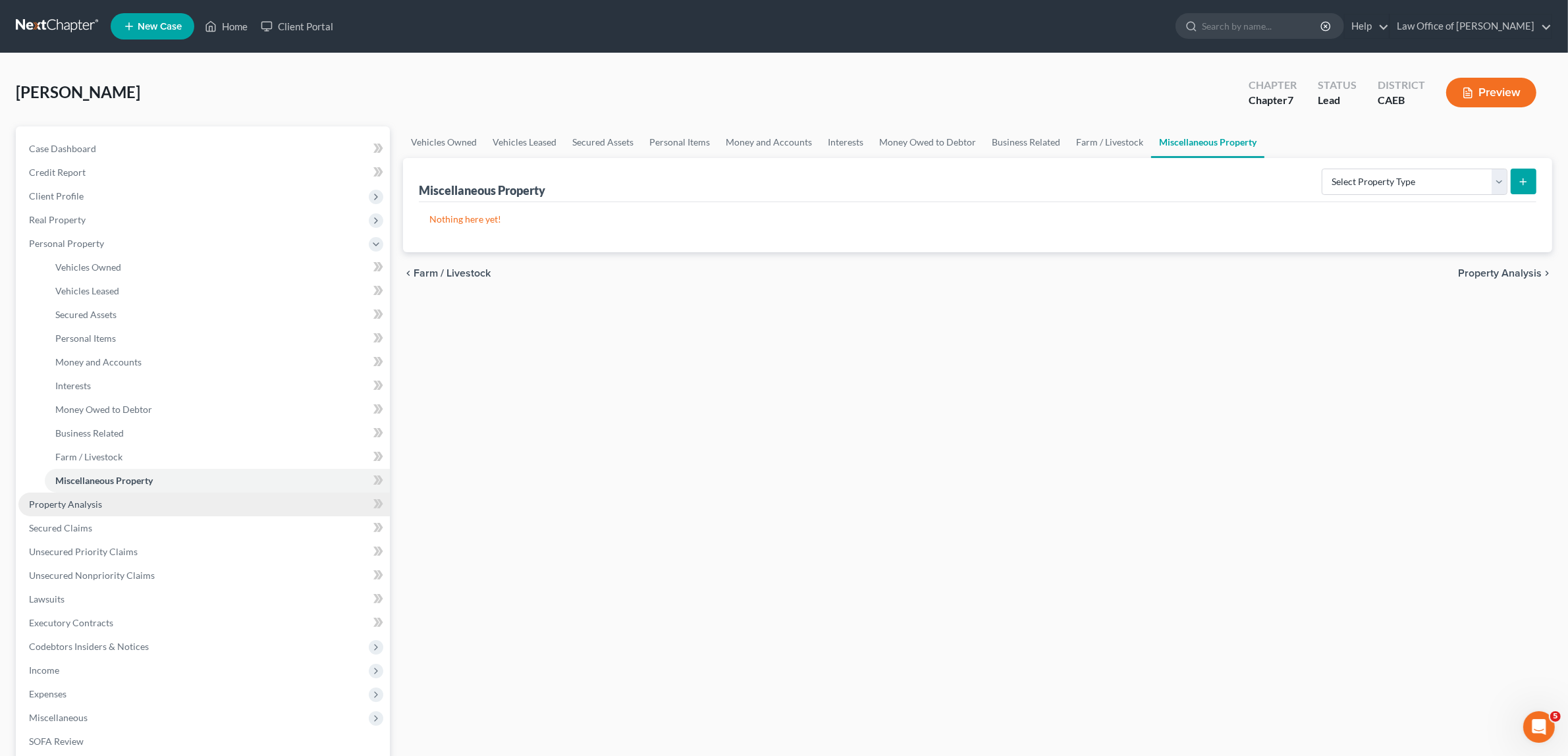
click at [85, 501] on span "Property Analysis" at bounding box center [66, 504] width 73 height 11
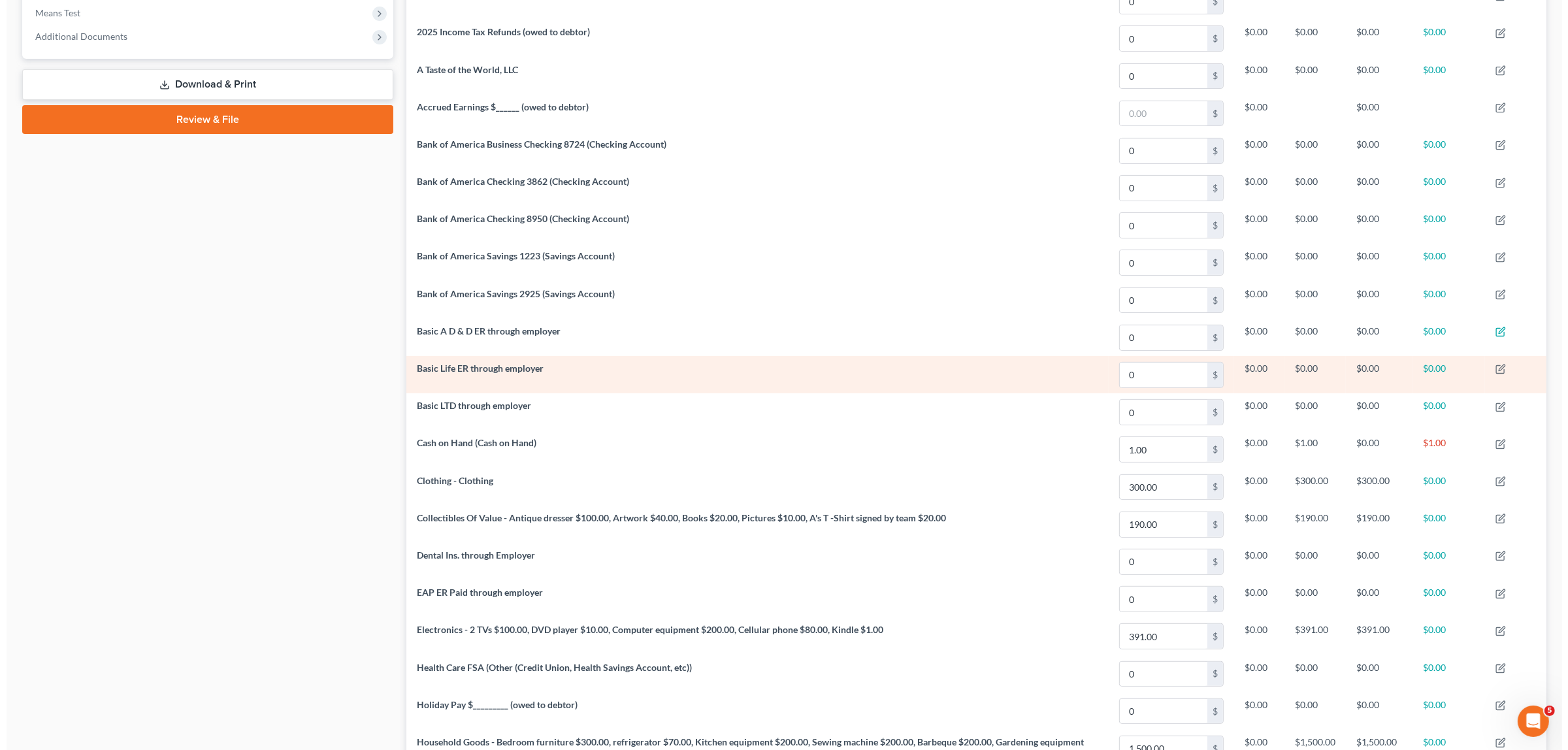
scroll to position [502, 0]
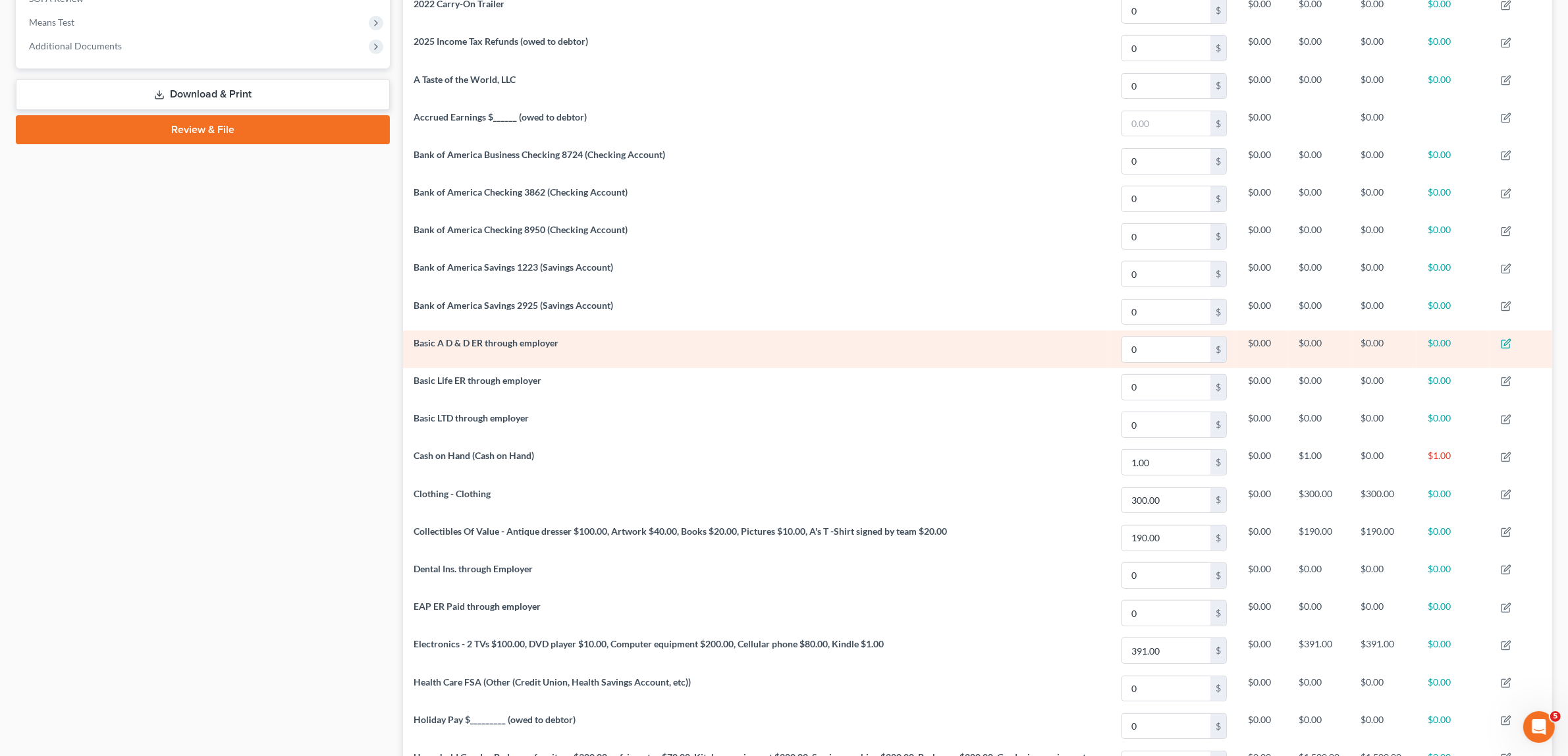
click at [1496, 346] on td at bounding box center [1521, 349] width 61 height 38
click at [1504, 346] on icon "button" at bounding box center [1506, 343] width 10 height 10
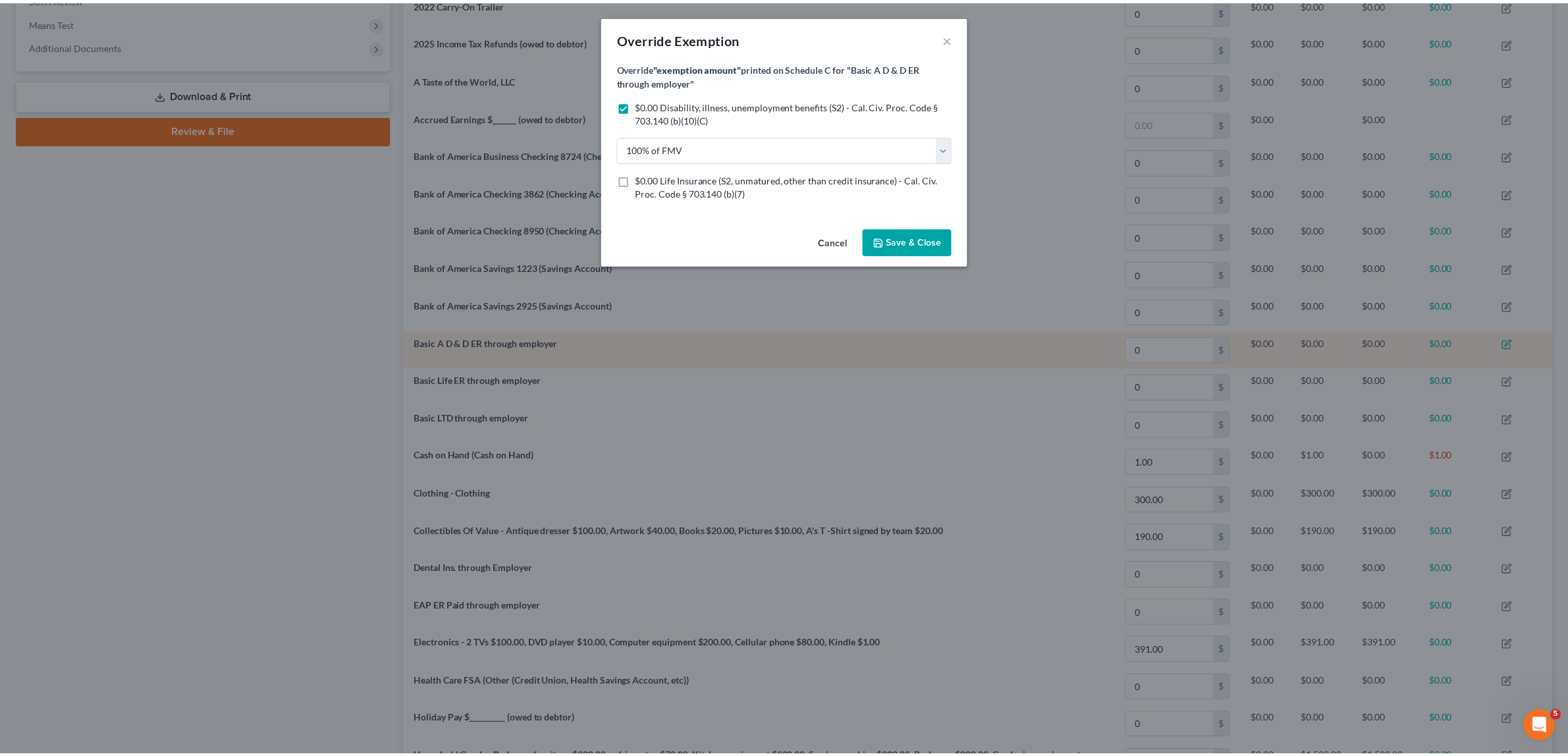
scroll to position [295, 1158]
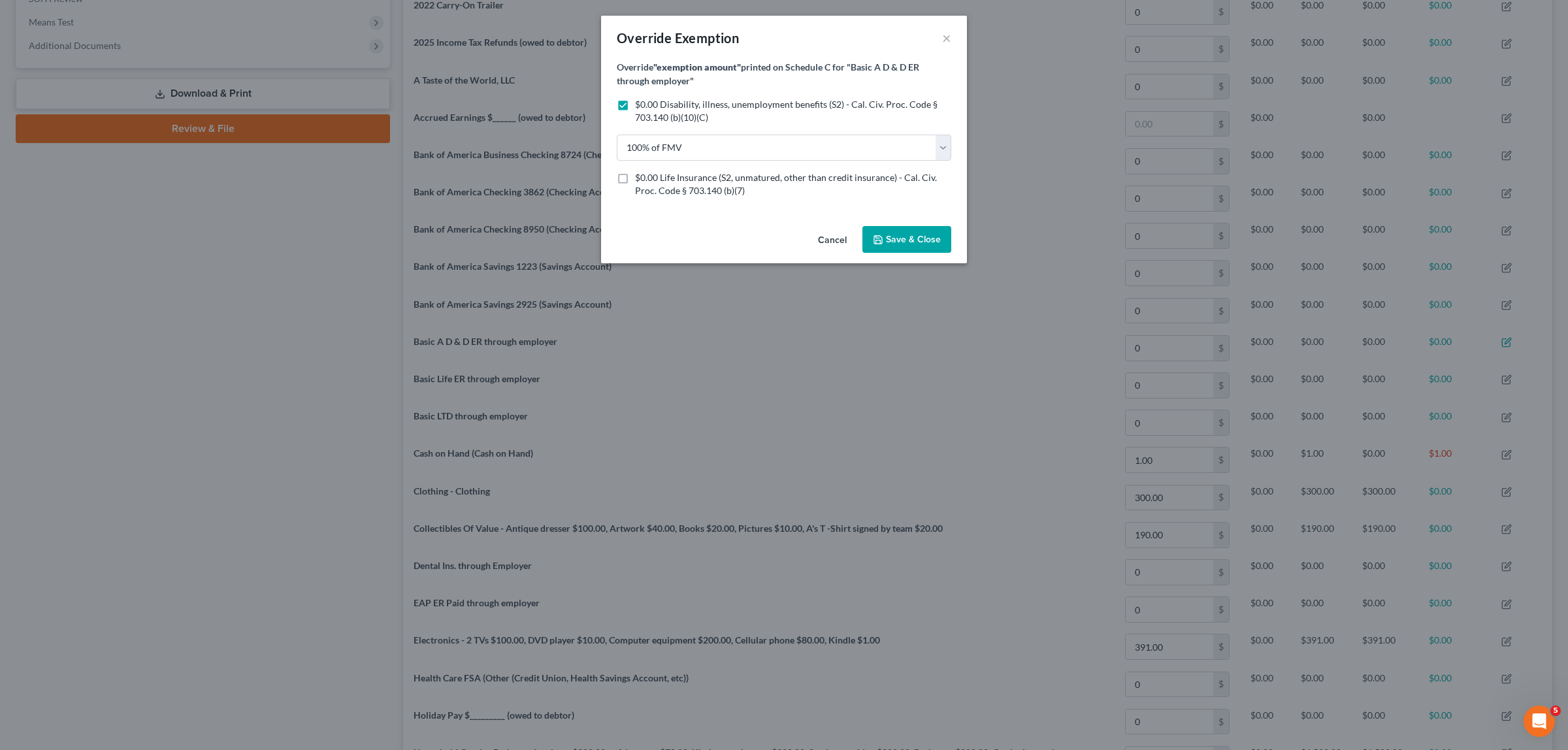
click at [635, 181] on label "$0.00 Life Insurance (S2, unmatured, other than credit insurance) - Cal. Civ. P…" at bounding box center [793, 184] width 316 height 26
click at [641, 179] on input "$0.00 Life Insurance (S2, unmatured, other than credit insurance) - Cal. Civ. P…" at bounding box center [644, 175] width 8 height 8
checkbox input "true"
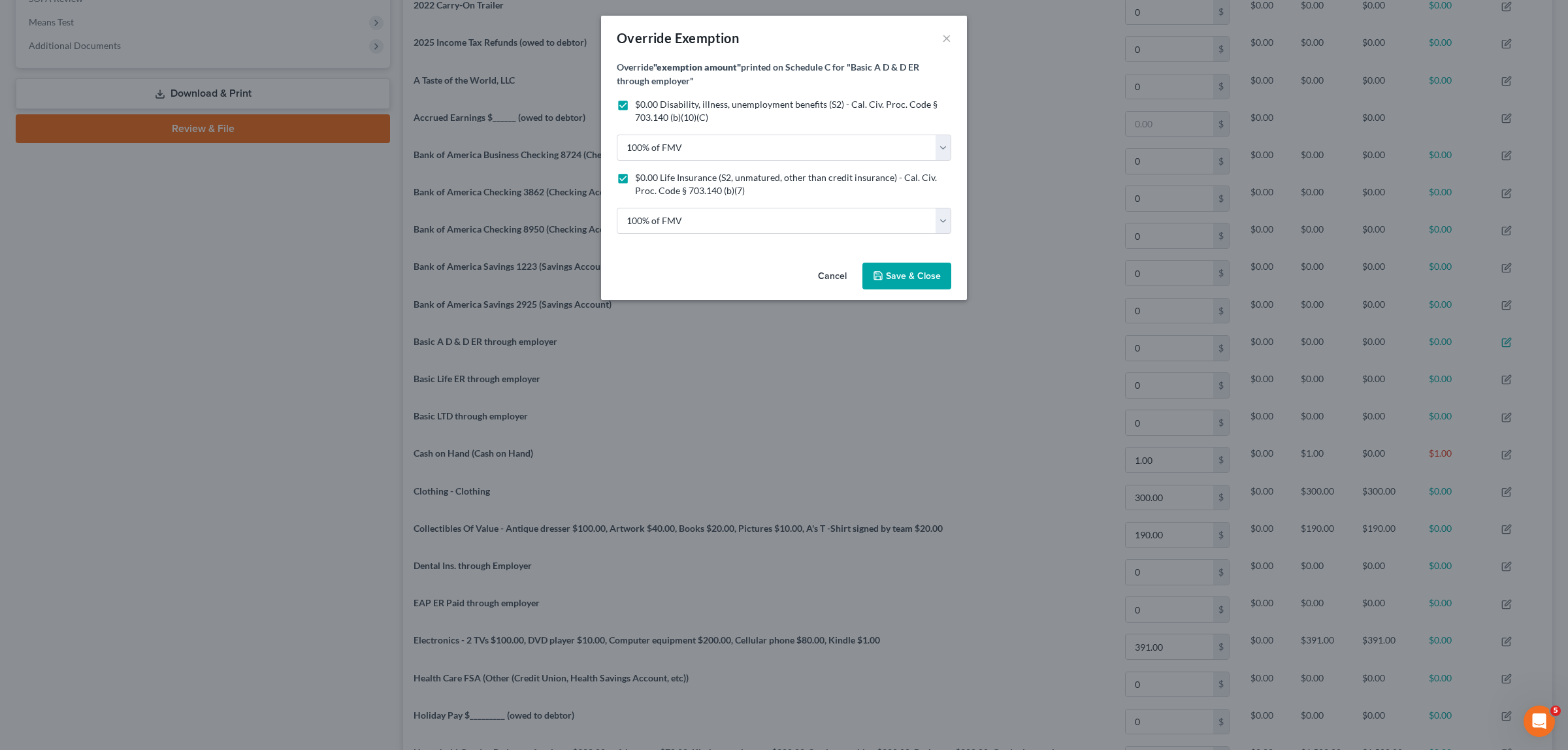
click at [895, 271] on span "Save & Close" at bounding box center [913, 276] width 55 height 11
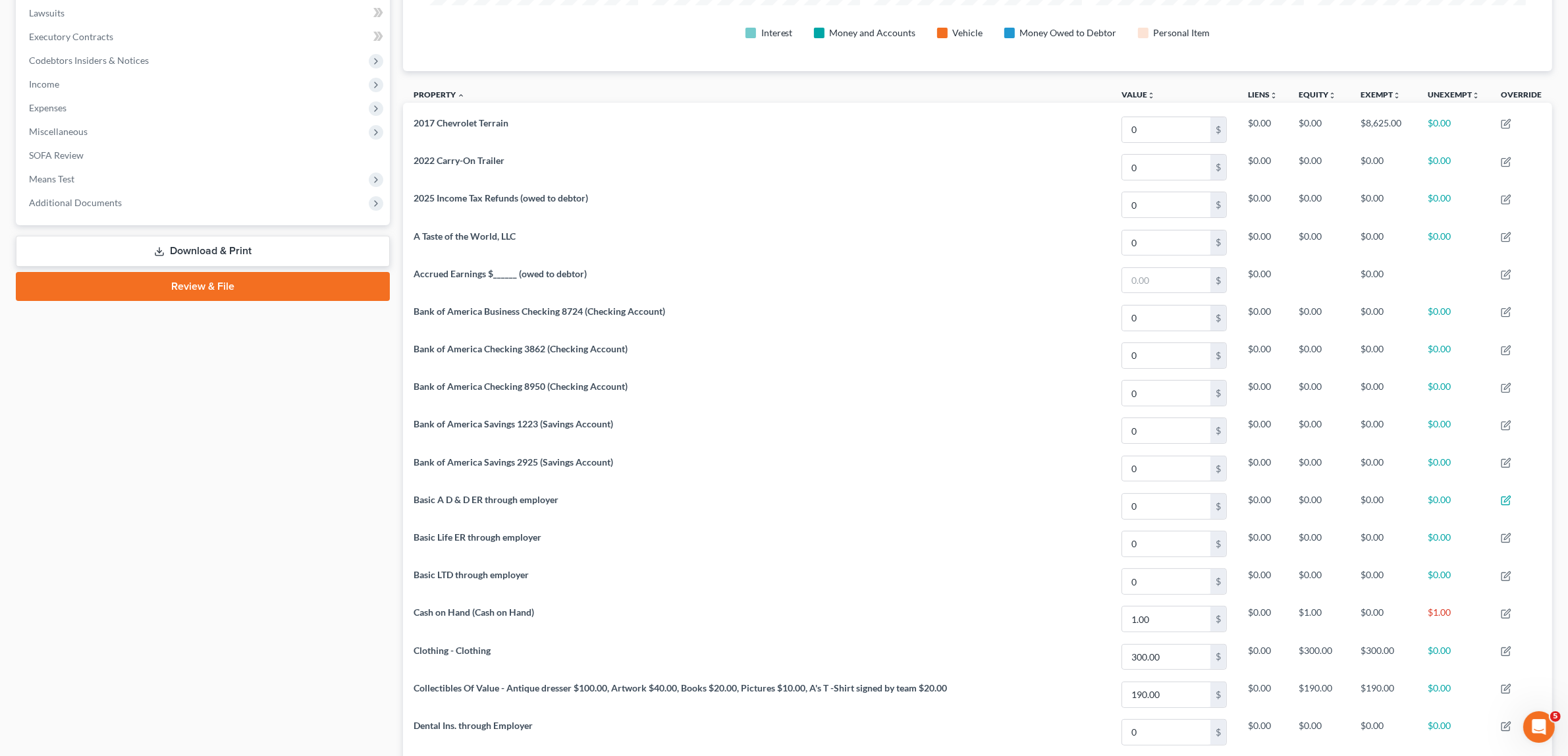
scroll to position [0, 0]
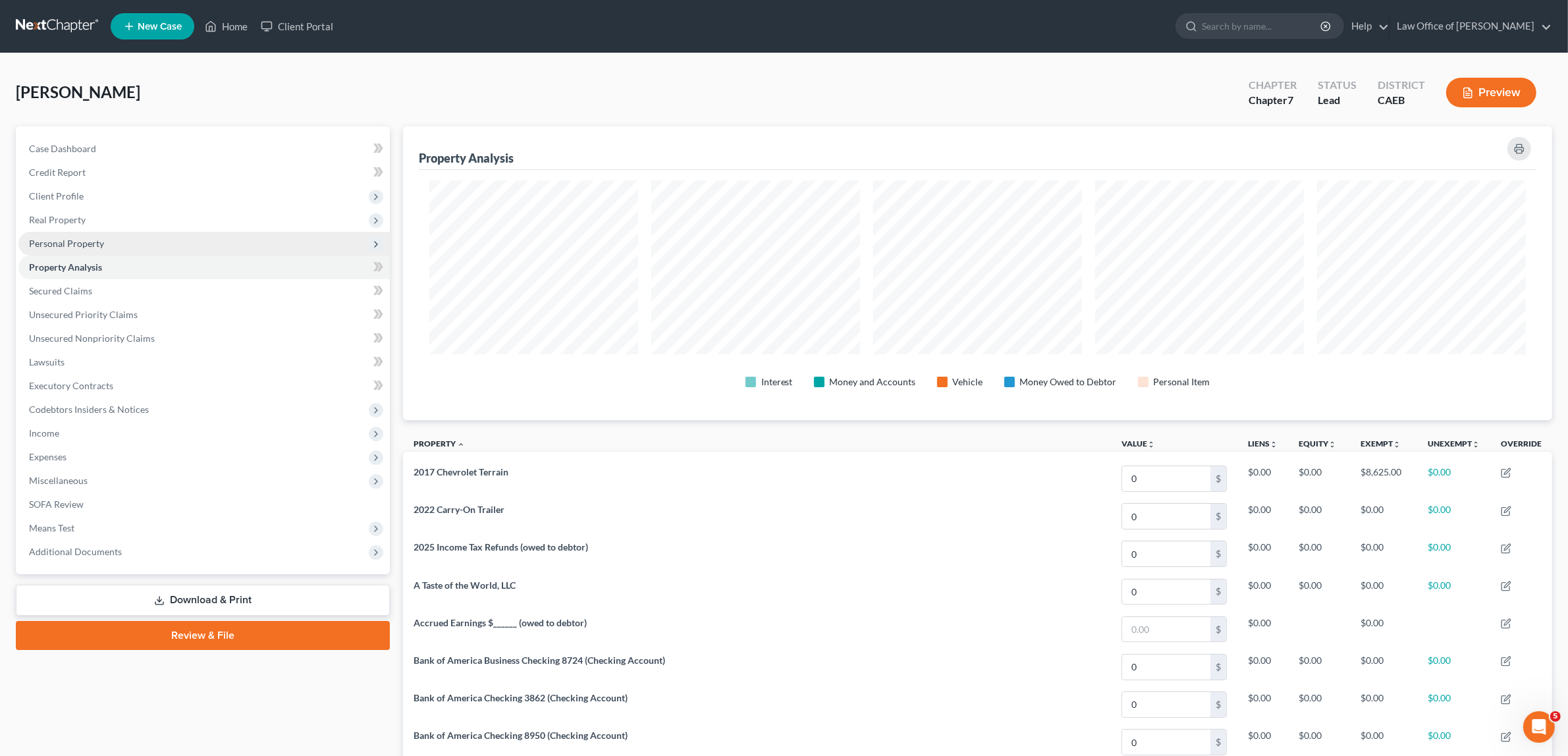
click at [97, 240] on span "Personal Property" at bounding box center [67, 243] width 75 height 11
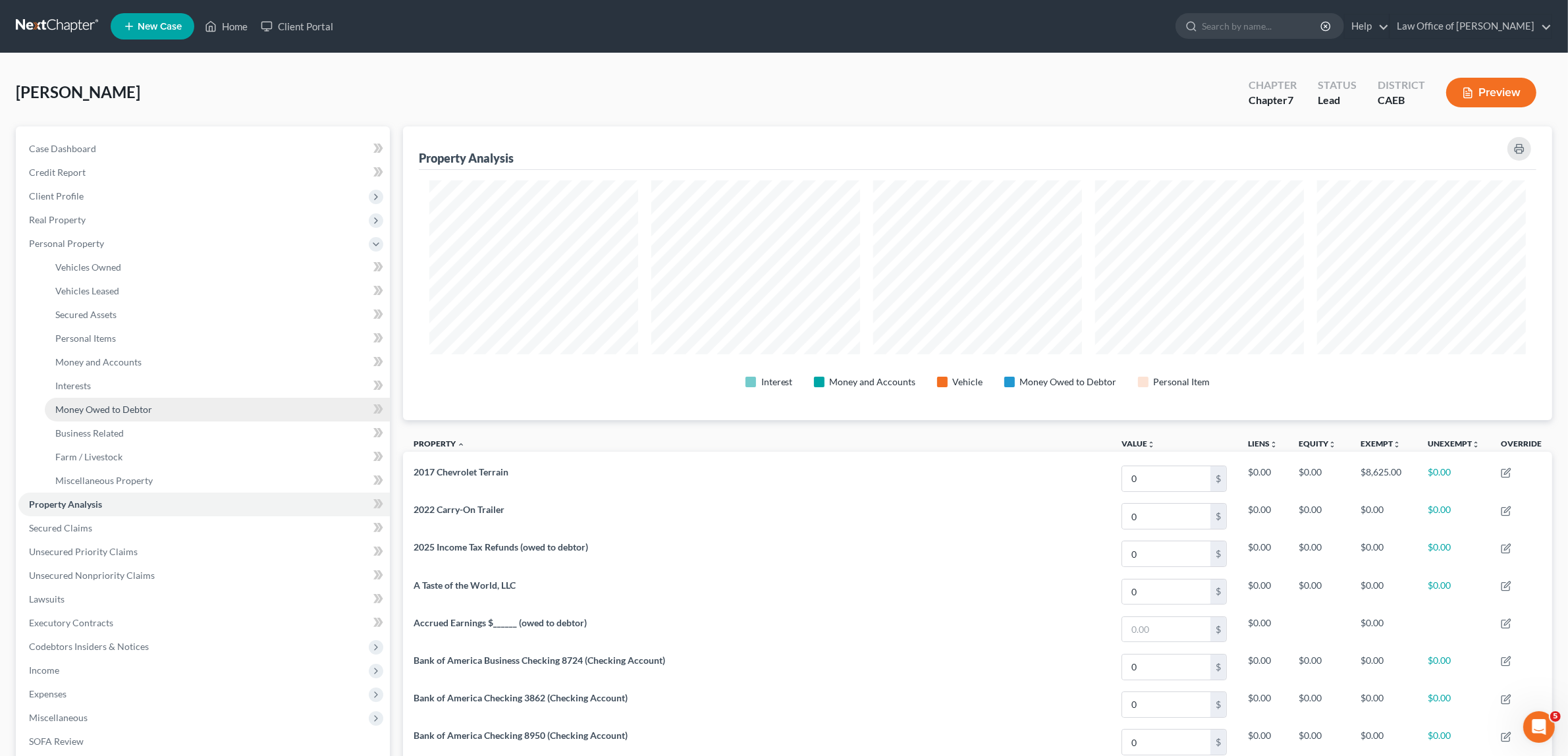
click at [116, 406] on span "Money Owed to Debtor" at bounding box center [104, 409] width 97 height 11
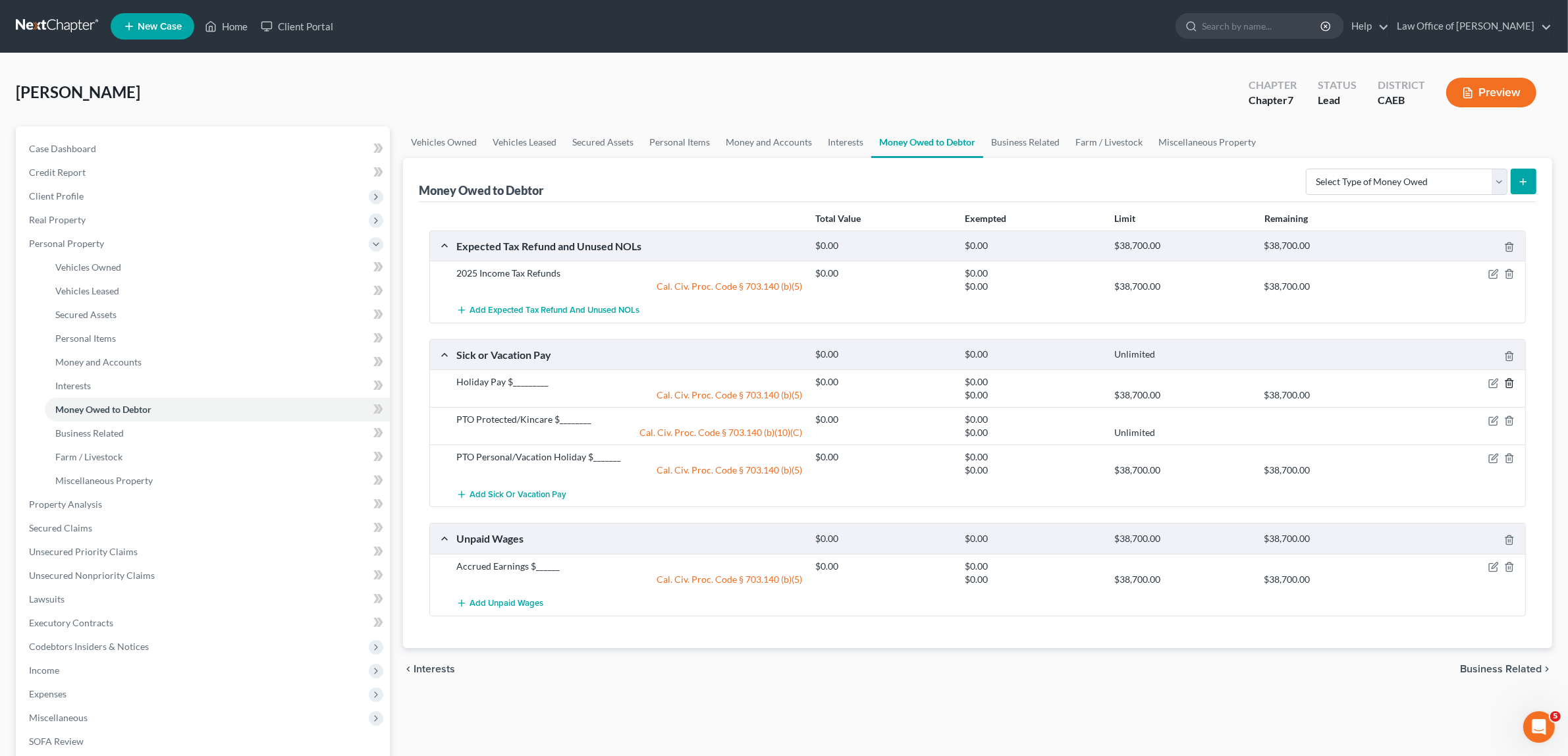
click at [1509, 383] on icon "button" at bounding box center [1509, 383] width 10 height 10
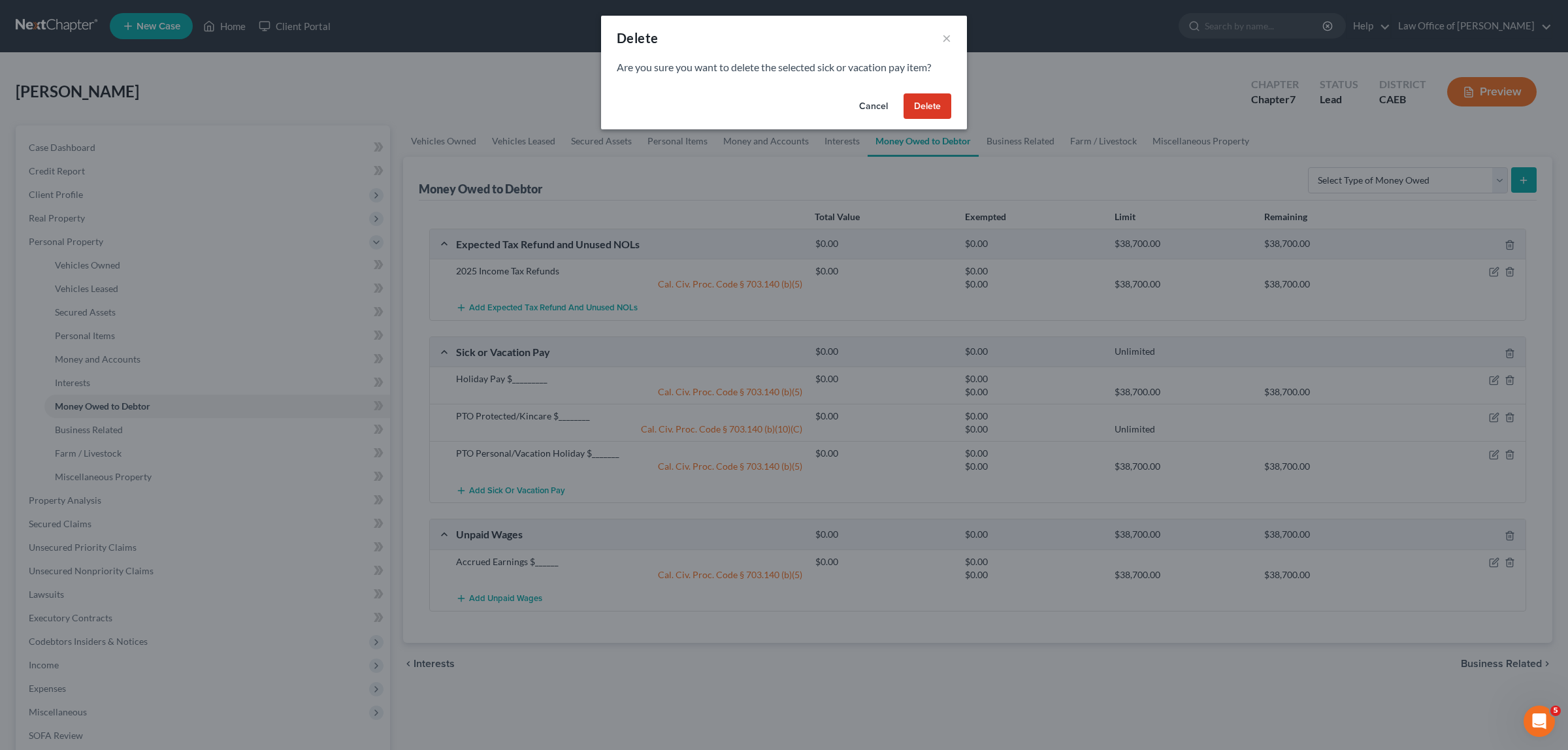
click at [935, 101] on button "Delete" at bounding box center [927, 106] width 47 height 26
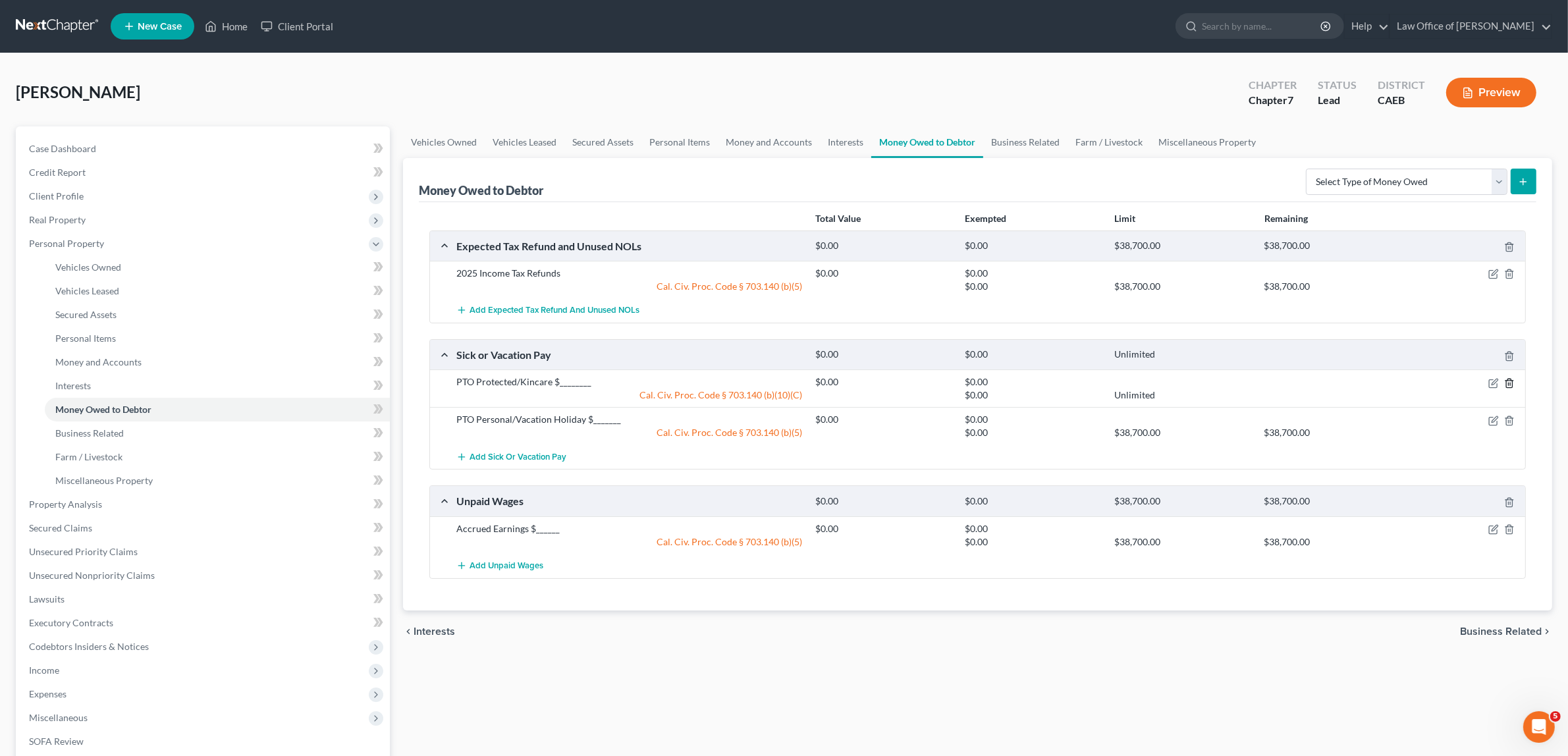
click at [1507, 385] on icon "button" at bounding box center [1509, 383] width 6 height 8
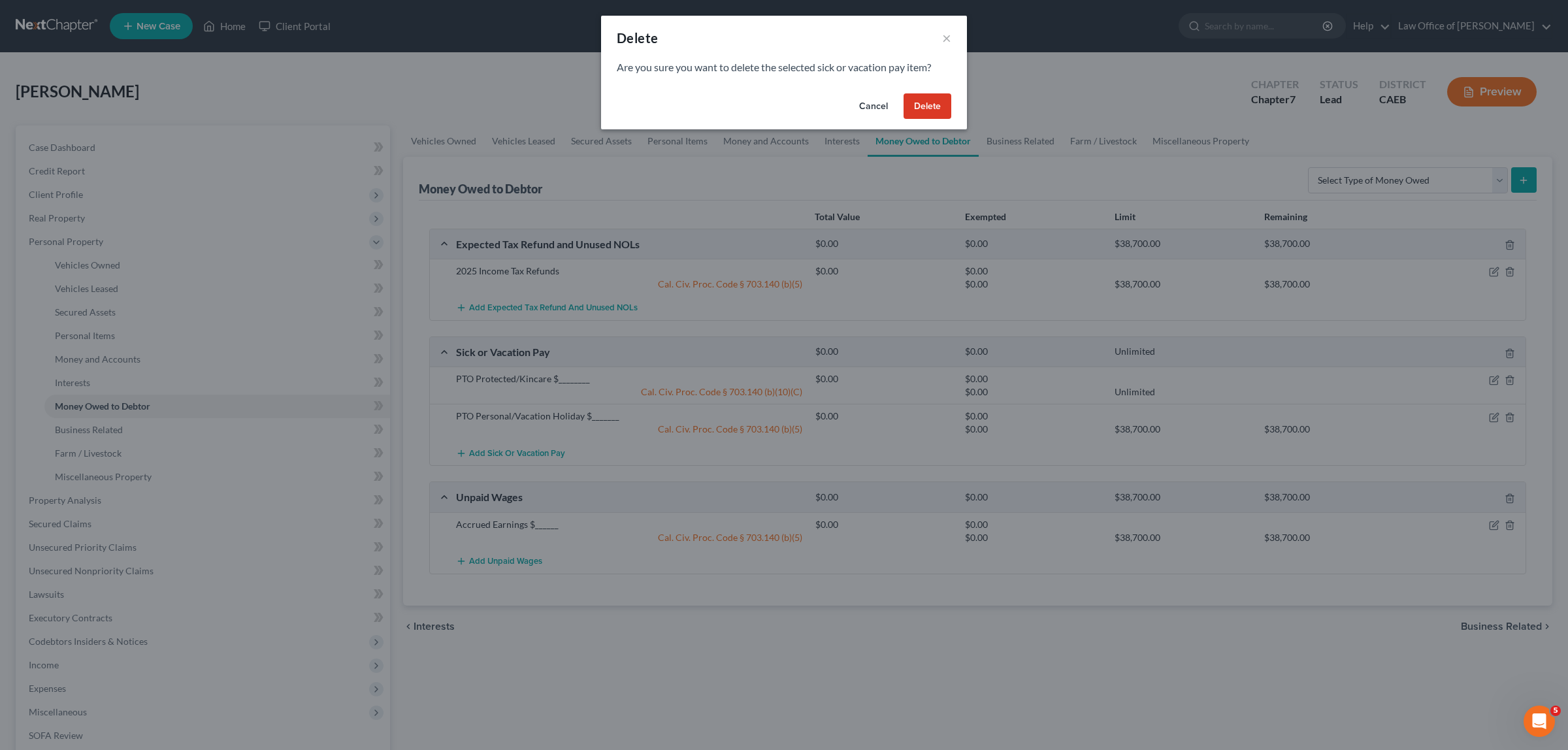
click at [927, 96] on button "Delete" at bounding box center [927, 106] width 47 height 26
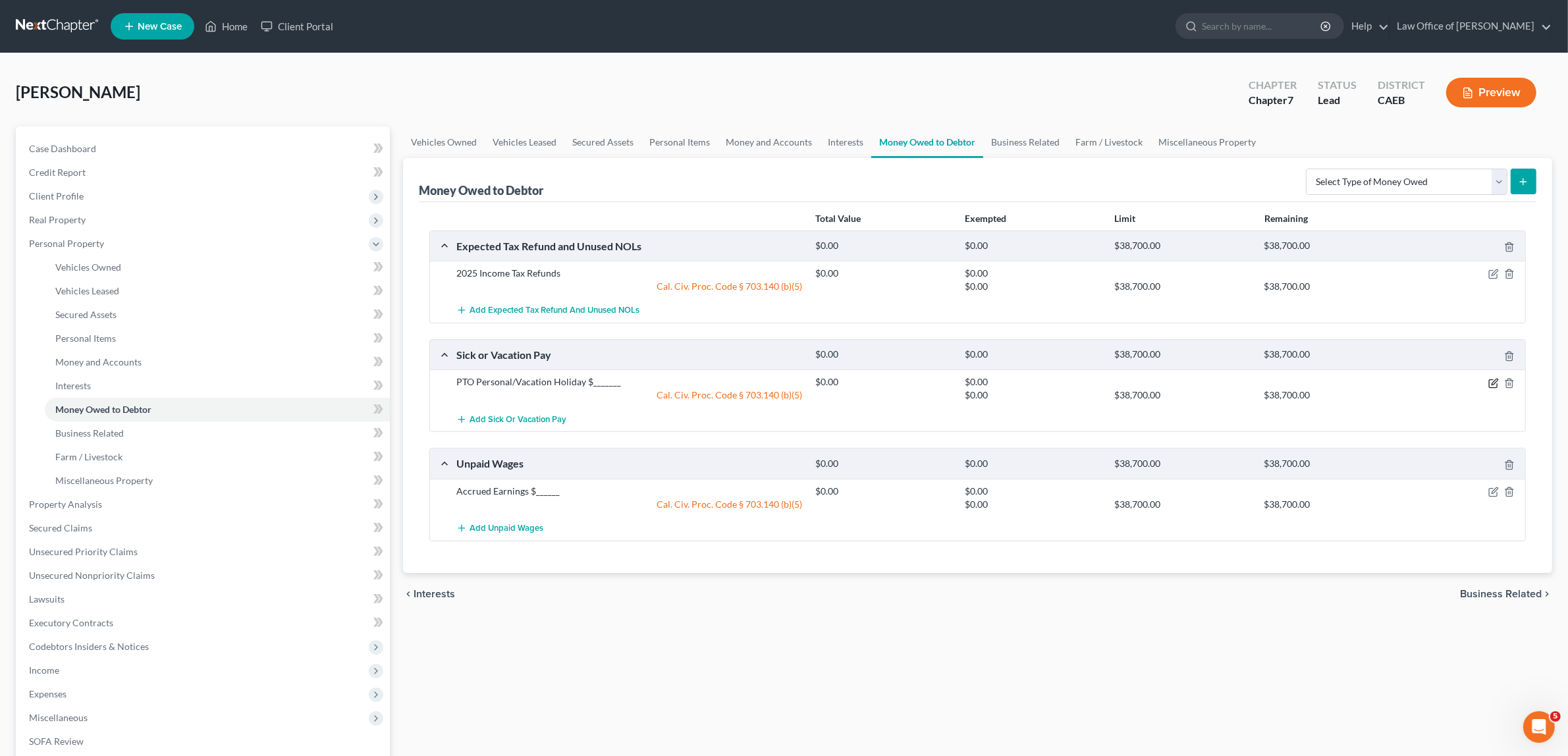
click at [1496, 383] on icon "button" at bounding box center [1495, 382] width 6 height 6
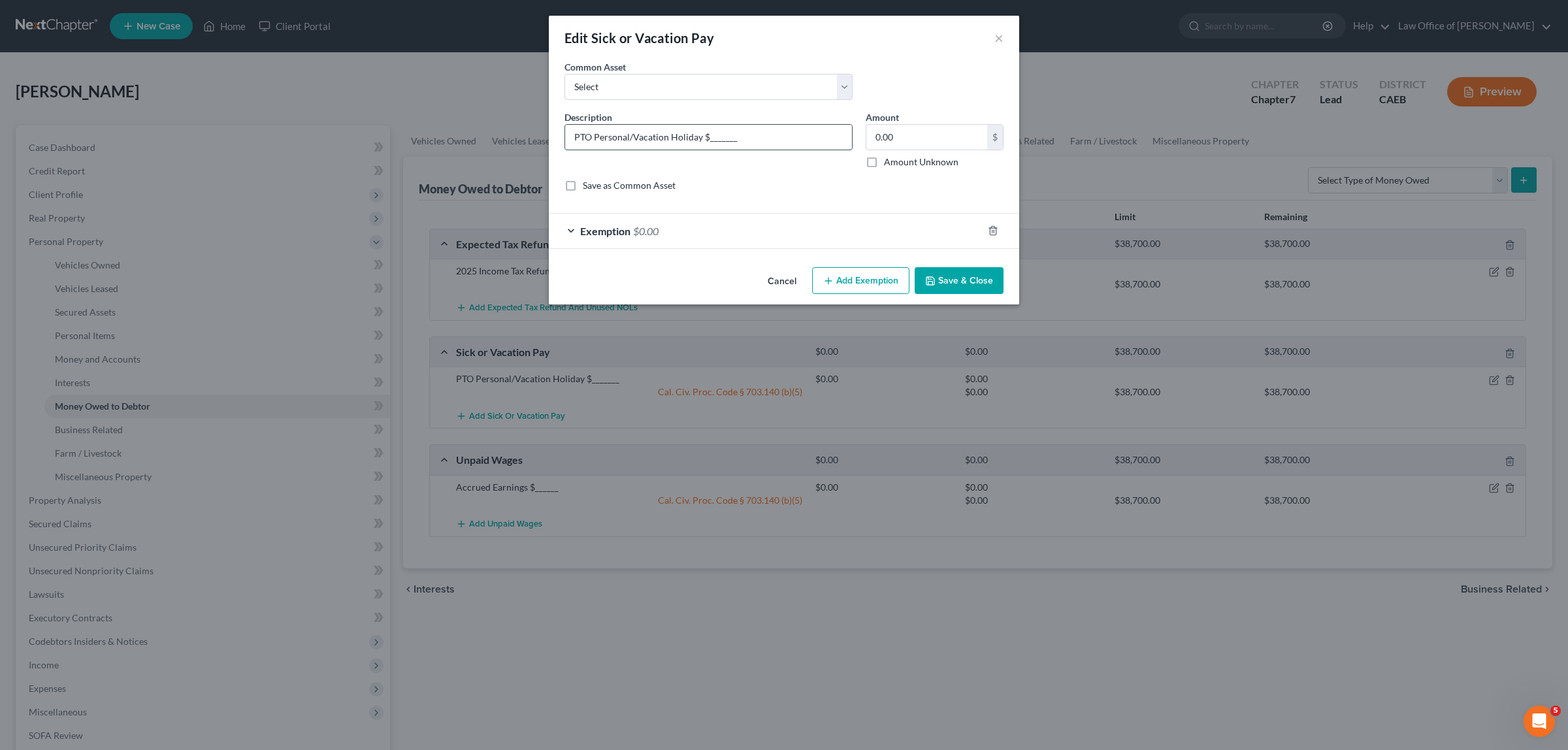
click at [576, 137] on input "PTO Personal/Vacation Holiday $_______" at bounding box center [708, 137] width 287 height 25
click at [735, 136] on input "Accrued PTO Personal/Vacation Holiday $_______" at bounding box center [708, 137] width 287 height 25
type input "Accrued PTO $_______"
click at [938, 272] on button "Save & Close" at bounding box center [959, 281] width 89 height 27
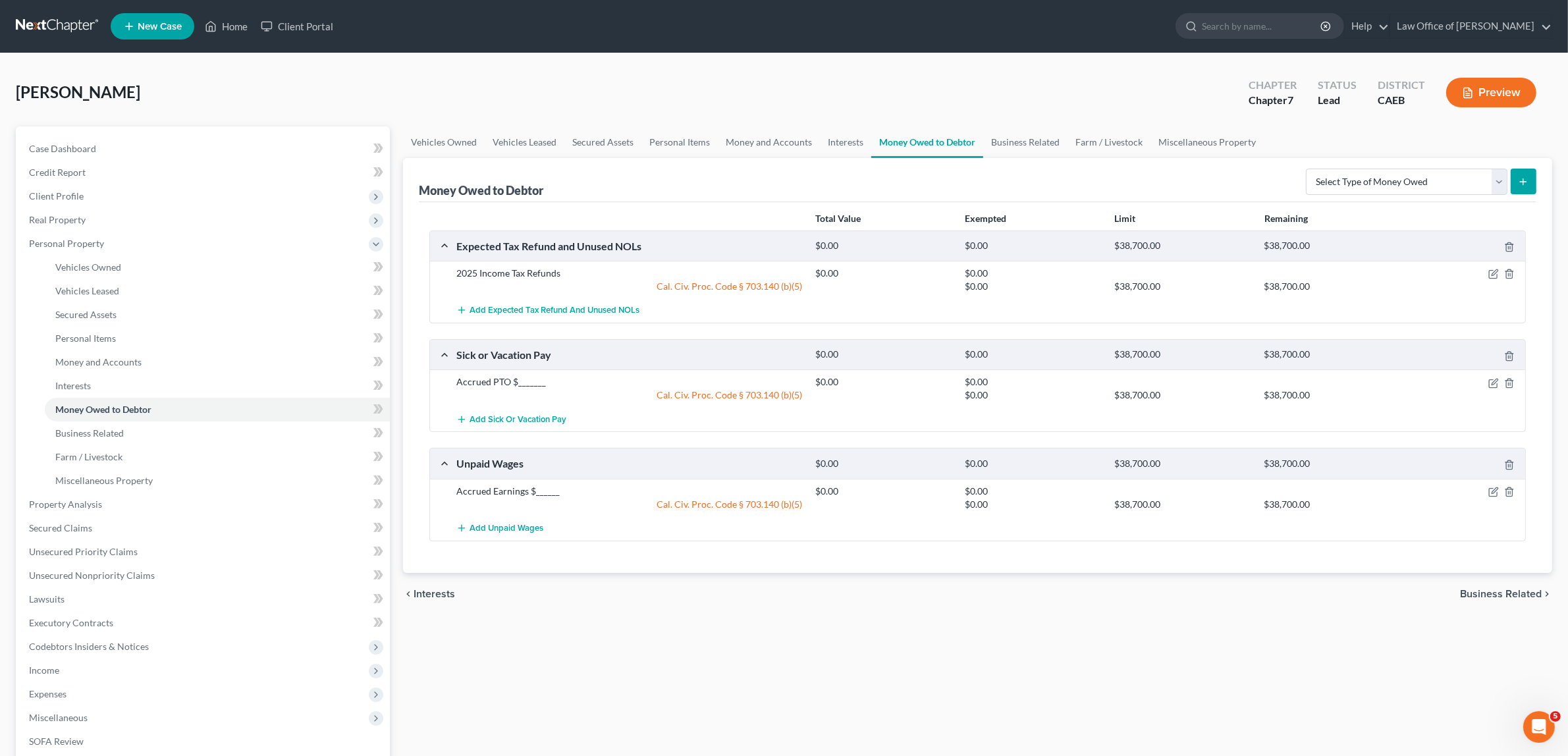
click at [1476, 90] on button "Preview" at bounding box center [1492, 93] width 90 height 29
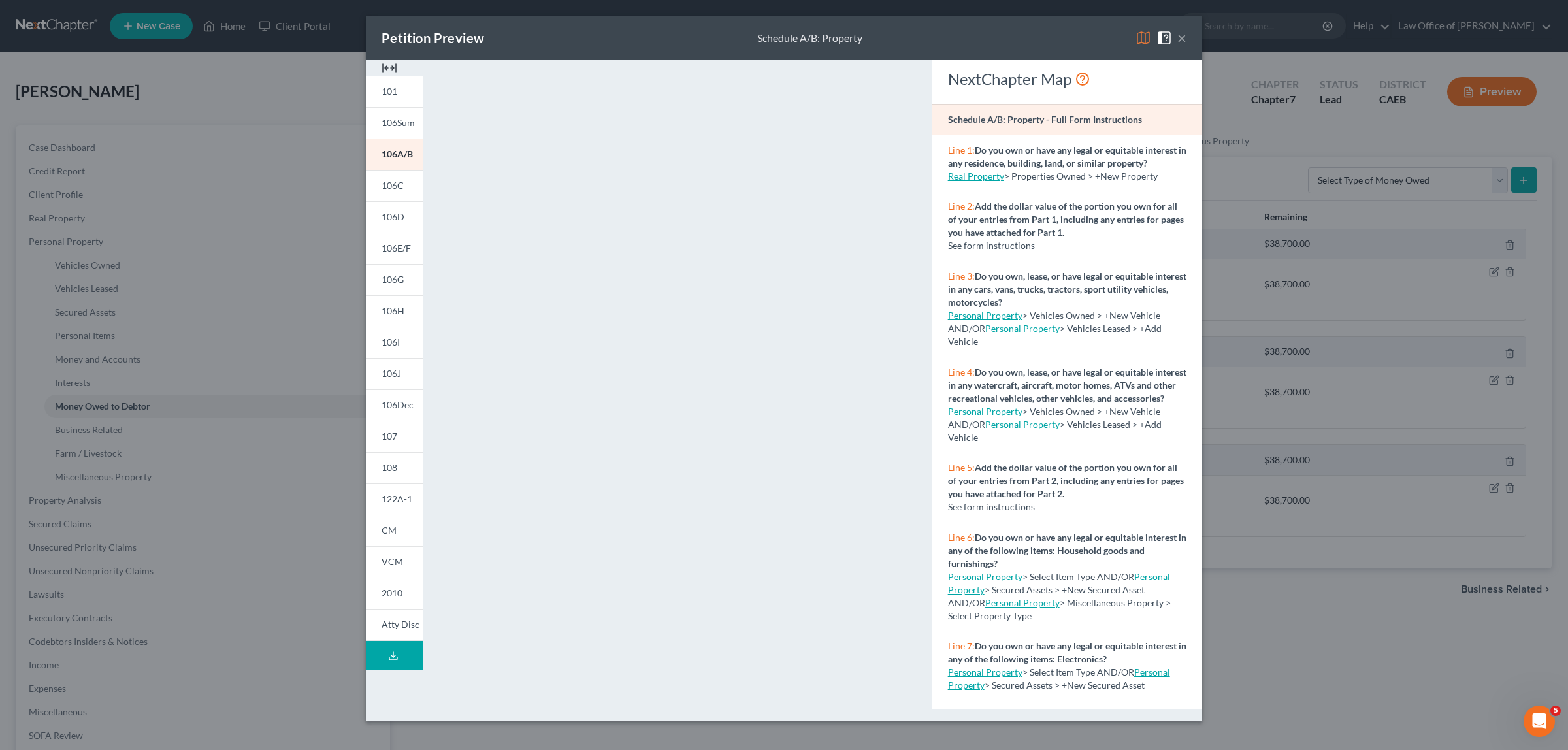
click at [1179, 34] on button "×" at bounding box center [1182, 37] width 9 height 15
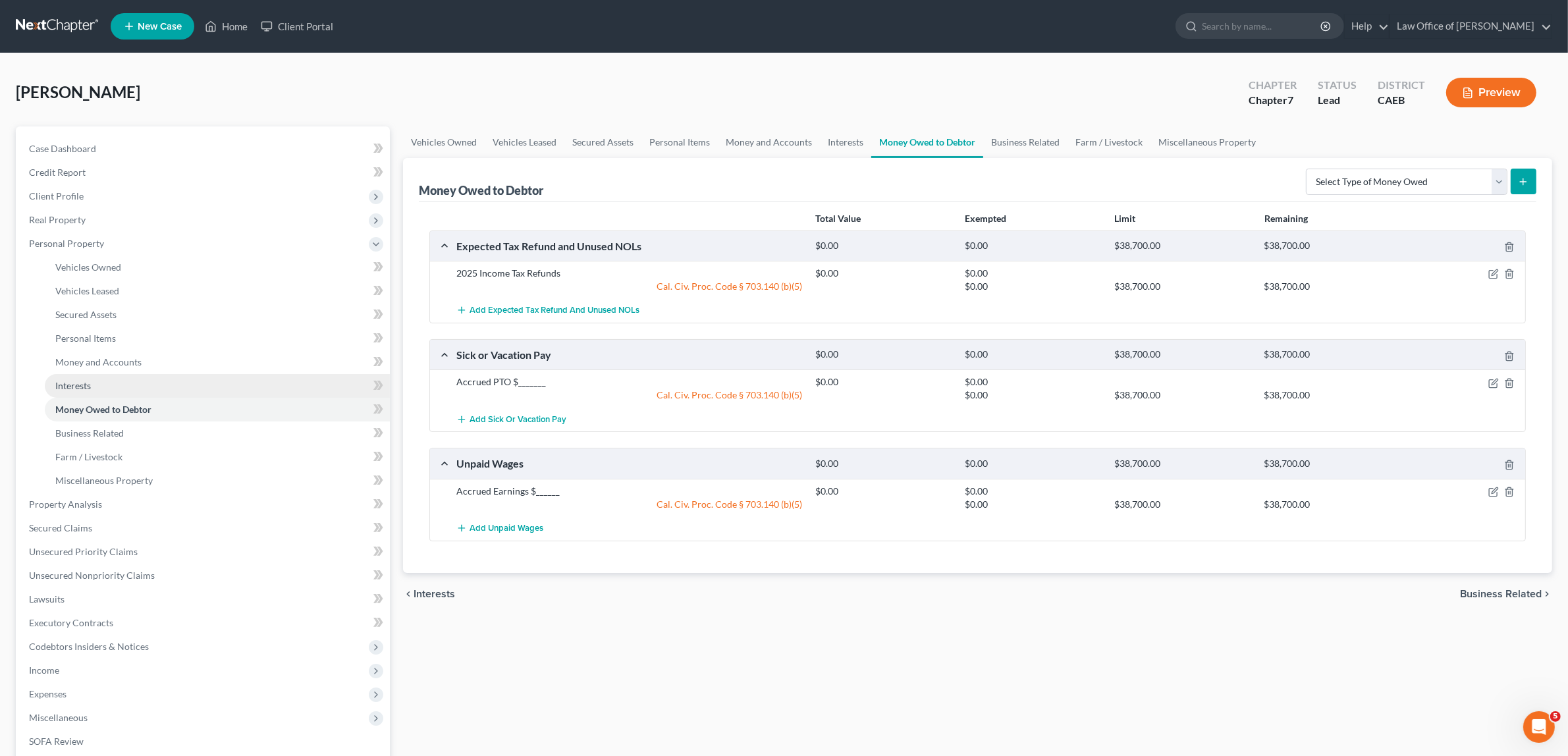
click at [155, 382] on link "Interests" at bounding box center [217, 386] width 345 height 24
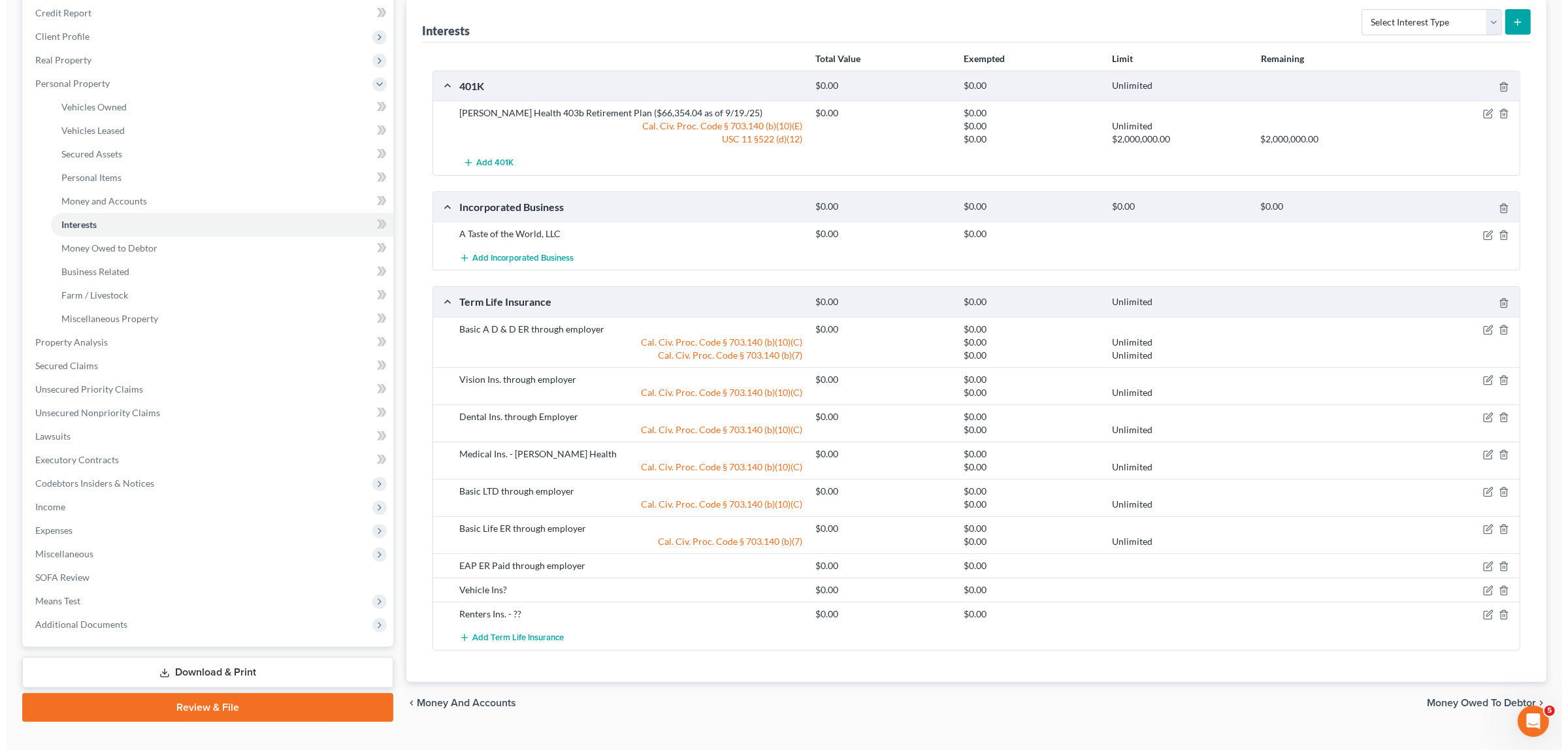
scroll to position [183, 0]
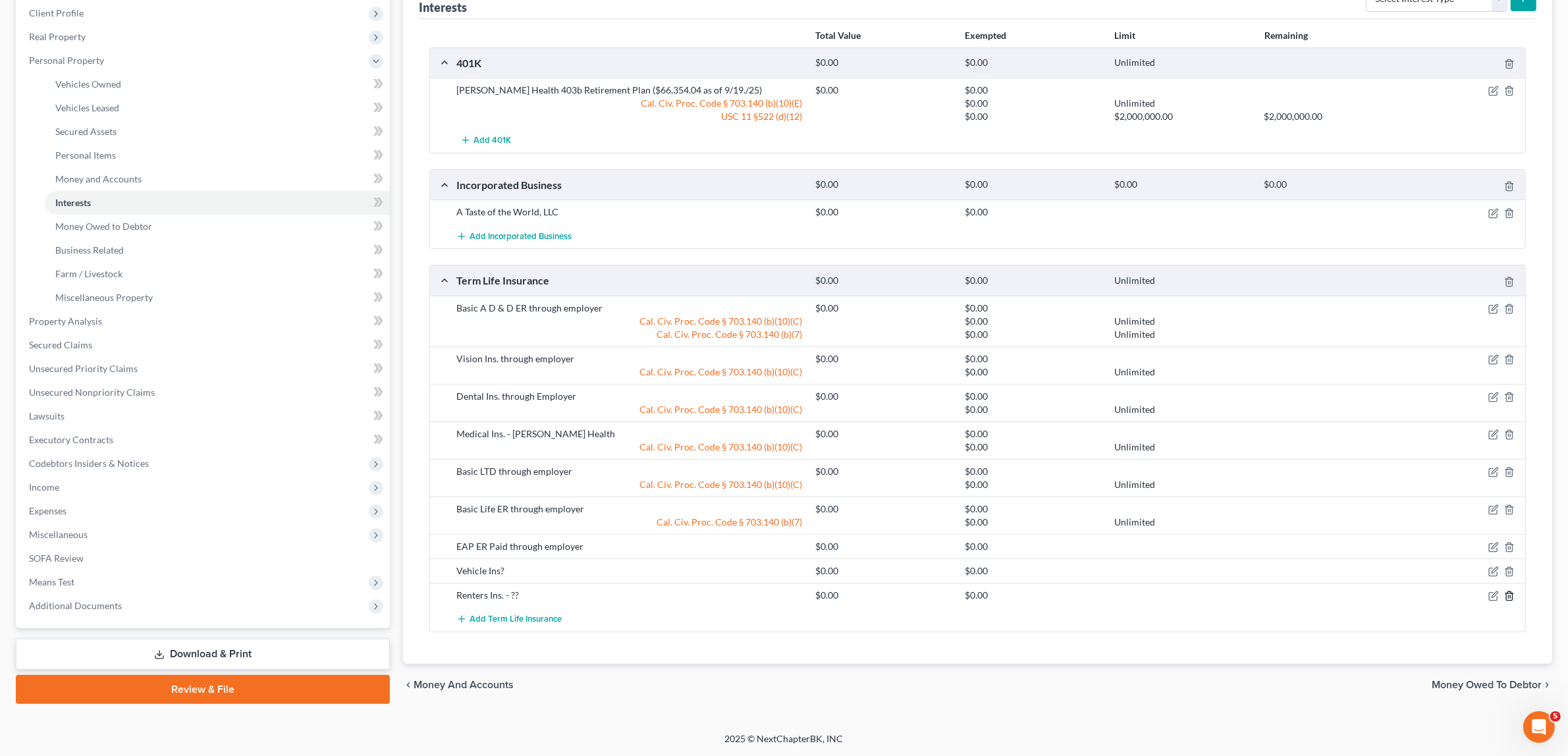
click at [1509, 595] on icon "button" at bounding box center [1509, 595] width 10 height 10
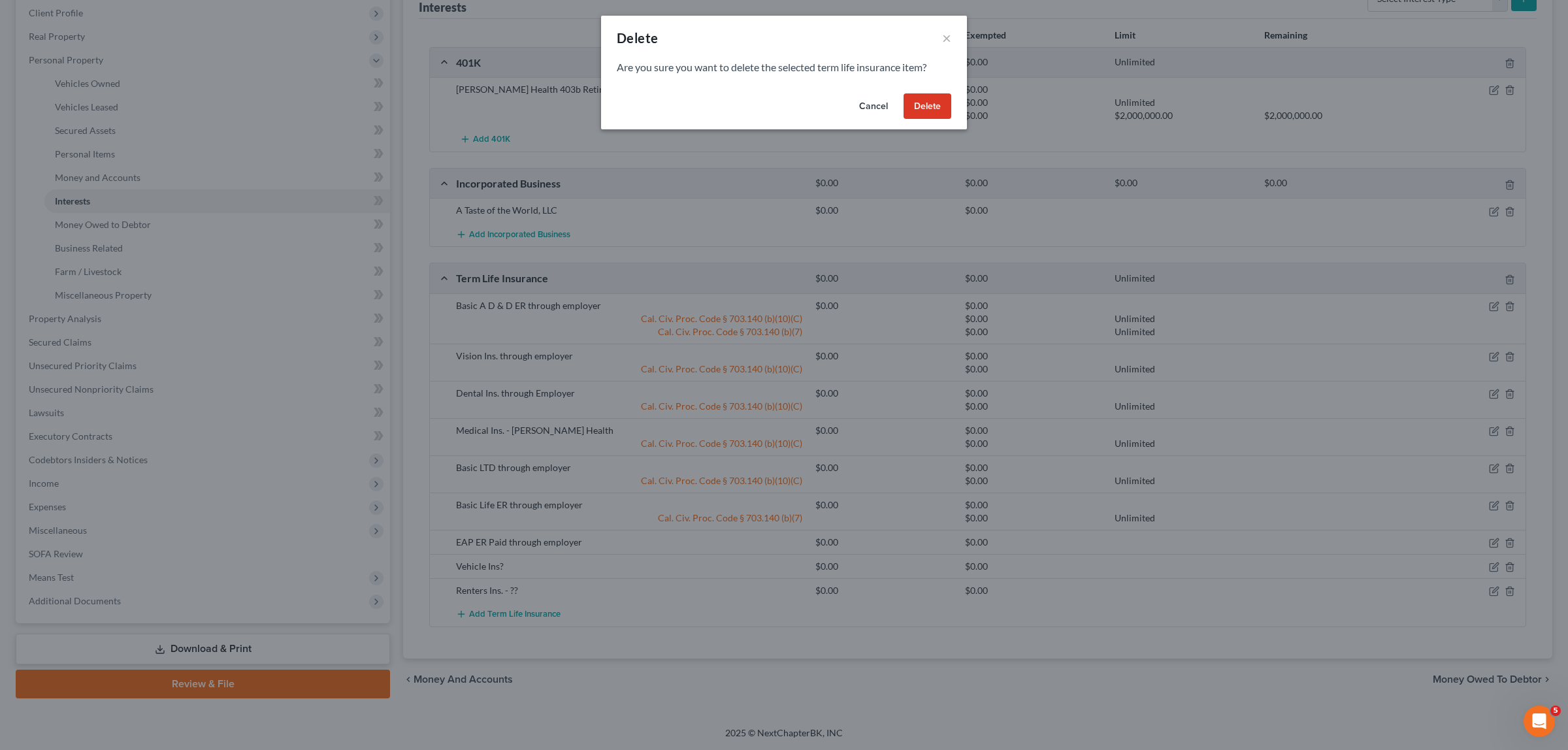
click at [926, 103] on button "Delete" at bounding box center [927, 106] width 47 height 26
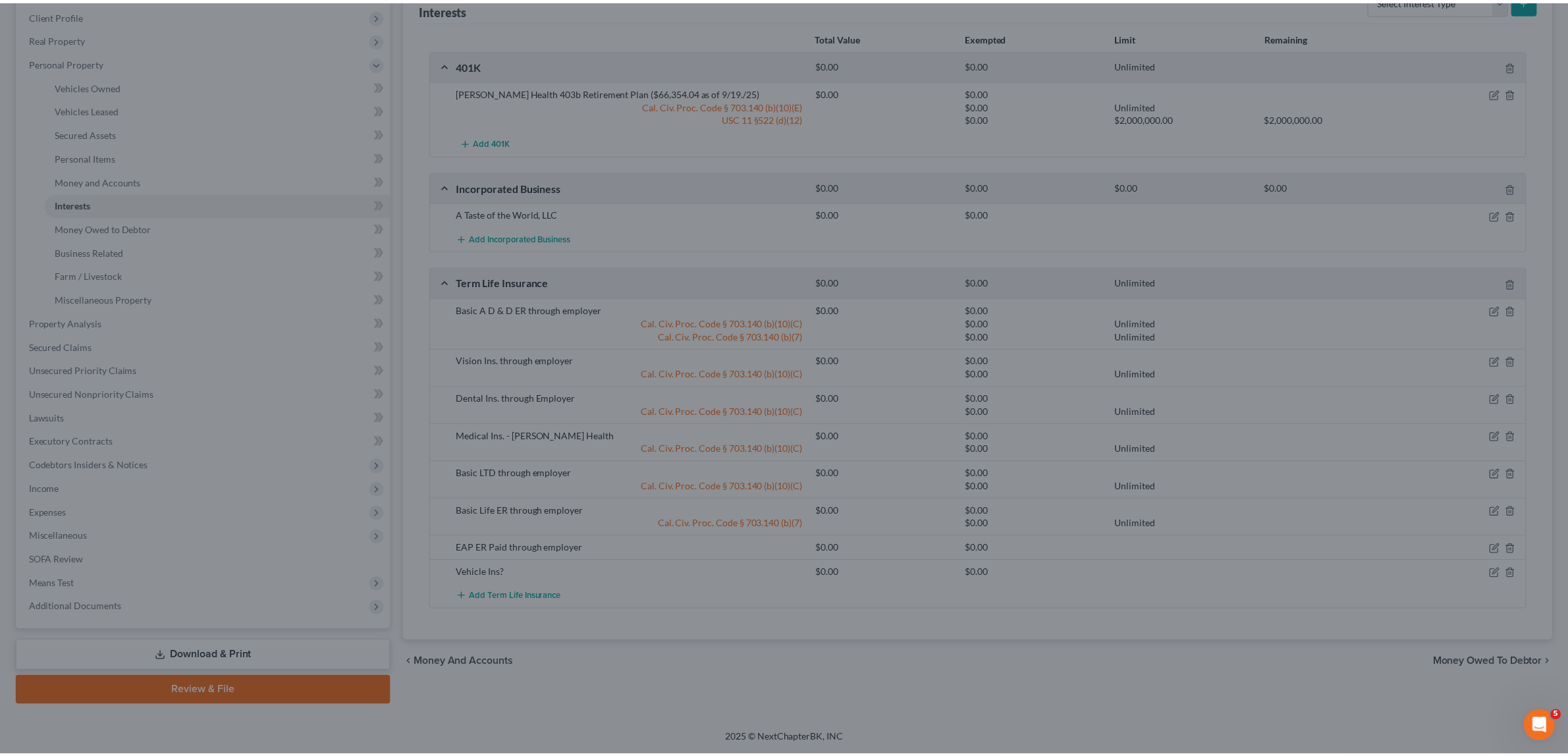
scroll to position [179, 0]
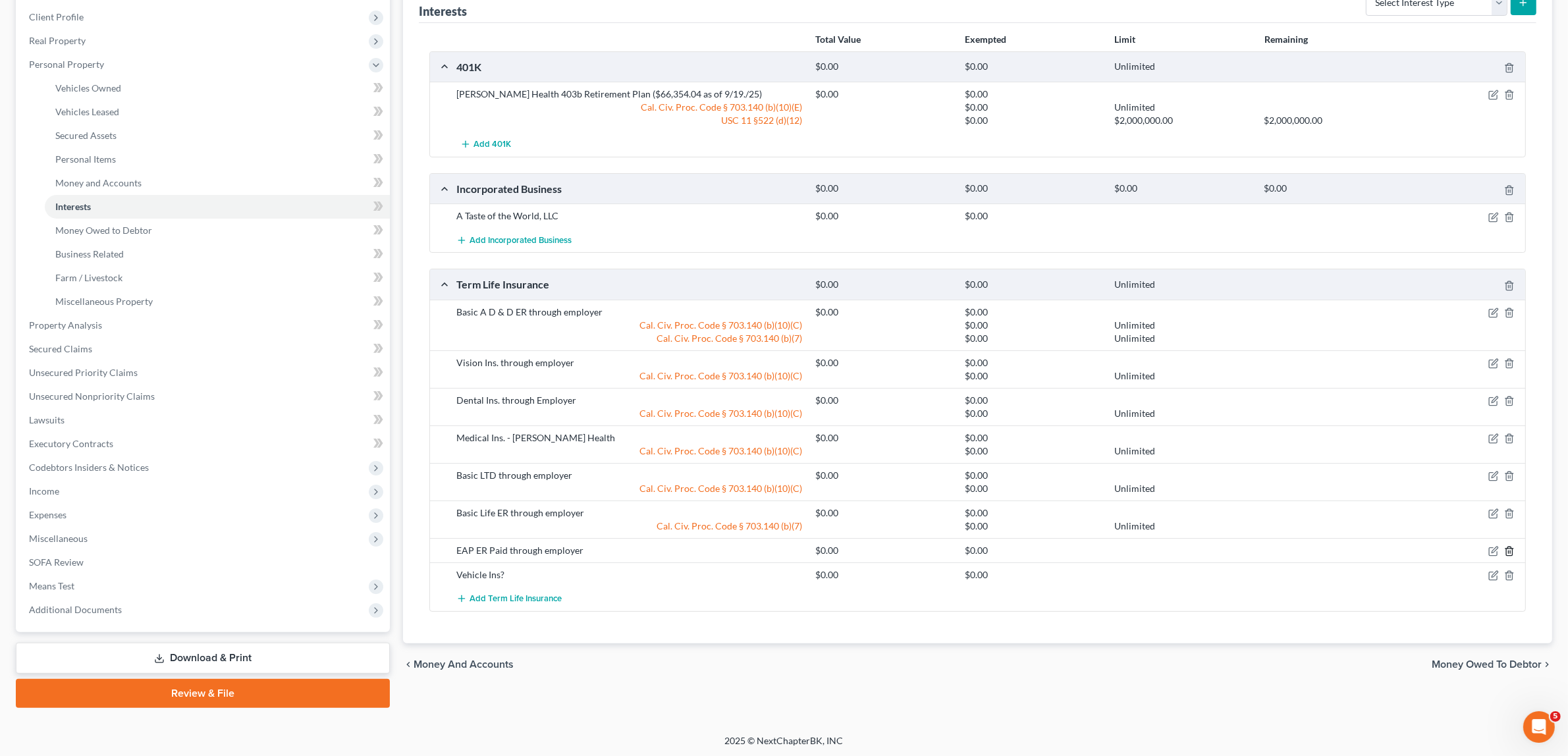
click at [1509, 548] on icon "button" at bounding box center [1509, 550] width 6 height 8
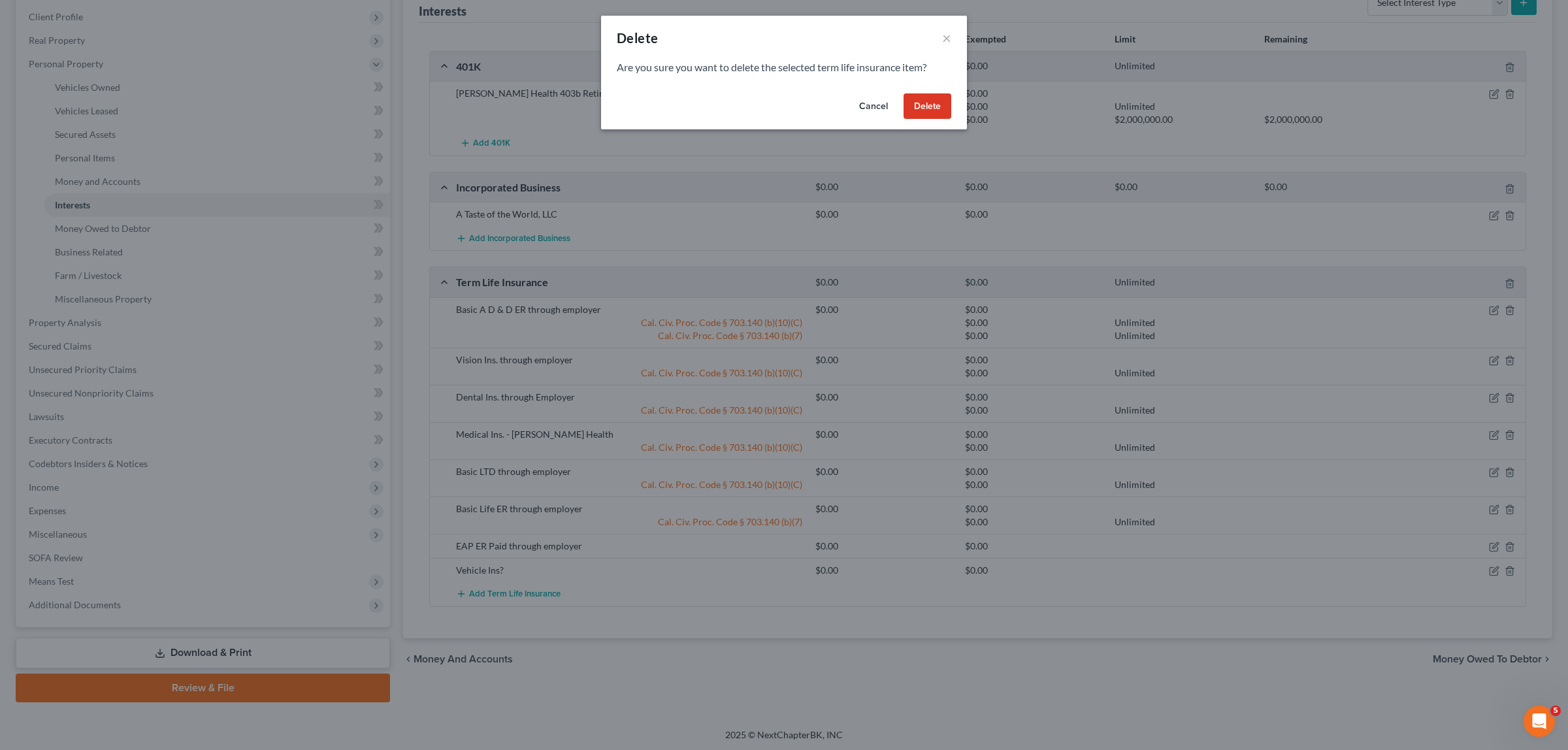
click at [926, 102] on button "Delete" at bounding box center [927, 106] width 47 height 26
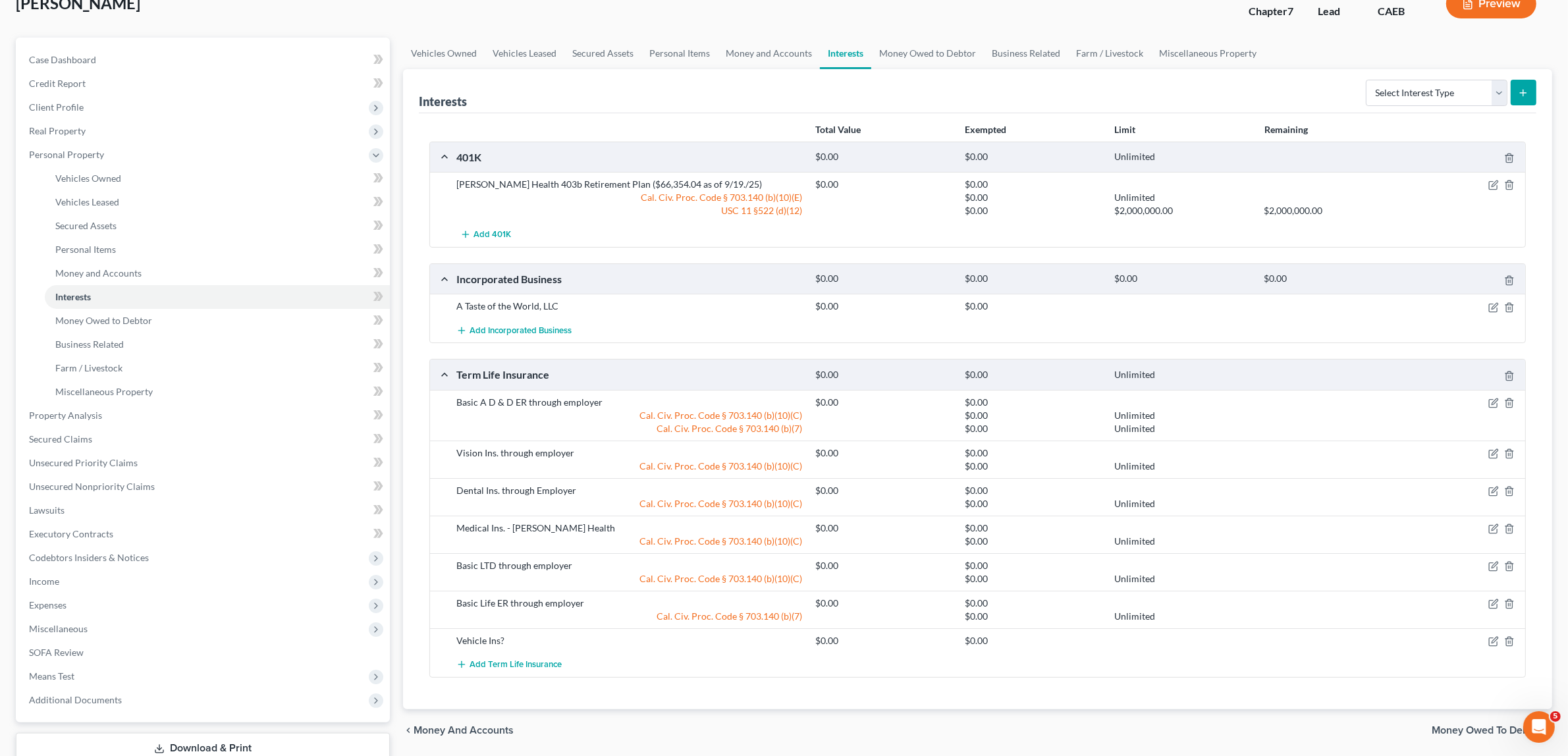
scroll to position [0, 0]
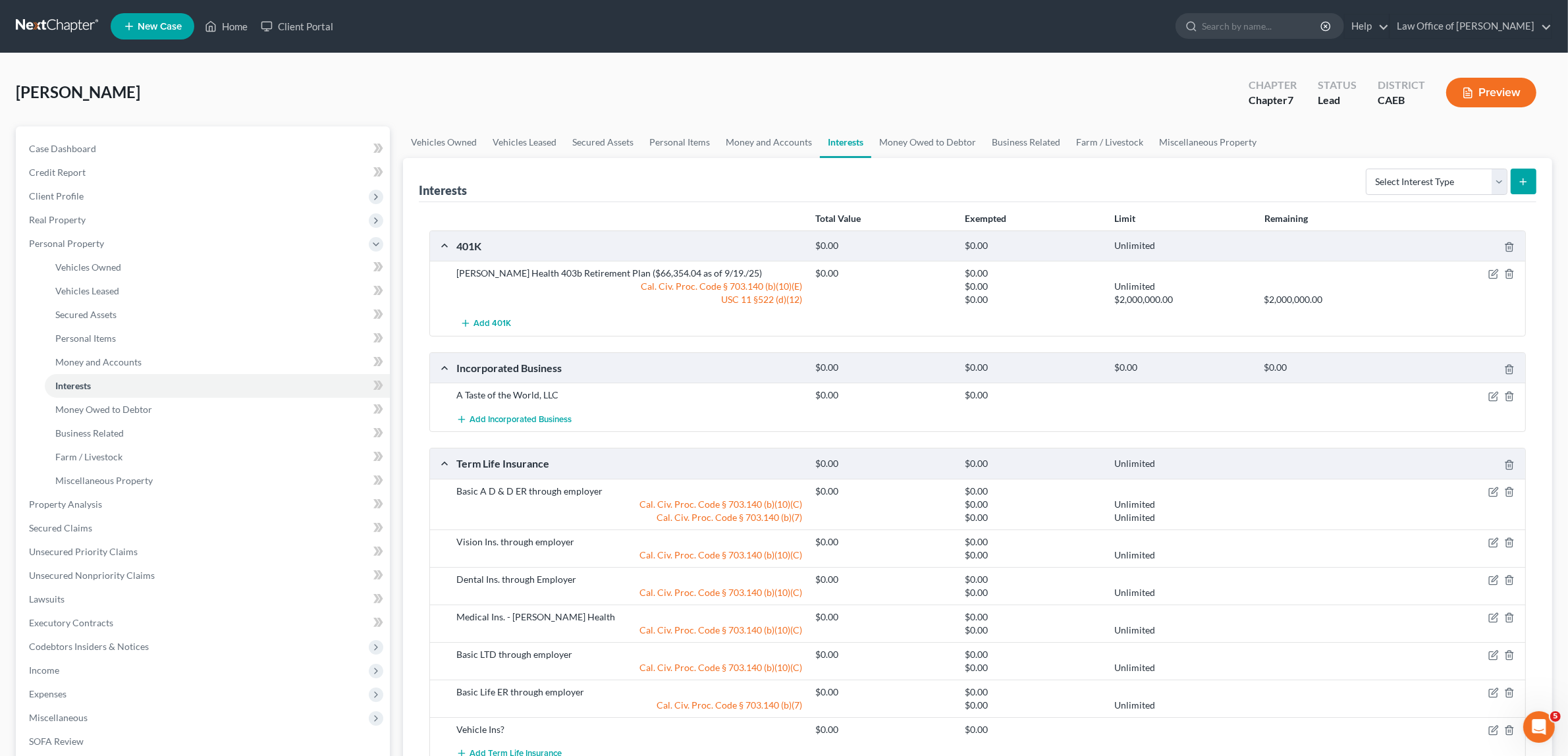
click at [1498, 86] on button "Preview" at bounding box center [1492, 93] width 90 height 29
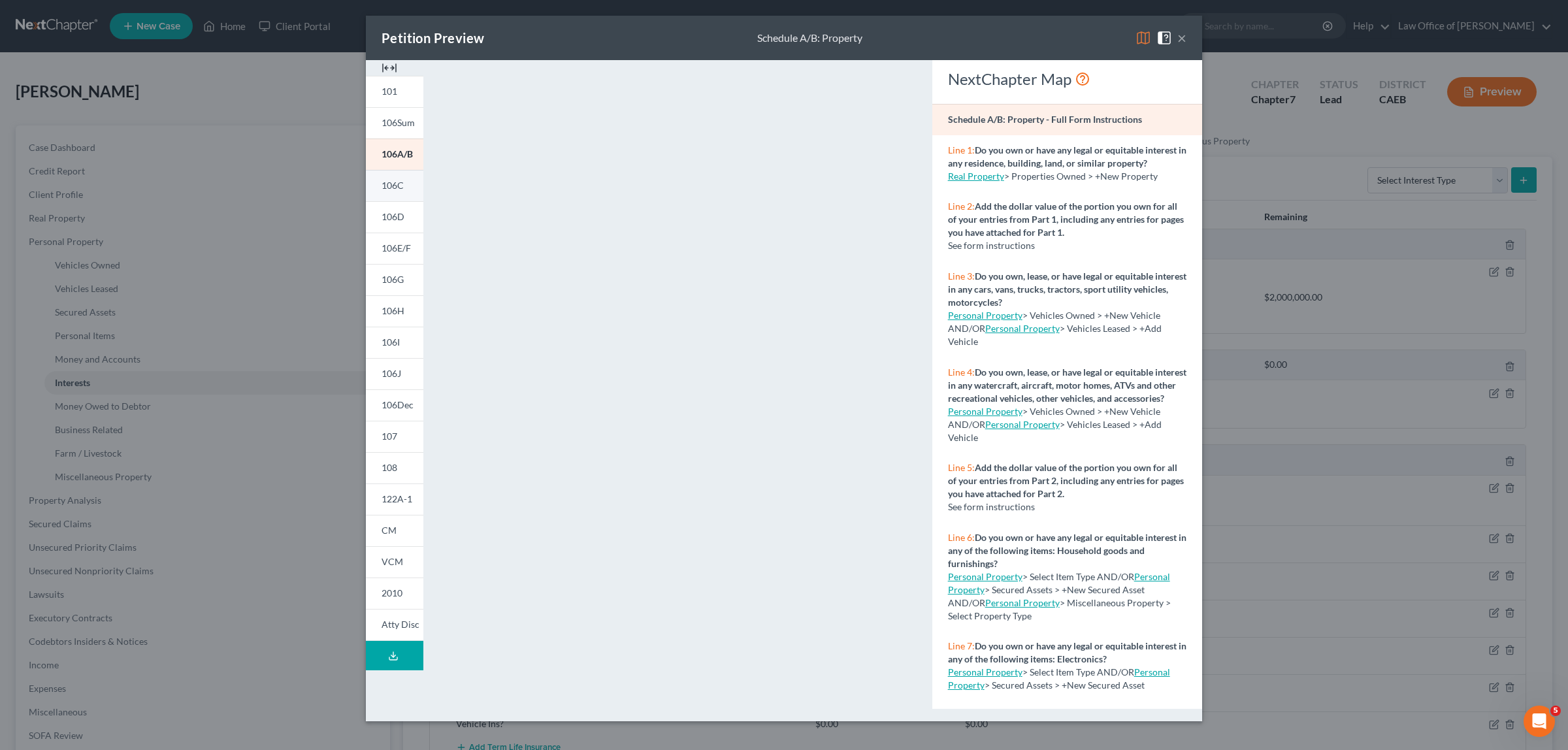
click at [390, 181] on span "106C" at bounding box center [392, 185] width 22 height 11
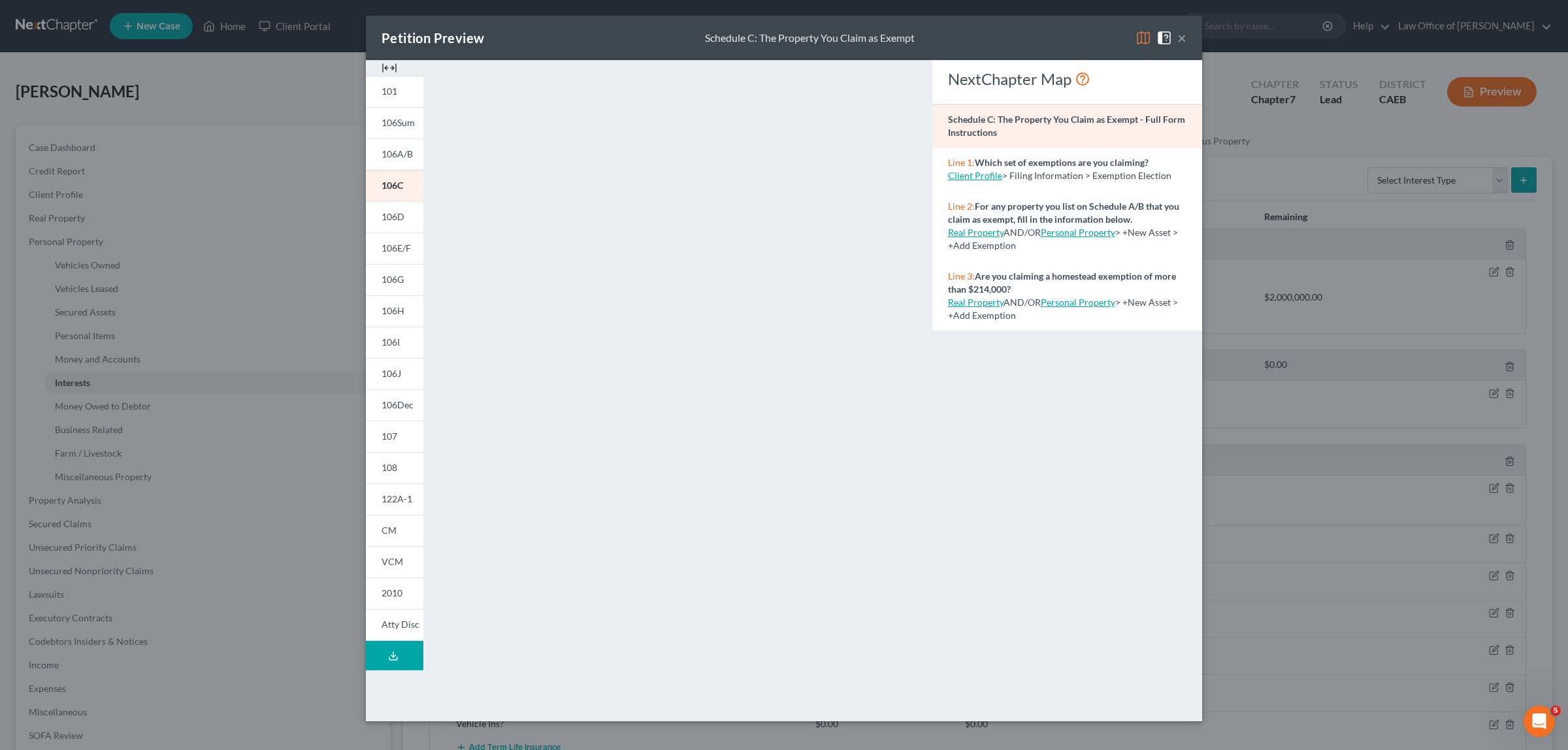
click at [1179, 39] on button "×" at bounding box center [1182, 37] width 9 height 15
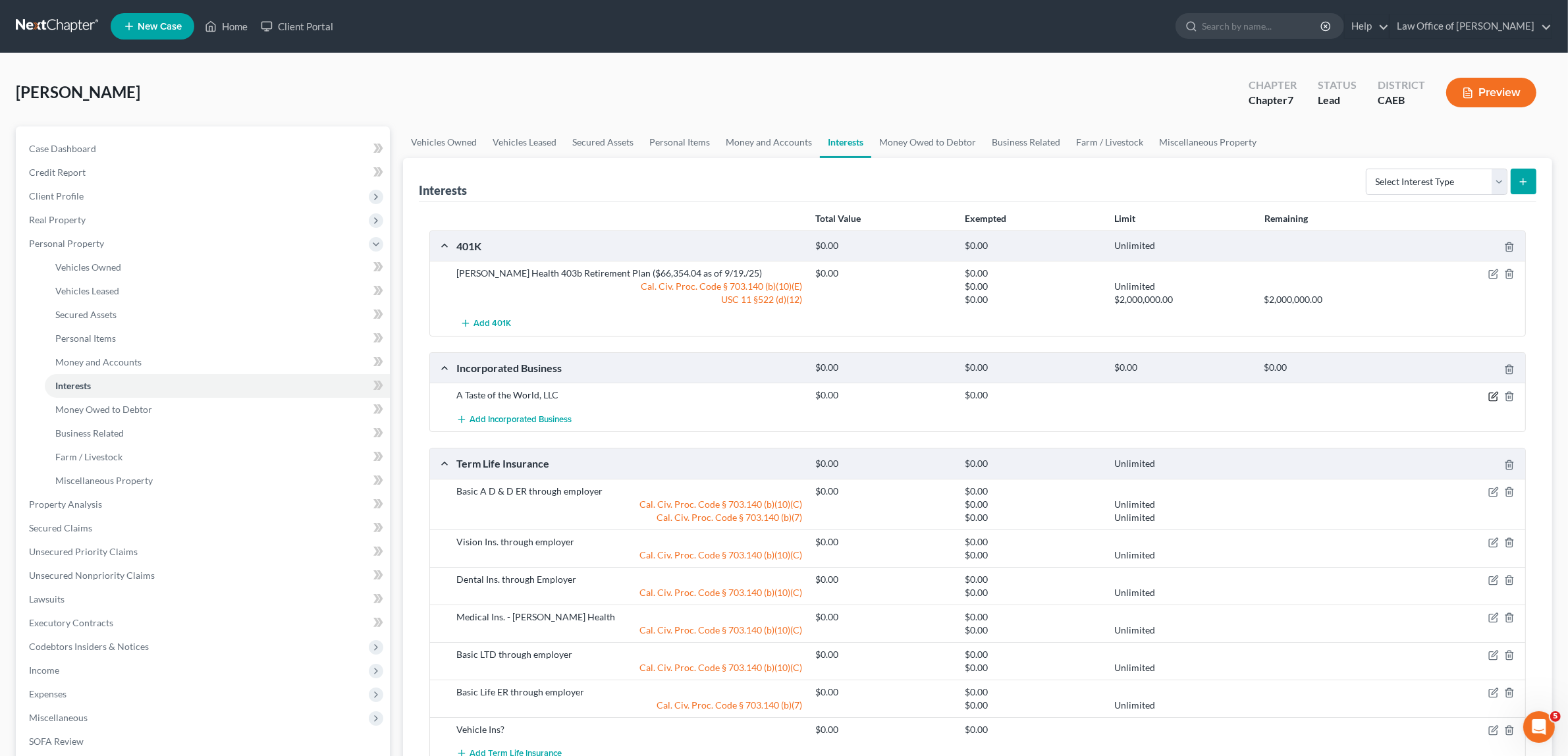
click at [1493, 395] on icon "button" at bounding box center [1493, 395] width 10 height 10
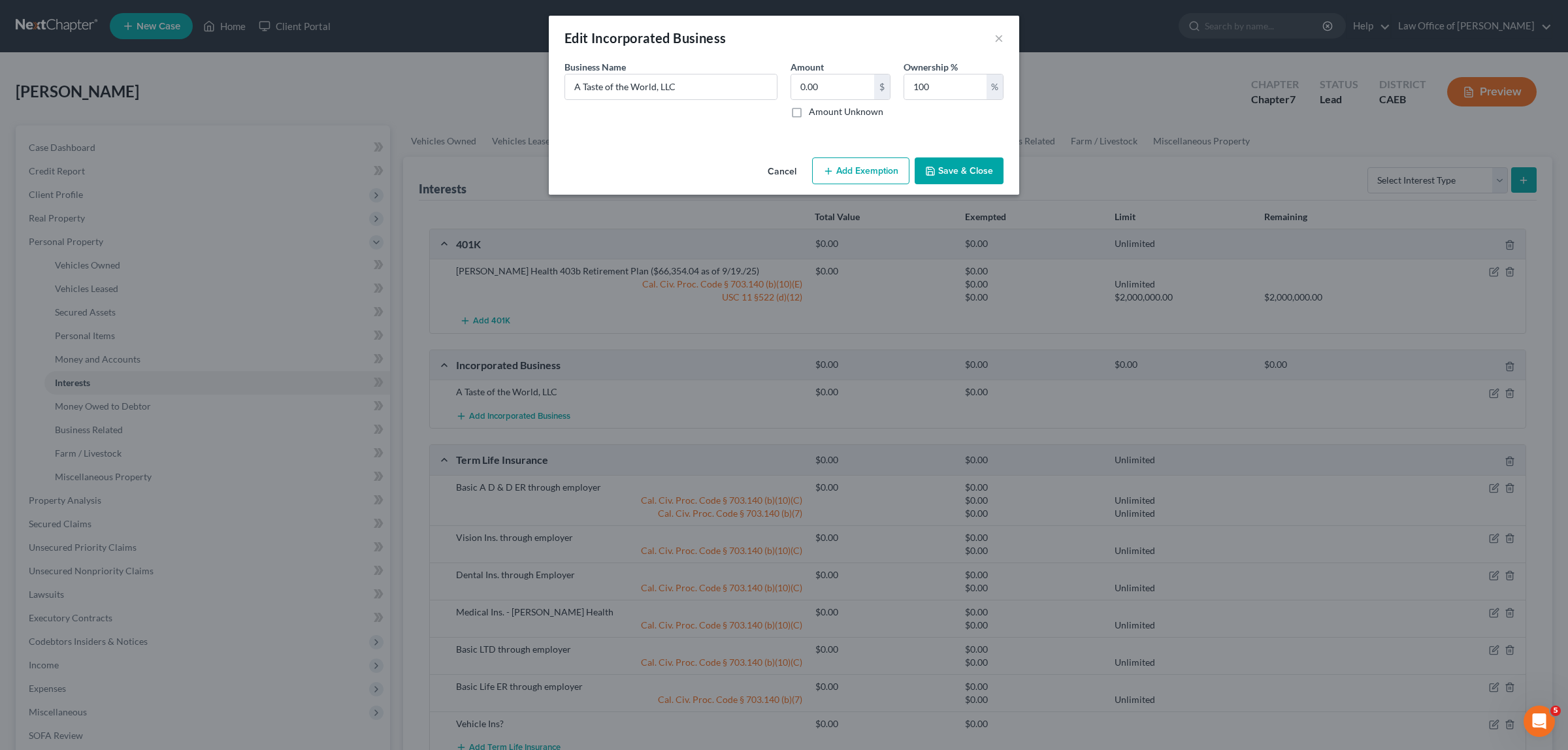
click at [835, 167] on button "Add Exemption" at bounding box center [860, 171] width 97 height 27
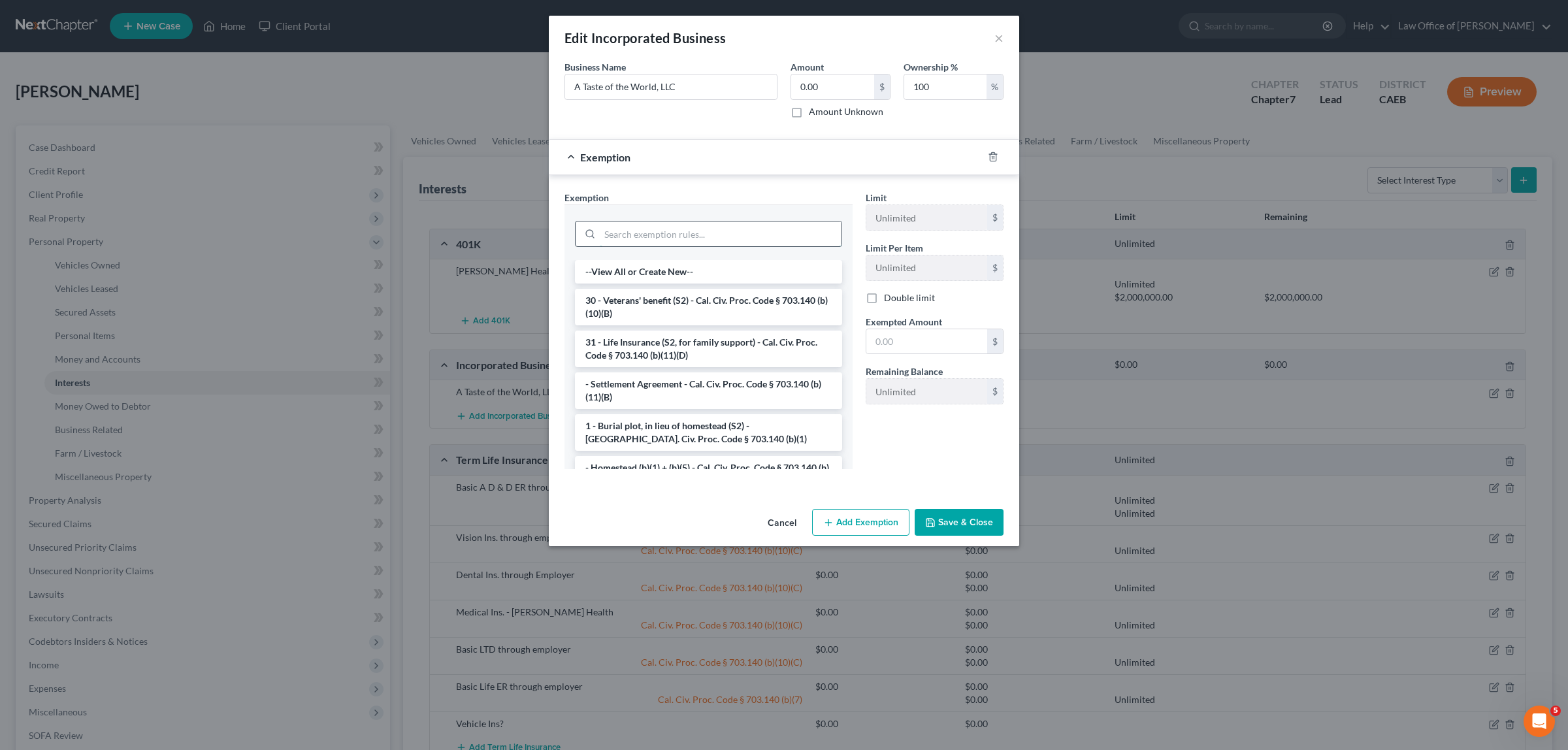
click at [716, 235] on input "search" at bounding box center [721, 233] width 242 height 25
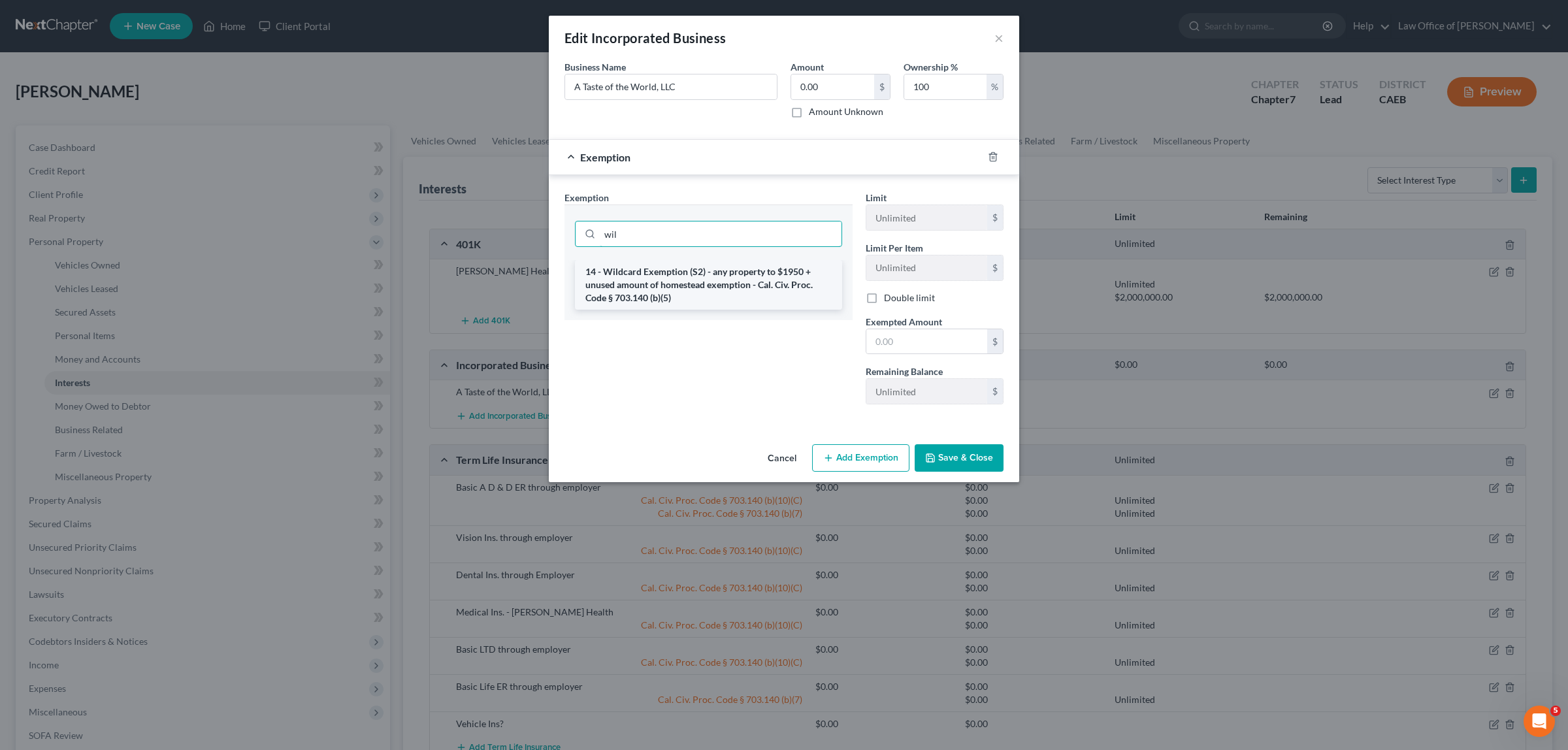
type input "wil"
click at [713, 276] on li "14 - Wildcard Exemption (S2) - any property to $1950 + unused amount of homeste…" at bounding box center [709, 285] width 268 height 50
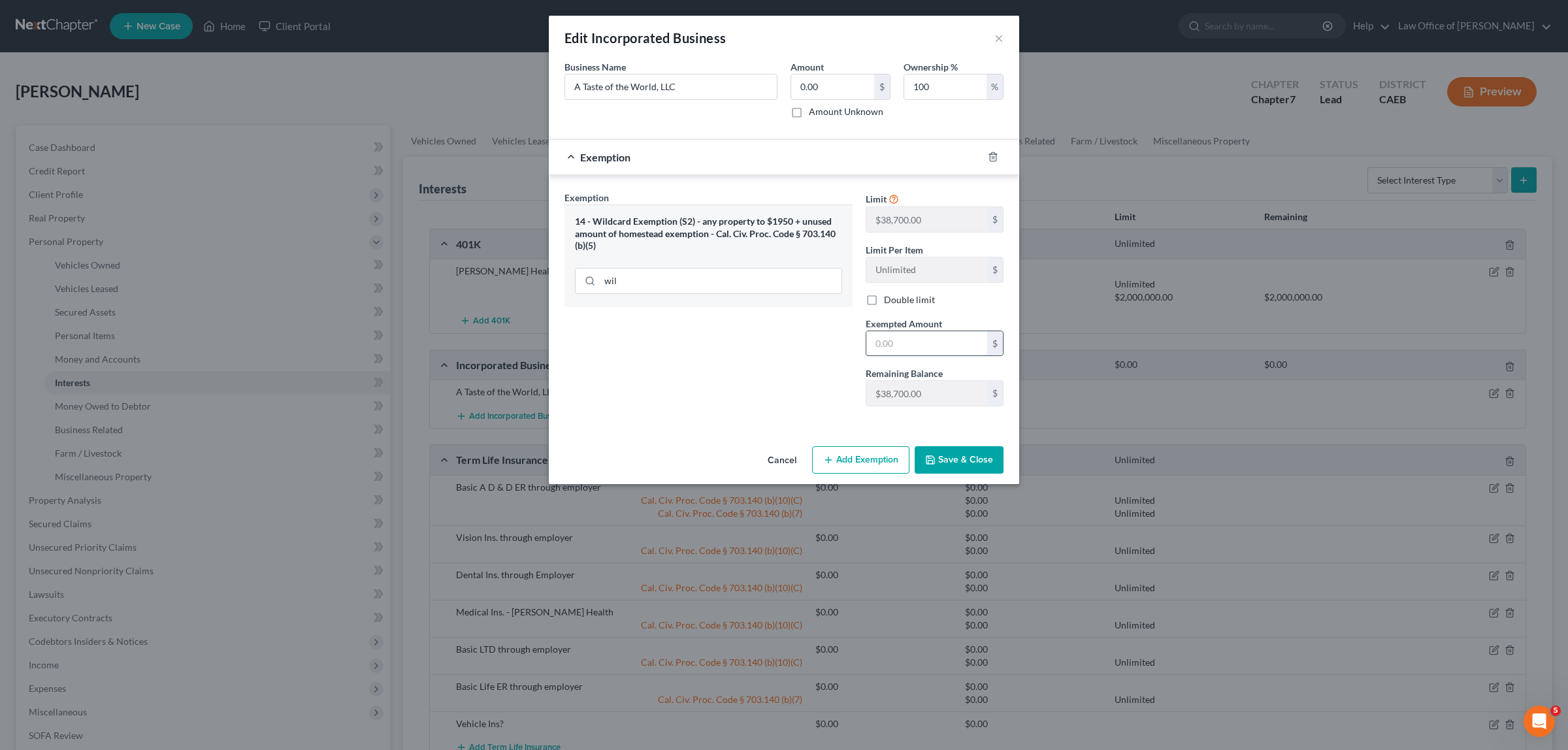
drag, startPoint x: 860, startPoint y: 335, endPoint x: 867, endPoint y: 341, distance: 9.2
click at [861, 337] on div "Exempted Amount * $" at bounding box center [935, 337] width 151 height 40
click at [898, 346] on input "text" at bounding box center [926, 343] width 121 height 25
type input "0.00"
click at [946, 461] on button "Save & Close" at bounding box center [959, 460] width 89 height 27
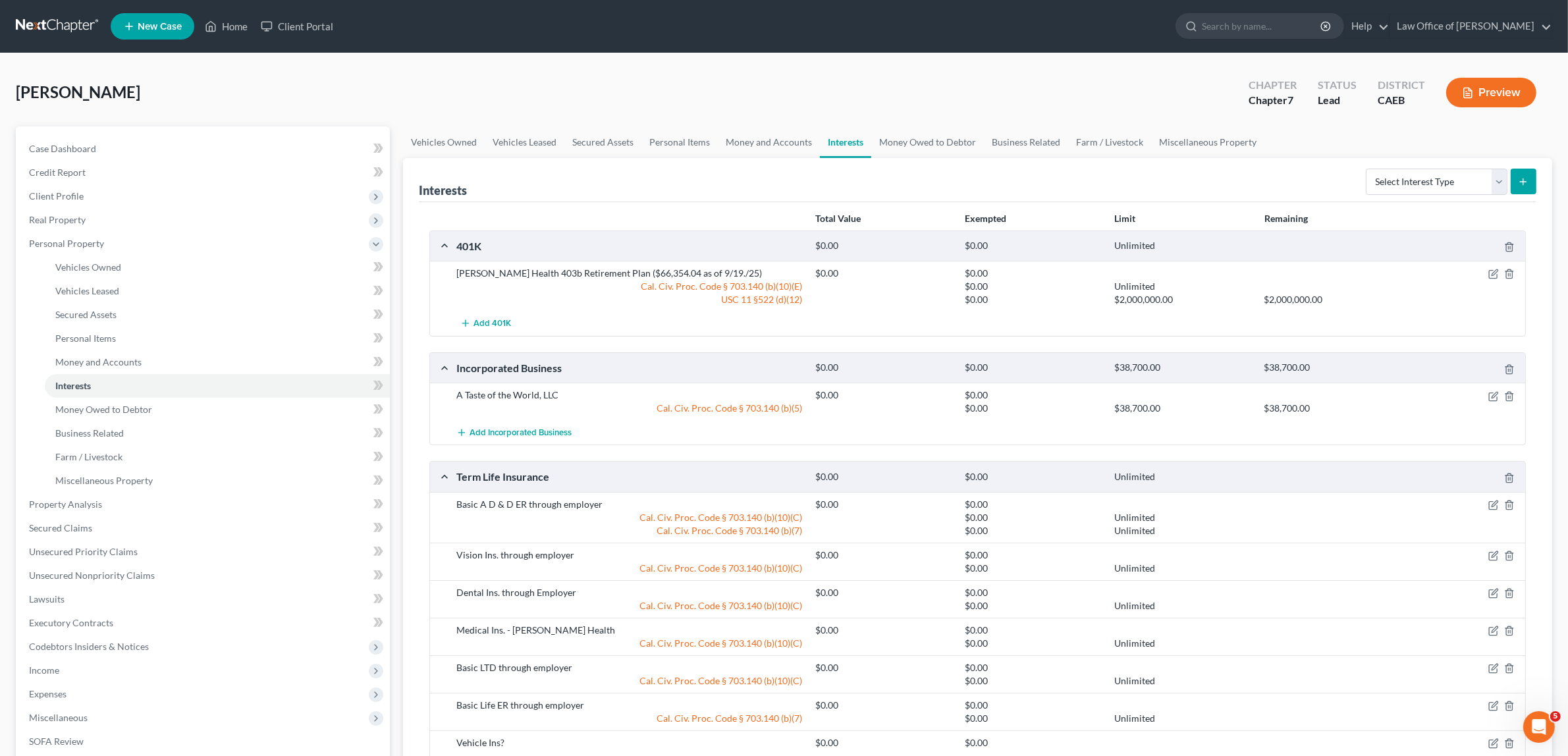
click at [1488, 90] on button "Preview" at bounding box center [1492, 93] width 90 height 29
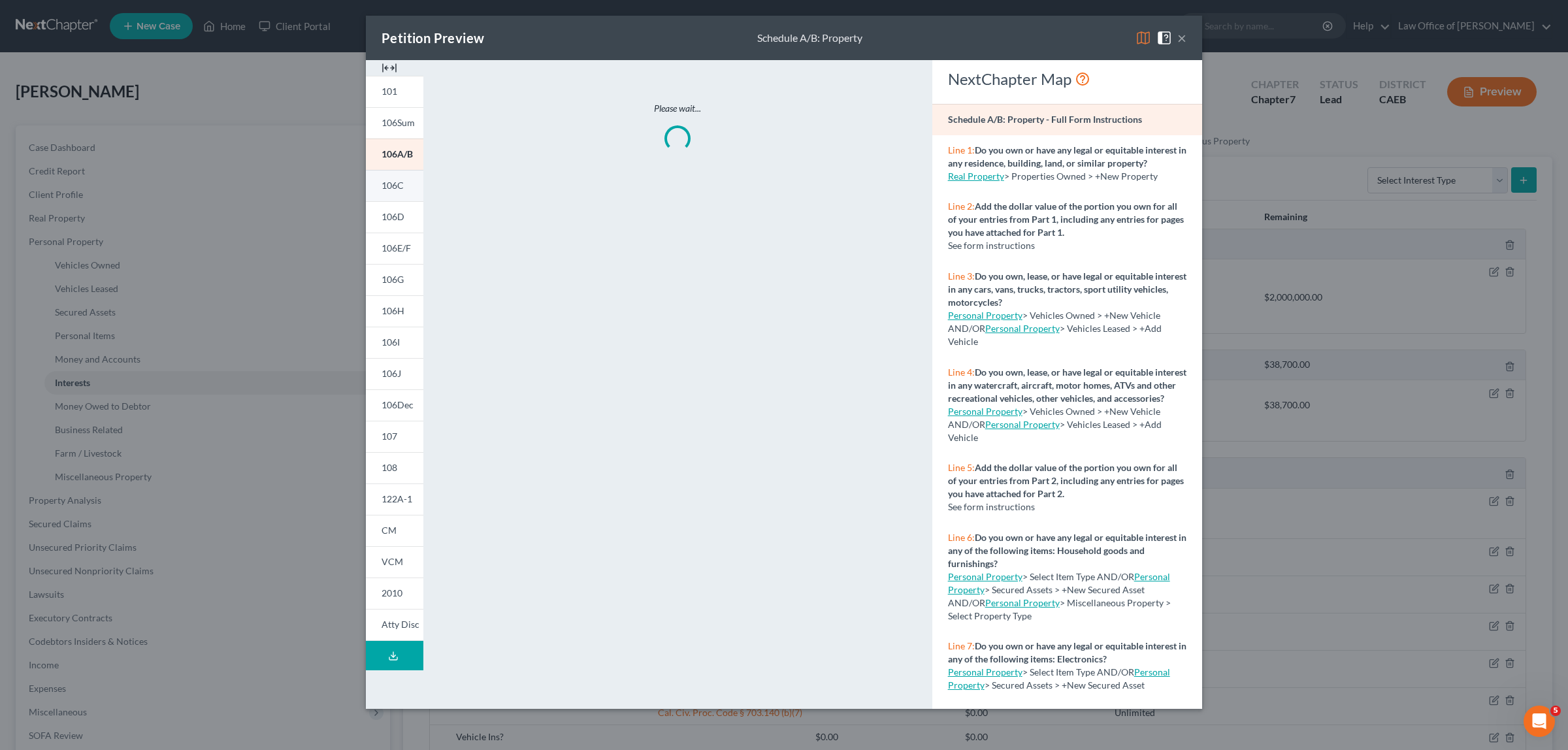
click at [400, 184] on span "106C" at bounding box center [392, 185] width 22 height 11
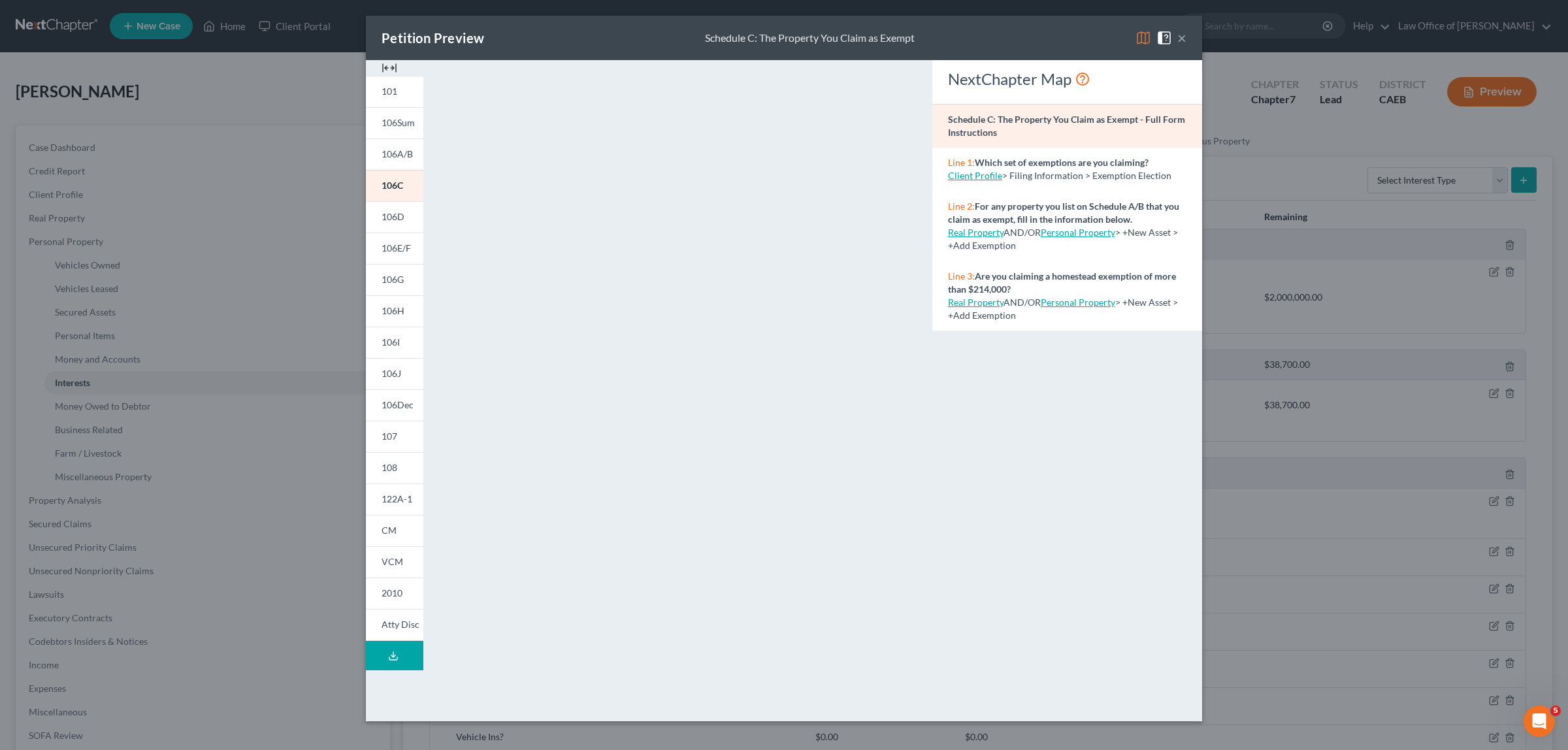
click at [1181, 37] on button "×" at bounding box center [1182, 37] width 9 height 15
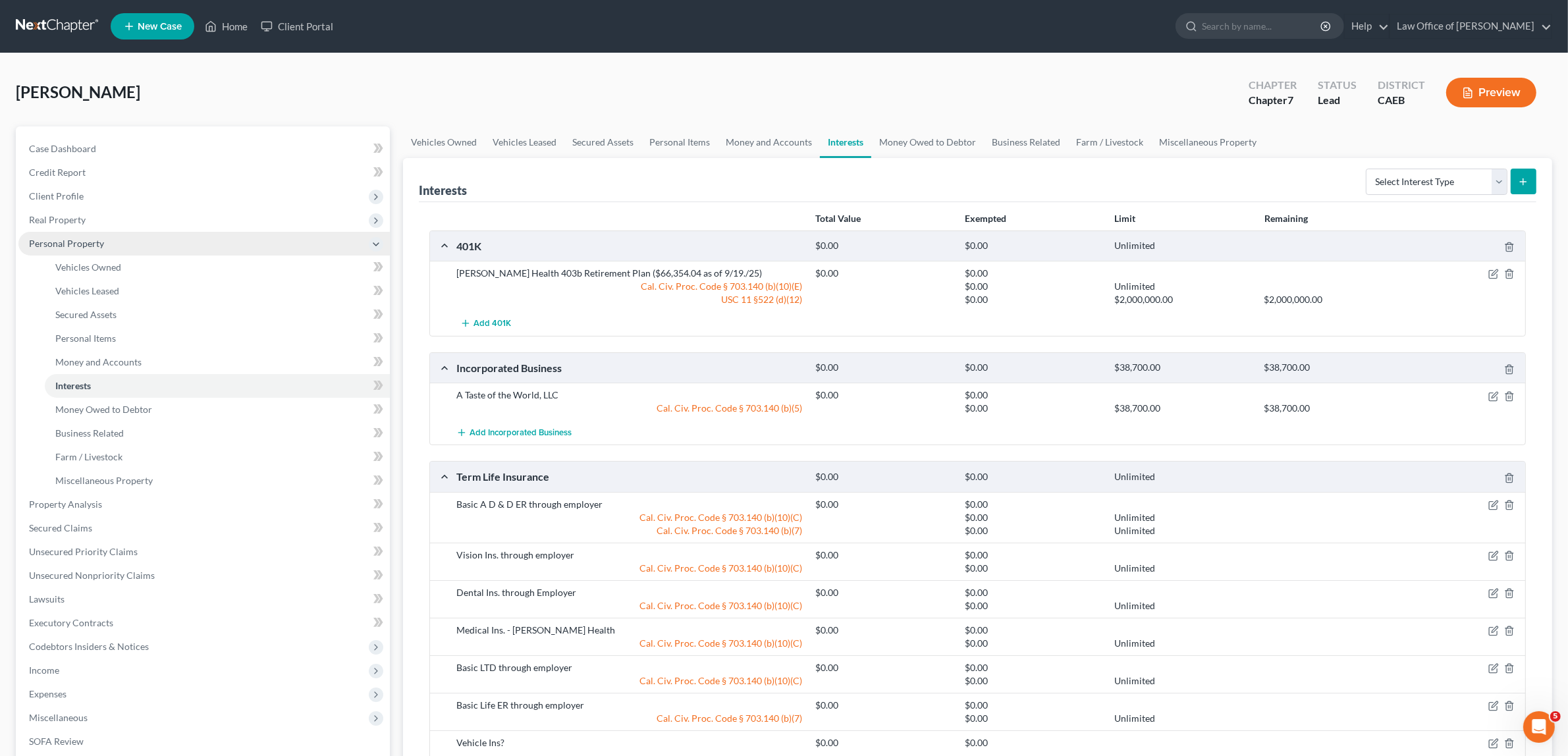
click at [90, 240] on span "Personal Property" at bounding box center [67, 243] width 75 height 11
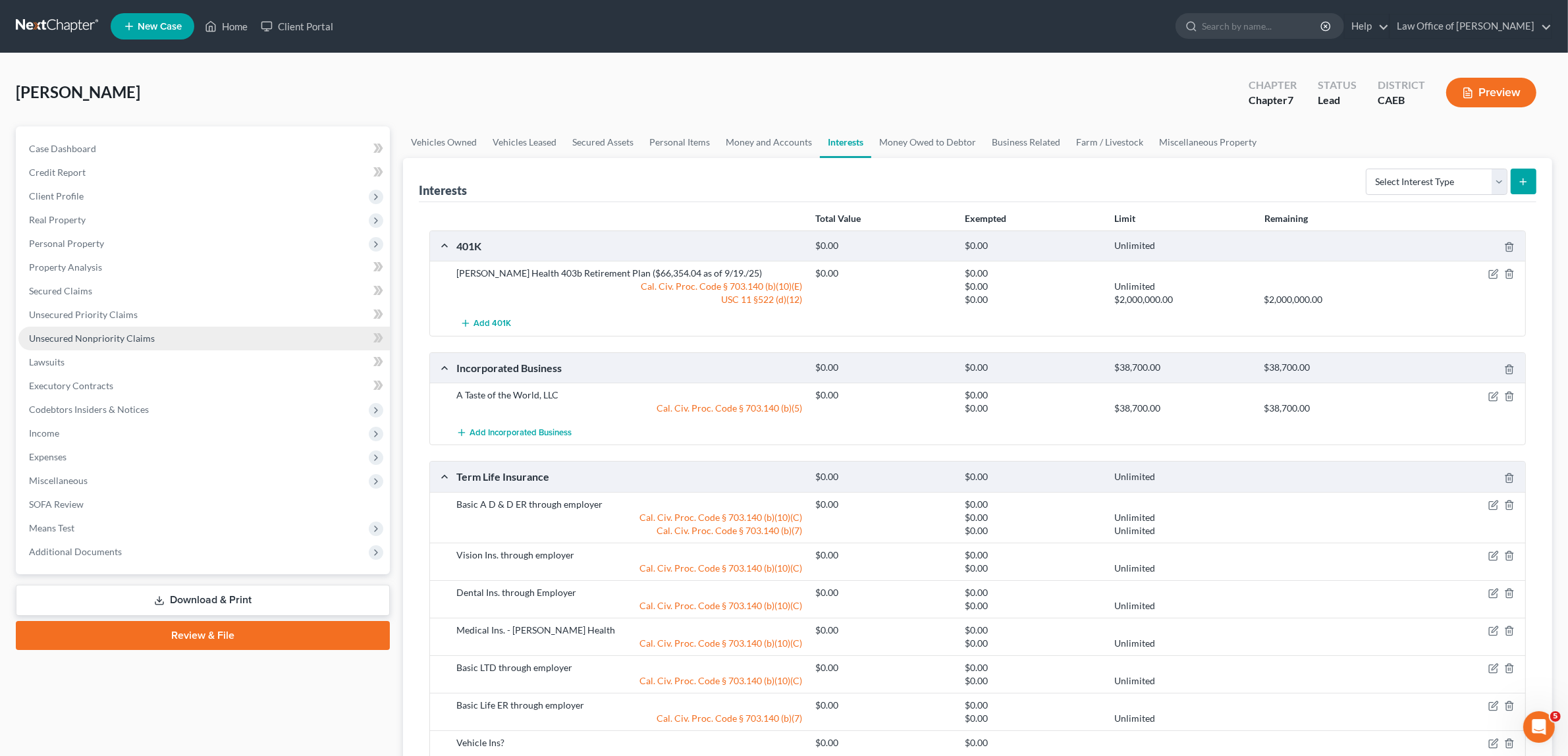
click at [91, 334] on span "Unsecured Nonpriority Claims" at bounding box center [92, 339] width 126 height 11
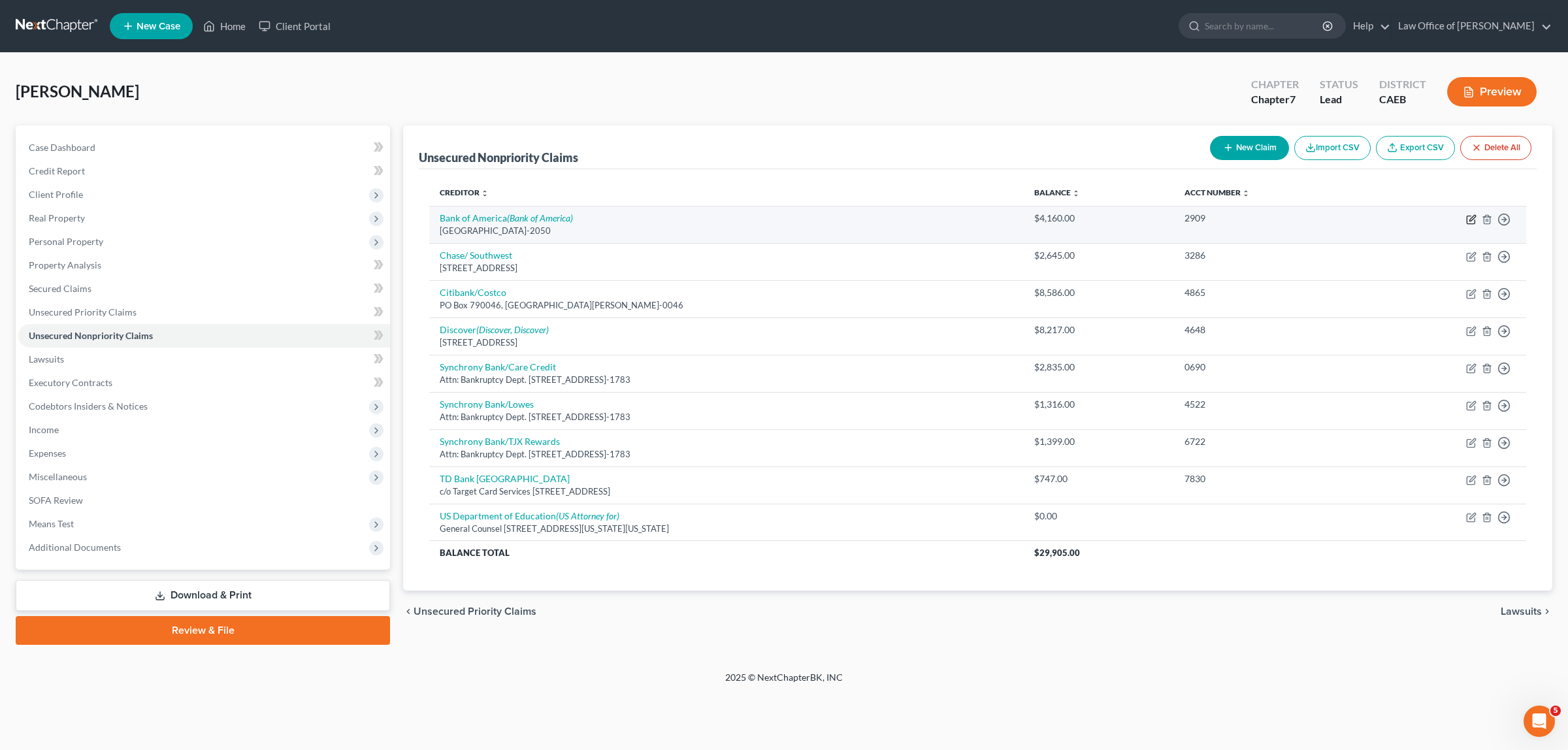
click at [1472, 218] on icon "button" at bounding box center [1471, 218] width 10 height 10
select select "45"
select select "2"
select select "0"
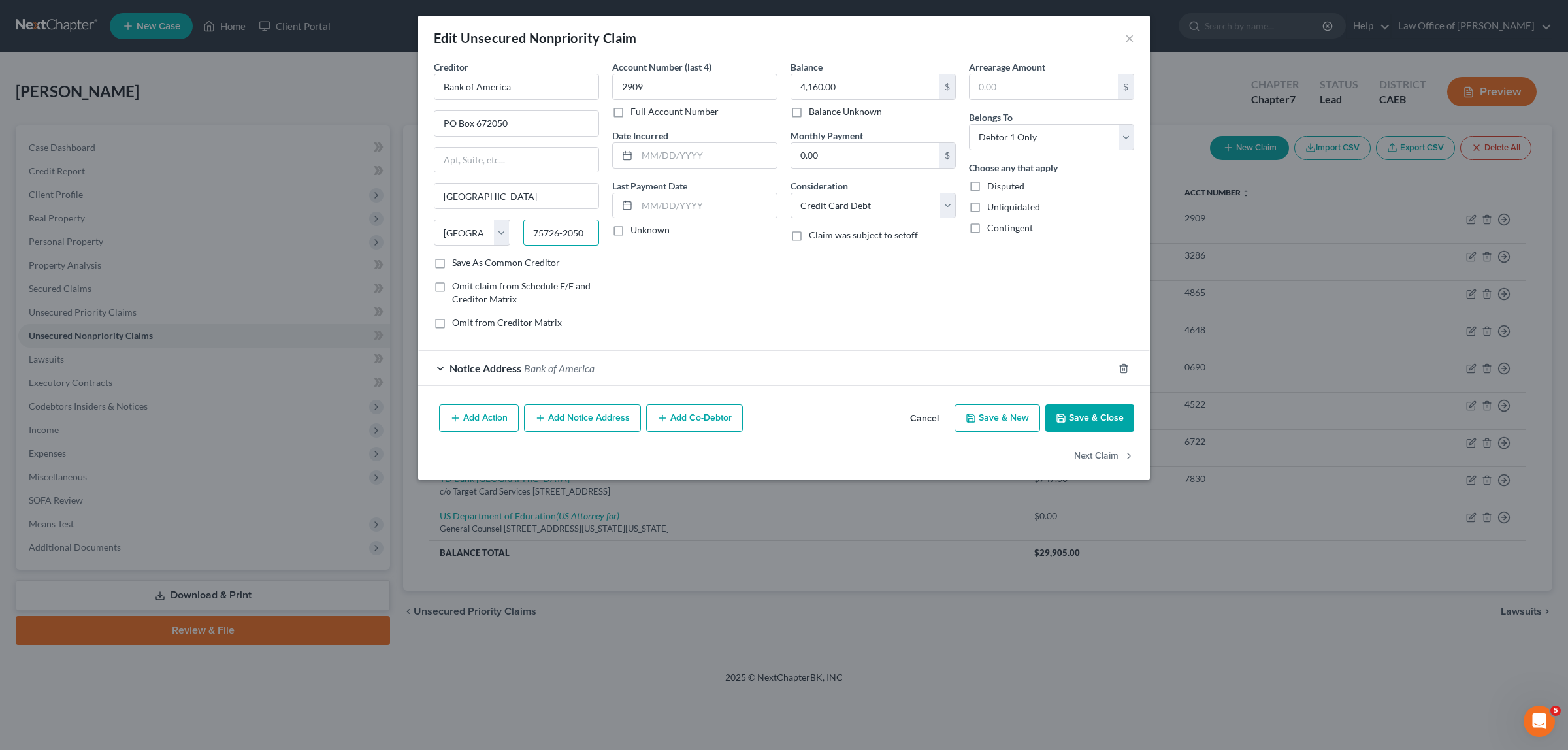
click at [560, 233] on input "75726-2050" at bounding box center [561, 232] width 76 height 26
type input "75267-2050"
click at [1130, 35] on button "×" at bounding box center [1129, 37] width 9 height 15
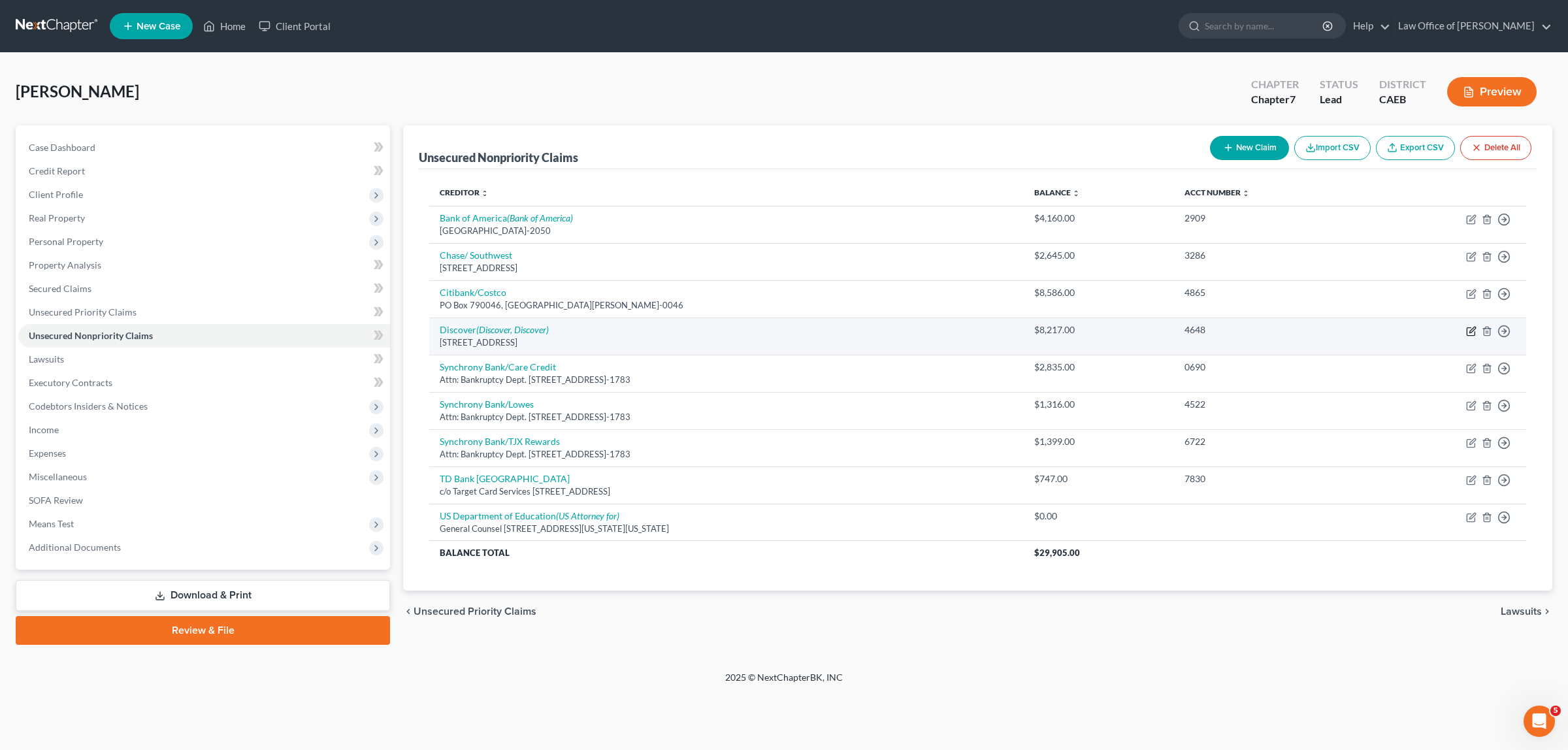
click at [1470, 328] on icon "button" at bounding box center [1471, 331] width 8 height 8
select select "46"
select select "2"
select select "0"
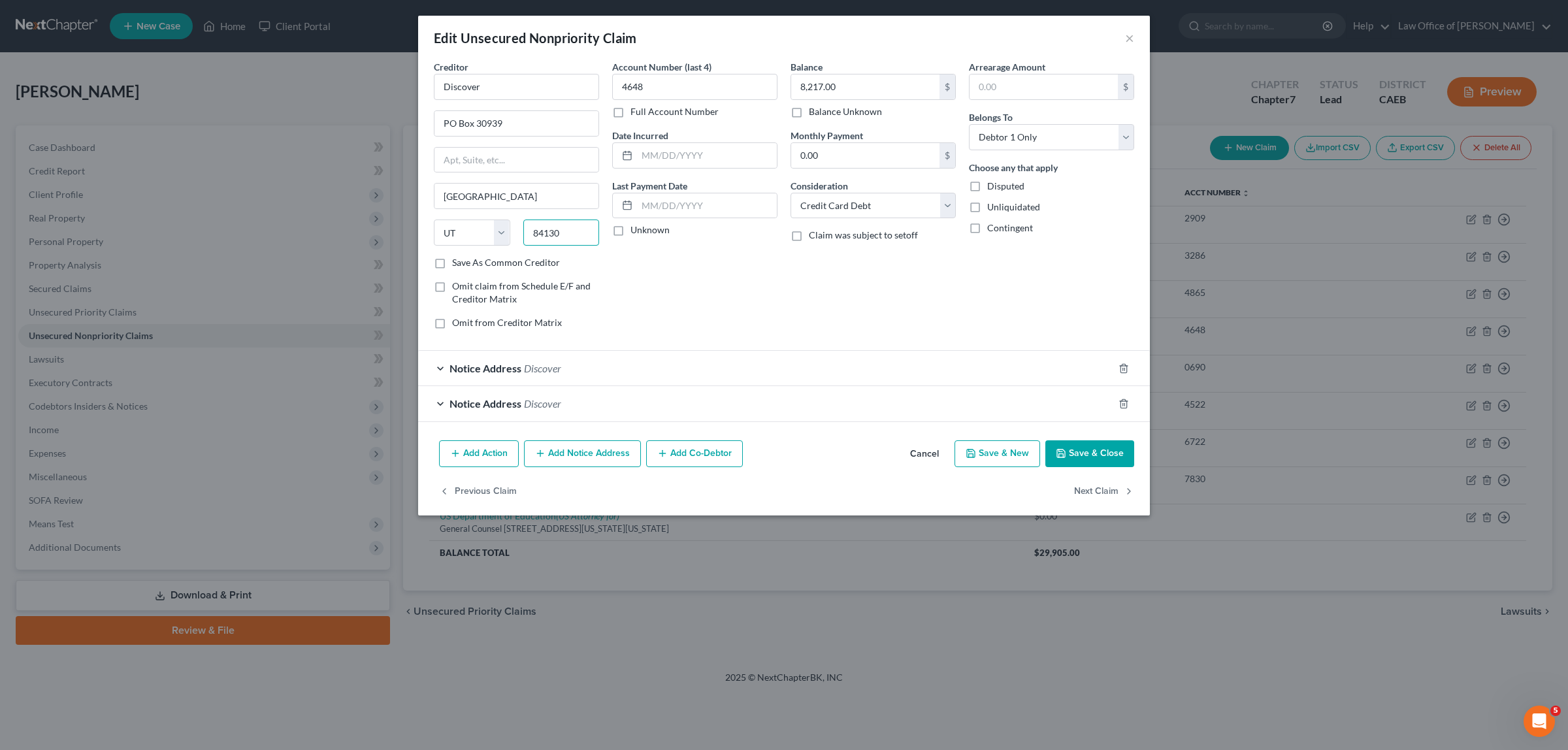
click at [560, 233] on input "84130" at bounding box center [561, 232] width 76 height 26
type input "84139"
click at [1076, 446] on button "Save & Close" at bounding box center [1090, 454] width 89 height 27
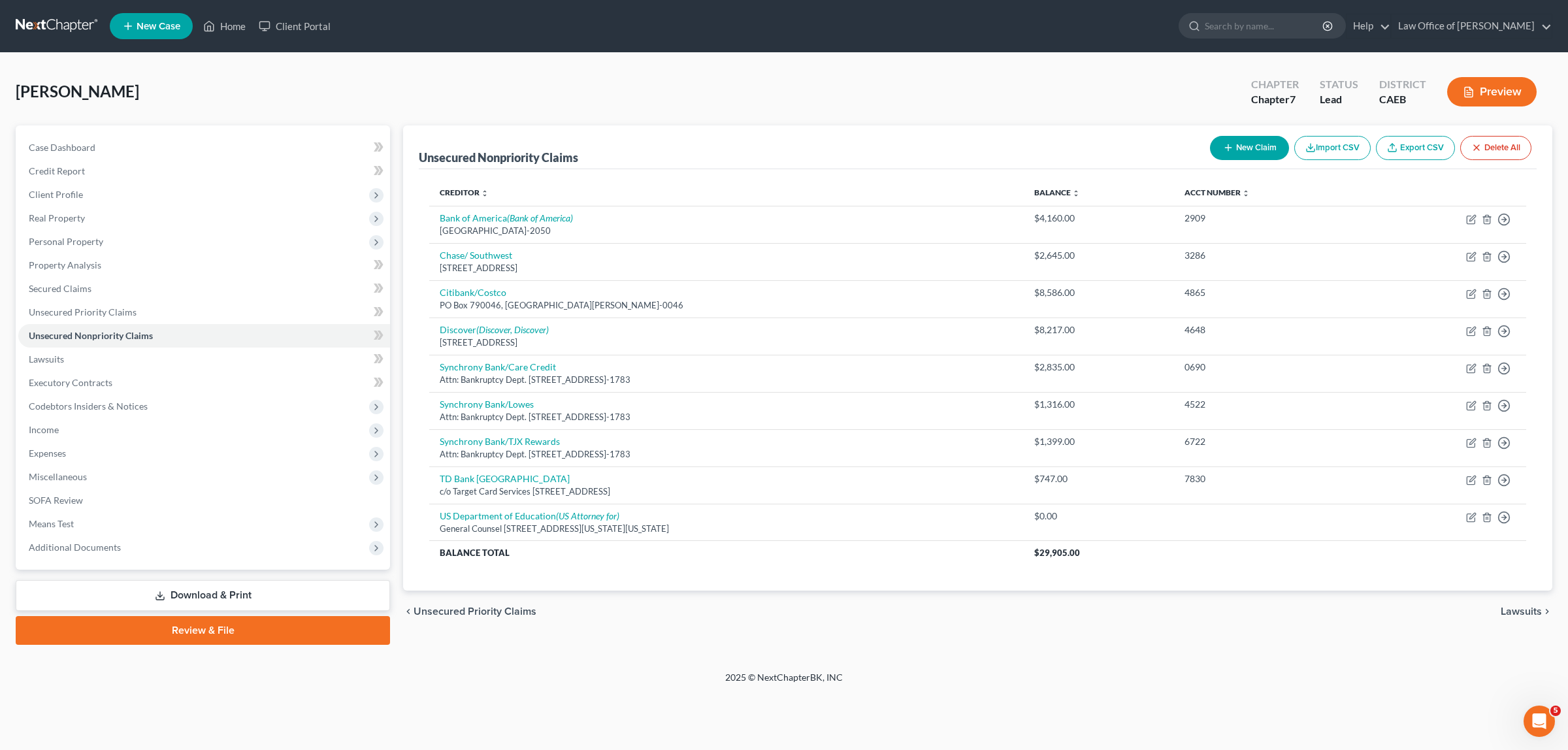
click at [1490, 89] on button "Preview" at bounding box center [1492, 92] width 89 height 29
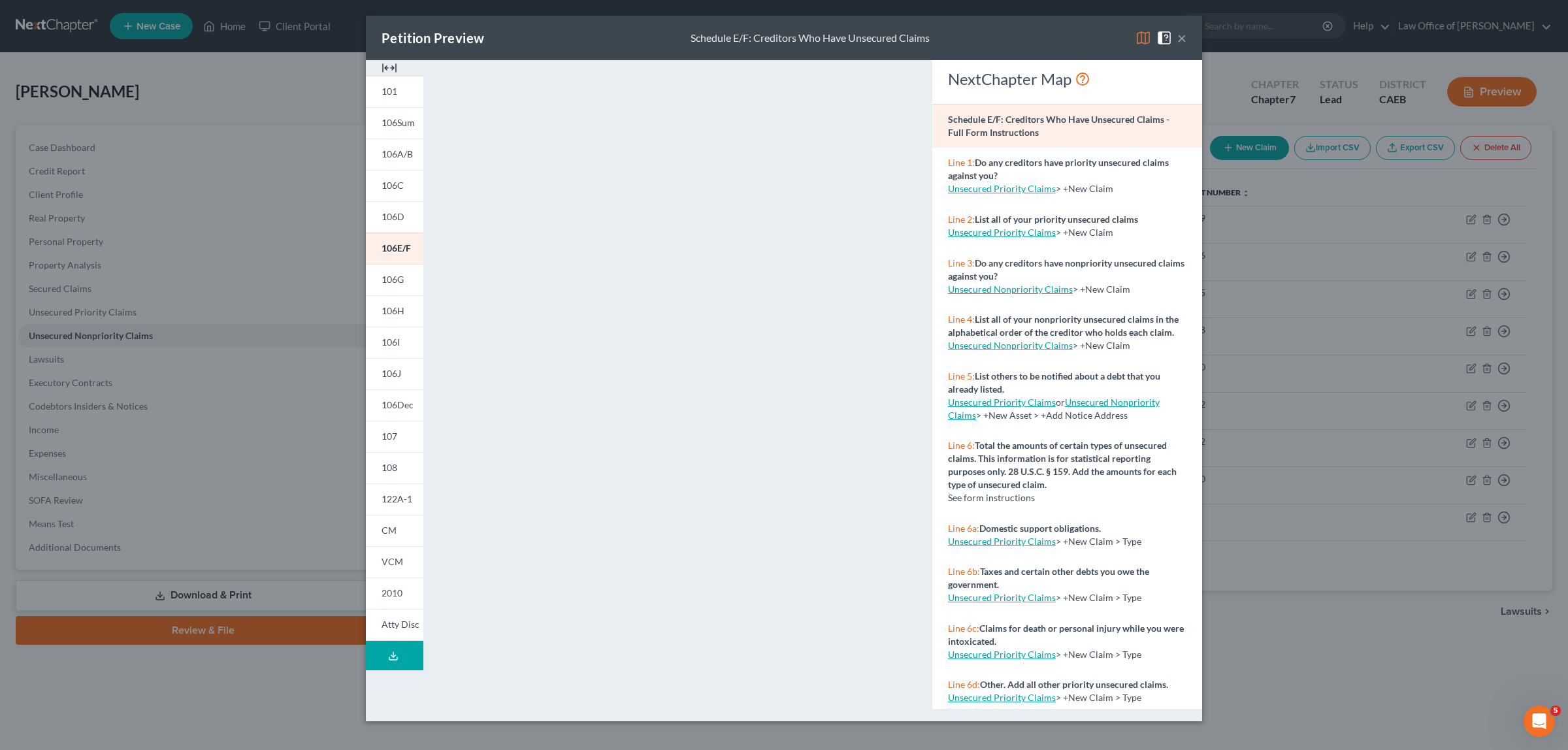
click at [1178, 35] on button "×" at bounding box center [1182, 37] width 9 height 15
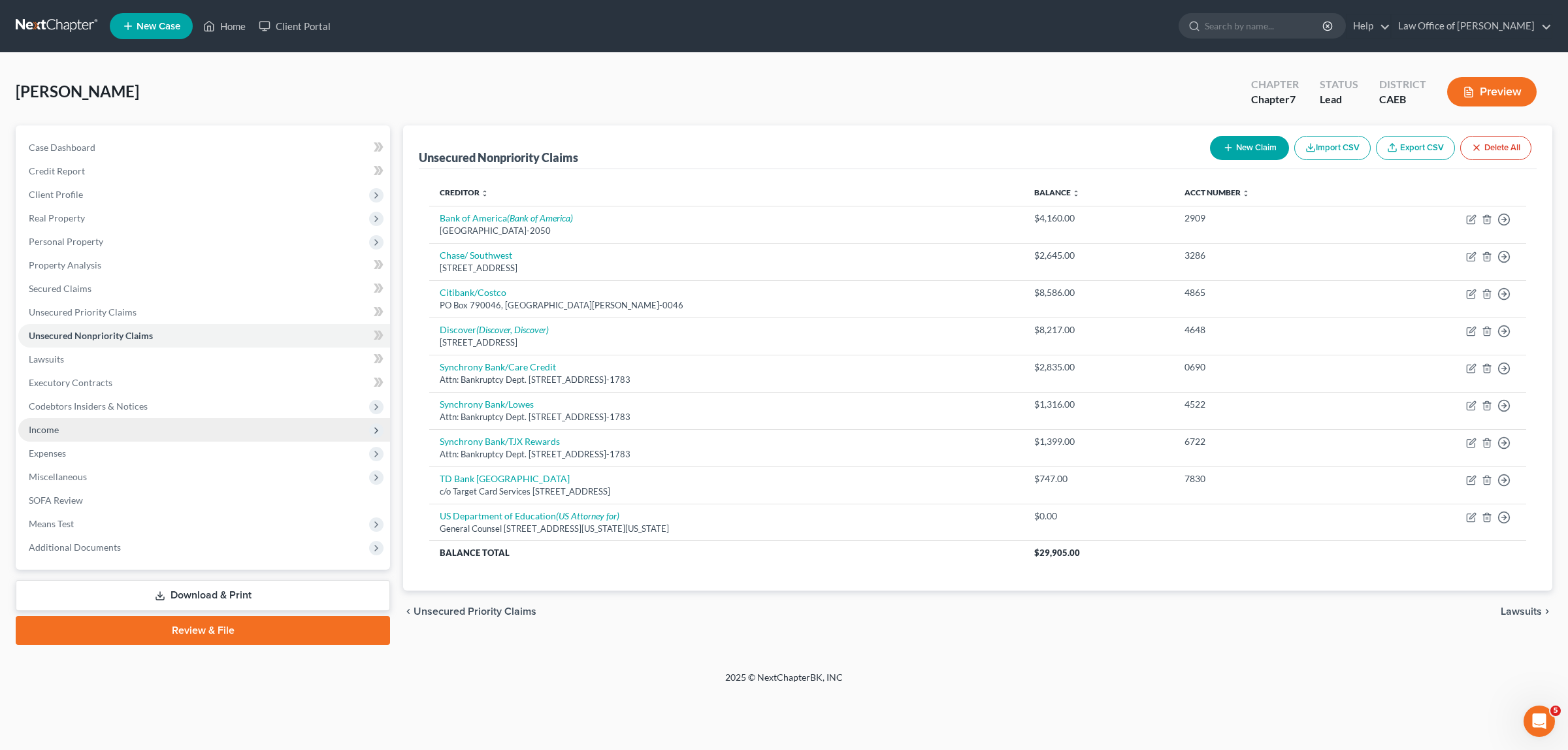
click at [77, 421] on span "Income" at bounding box center [204, 430] width 371 height 24
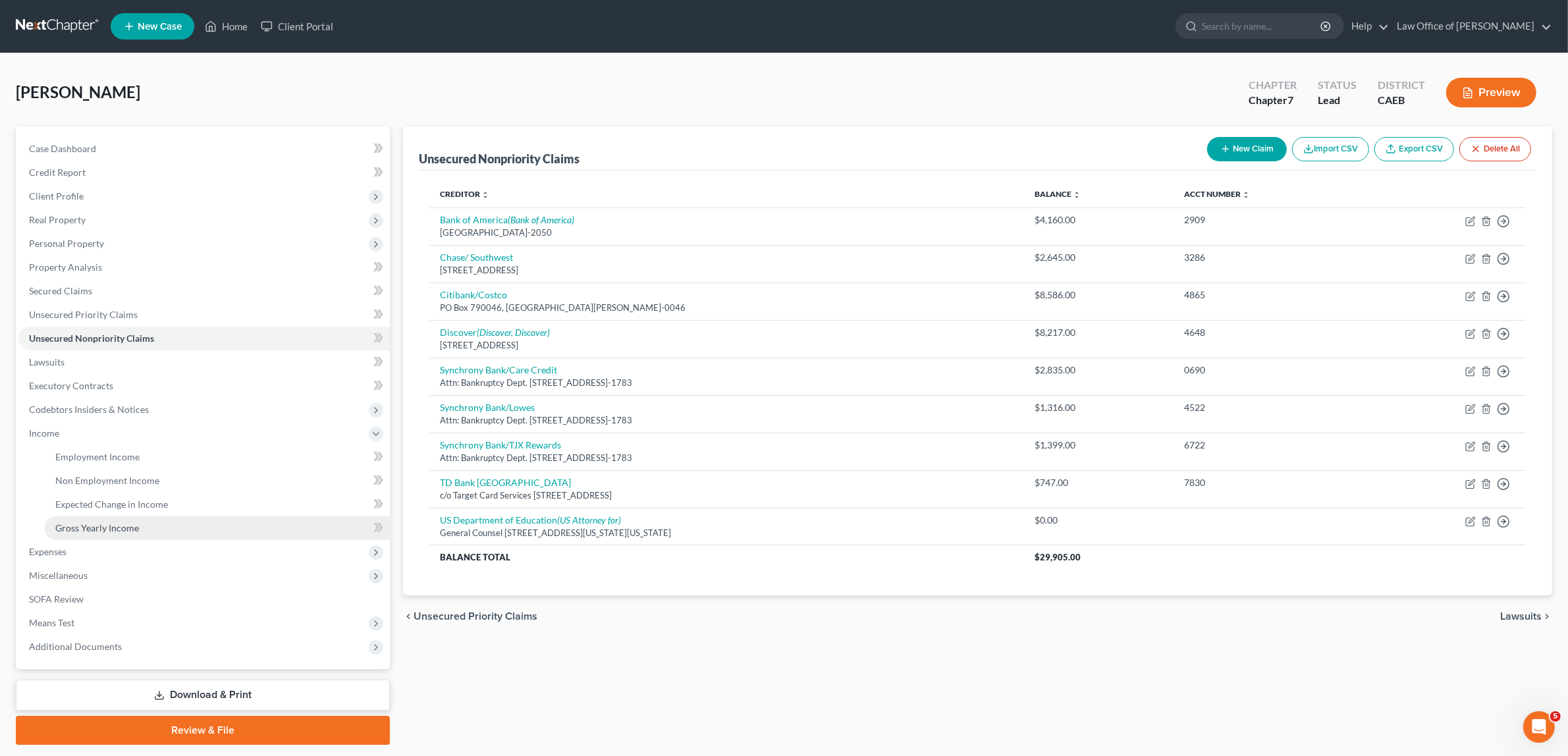
click at [106, 522] on span "Gross Yearly Income" at bounding box center [96, 528] width 83 height 11
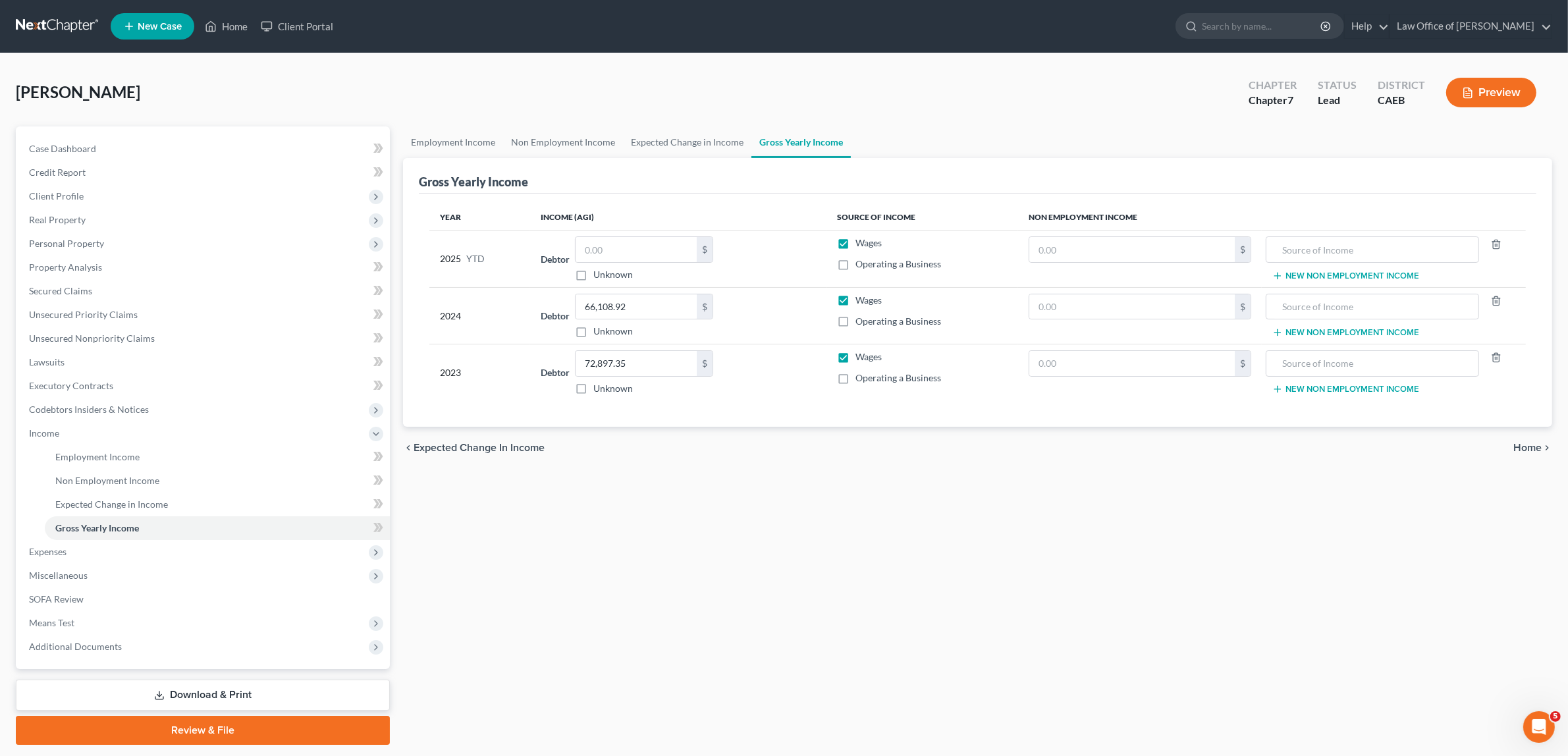
click at [856, 377] on label "Operating a Business" at bounding box center [898, 378] width 85 height 13
click at [861, 377] on input "Operating a Business" at bounding box center [864, 375] width 8 height 8
click at [856, 381] on label "Operating a Business" at bounding box center [898, 378] width 85 height 13
click at [861, 380] on input "Operating a Business" at bounding box center [864, 375] width 8 height 8
checkbox input "false"
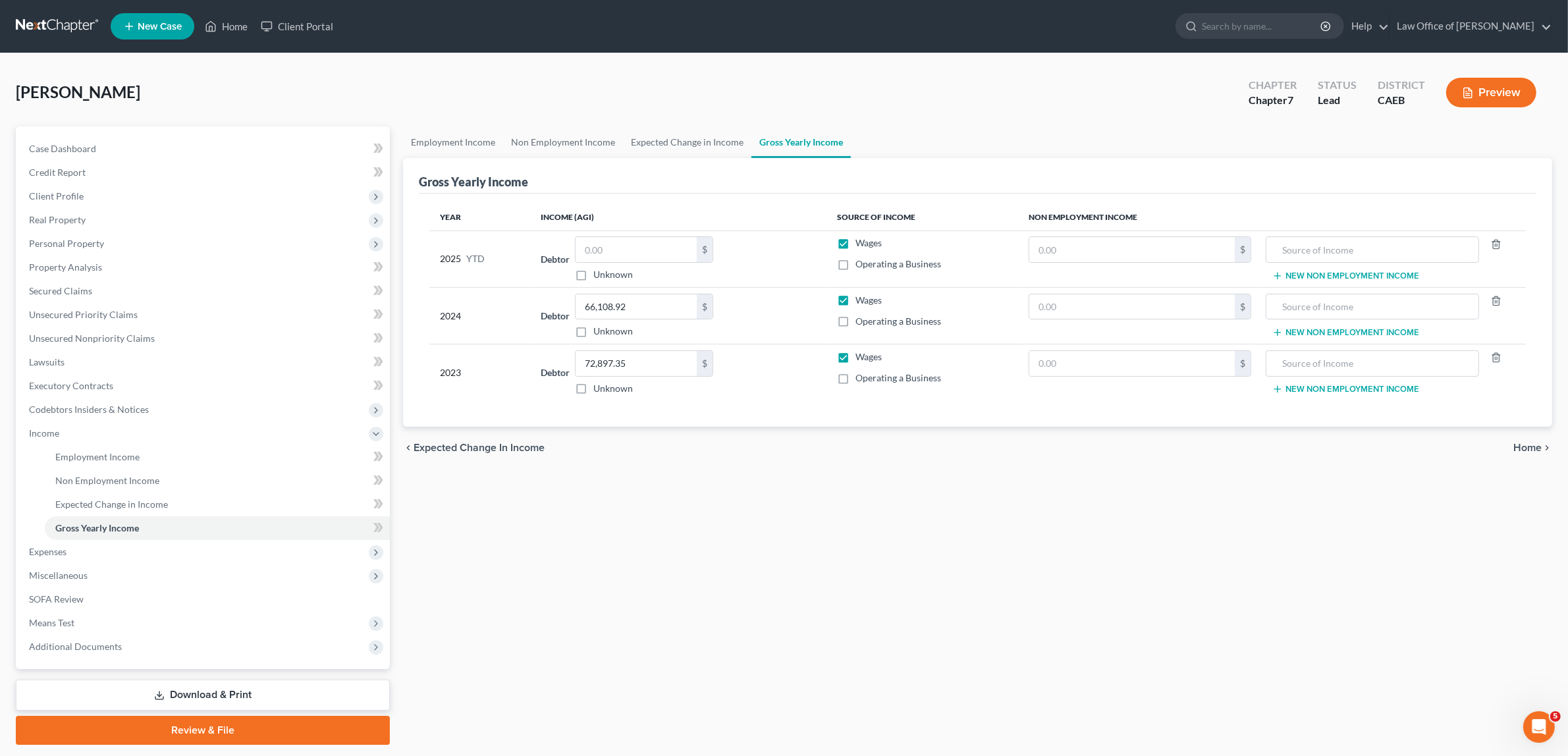
click at [856, 320] on label "Operating a Business" at bounding box center [898, 321] width 85 height 13
click at [861, 320] on input "Operating a Business" at bounding box center [864, 318] width 8 height 8
checkbox input "true"
click at [1507, 89] on button "Preview" at bounding box center [1492, 93] width 90 height 29
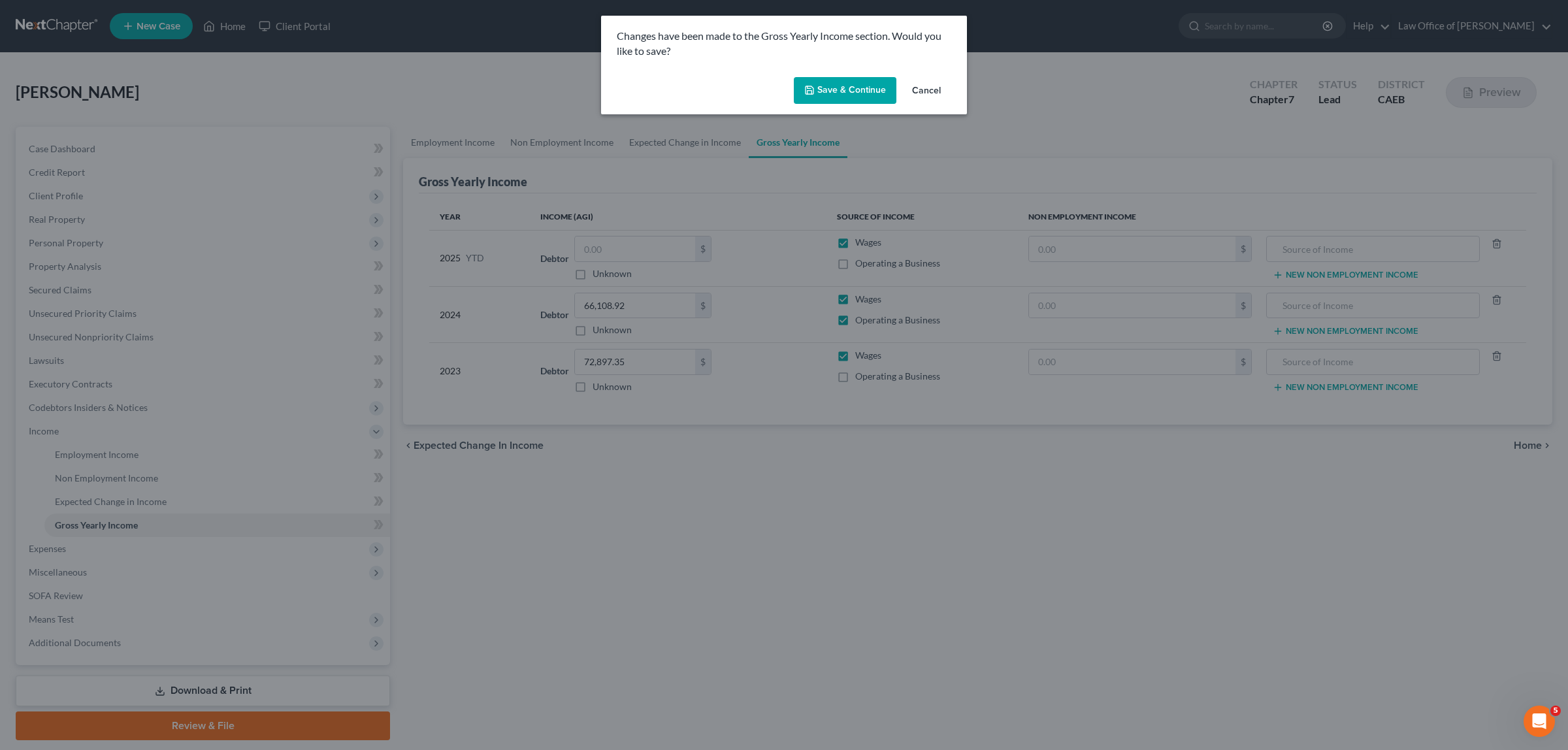
click at [876, 86] on button "Save & Continue" at bounding box center [845, 91] width 103 height 27
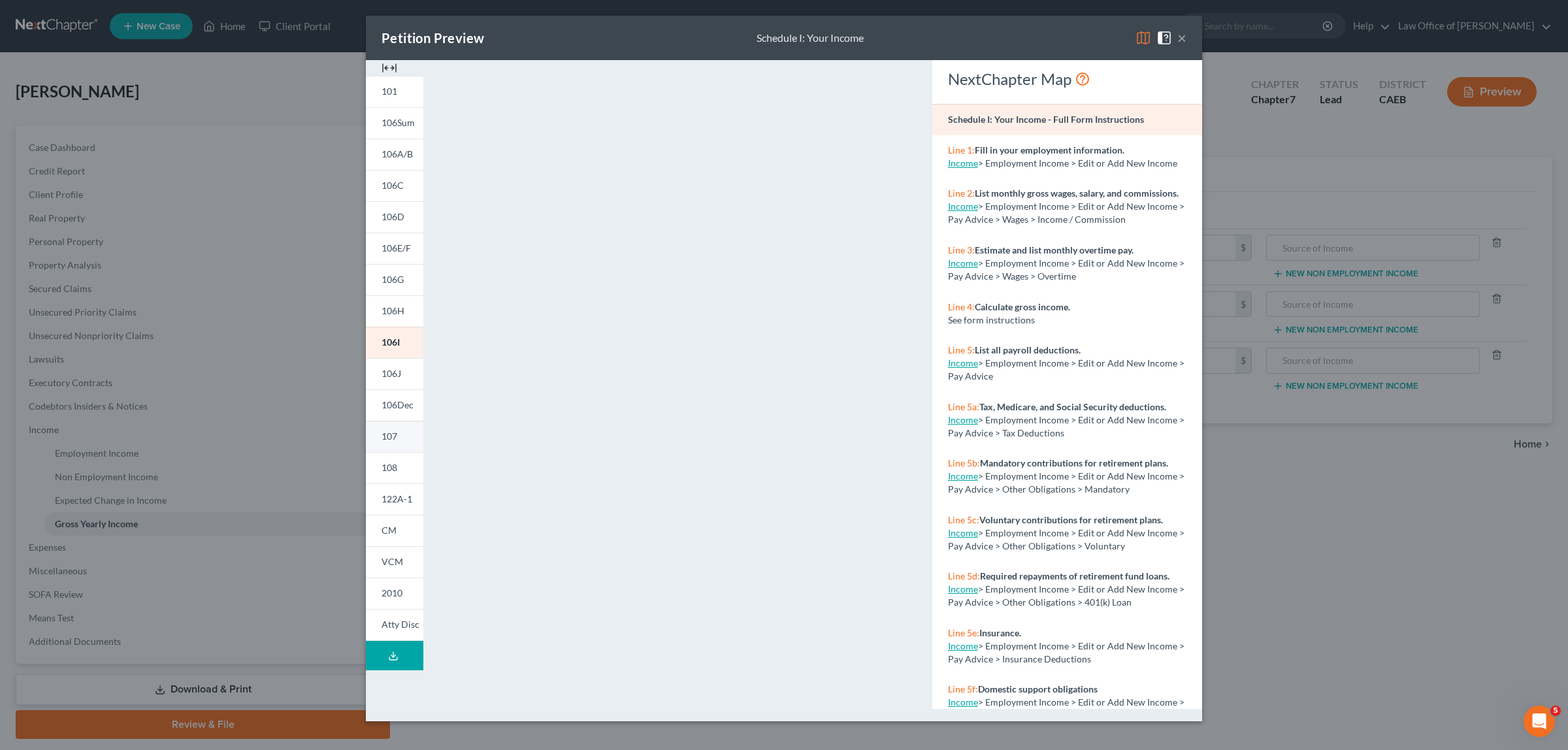
click at [389, 433] on span "107" at bounding box center [389, 436] width 15 height 11
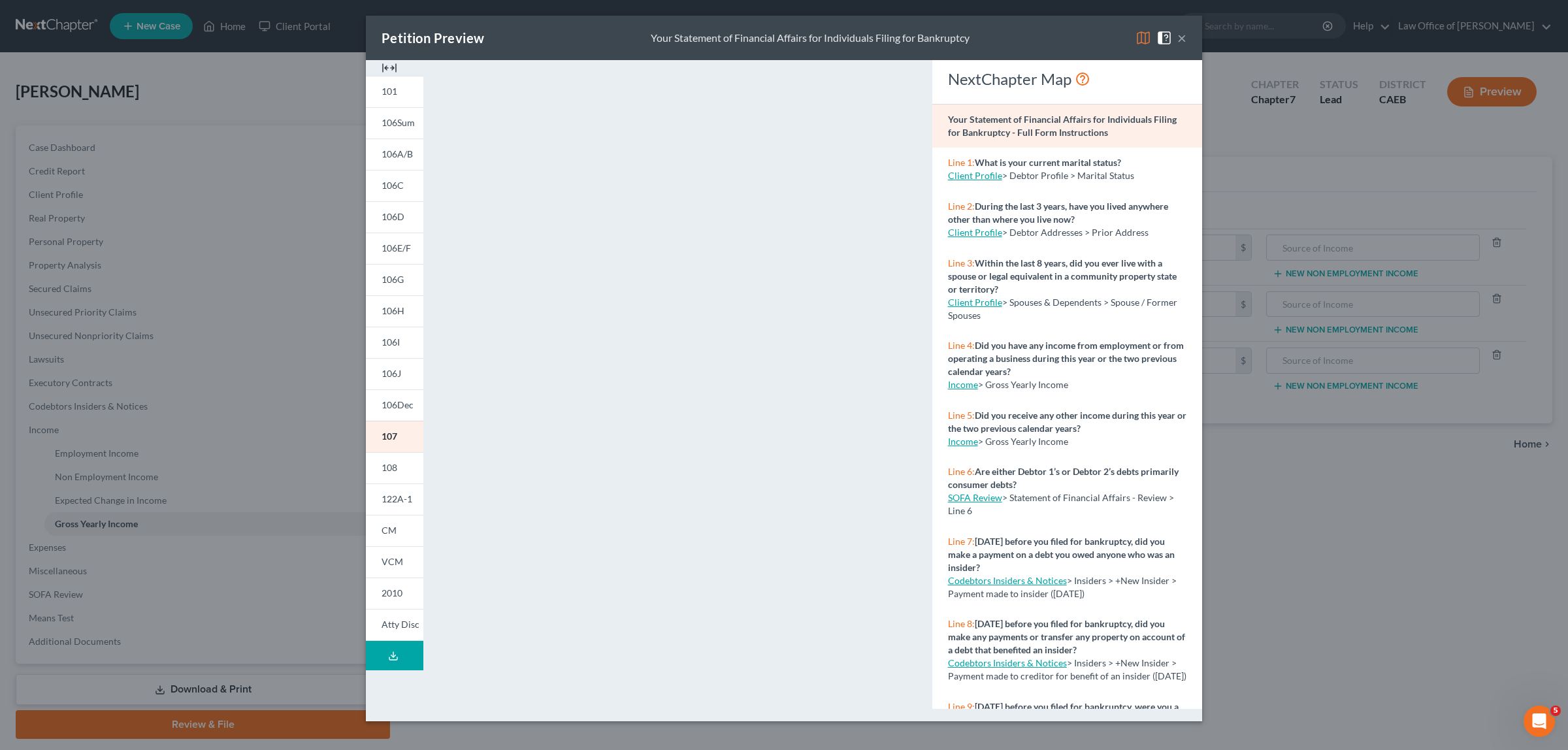
click at [1180, 36] on button "×" at bounding box center [1182, 37] width 9 height 15
